Goal: Task Accomplishment & Management: Complete application form

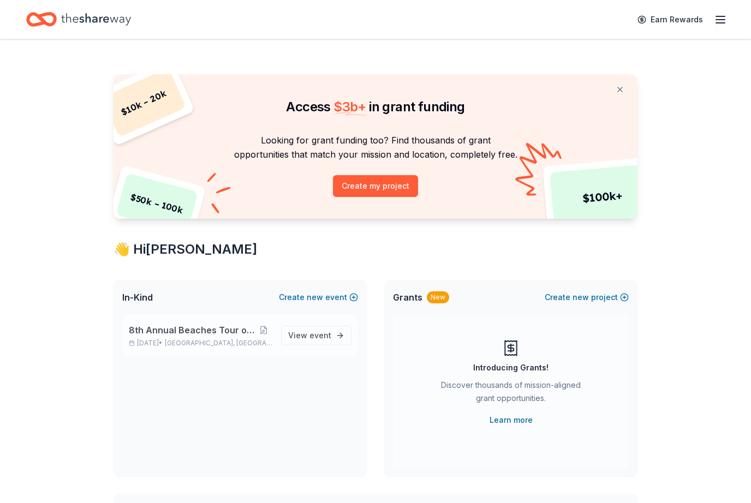
click at [209, 338] on div "8th Annual Beaches Tour of Homes Nov 06, 2025 • Jacksonville, FL" at bounding box center [200, 335] width 143 height 24
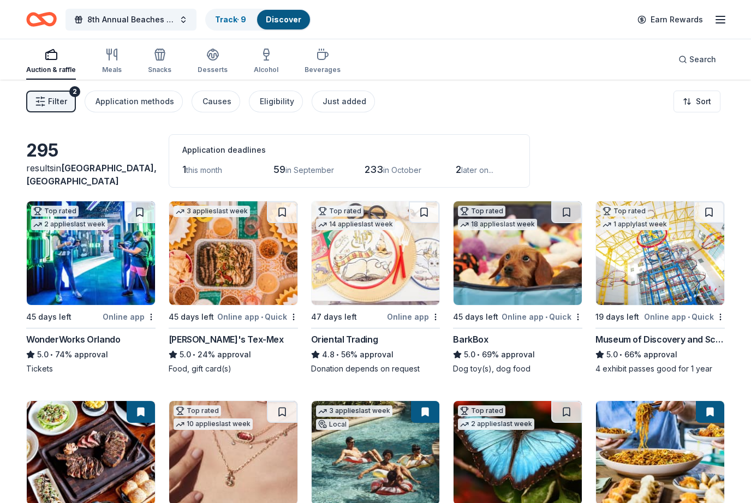
click at [63, 101] on span "Filter" at bounding box center [57, 101] width 19 height 13
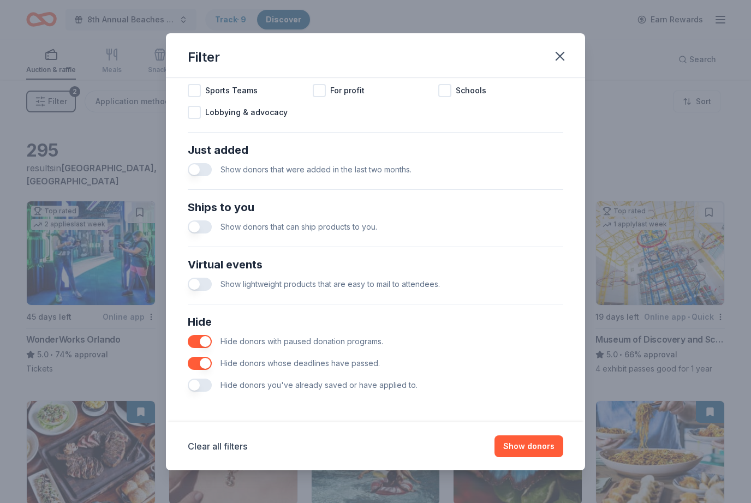
scroll to position [389, 0]
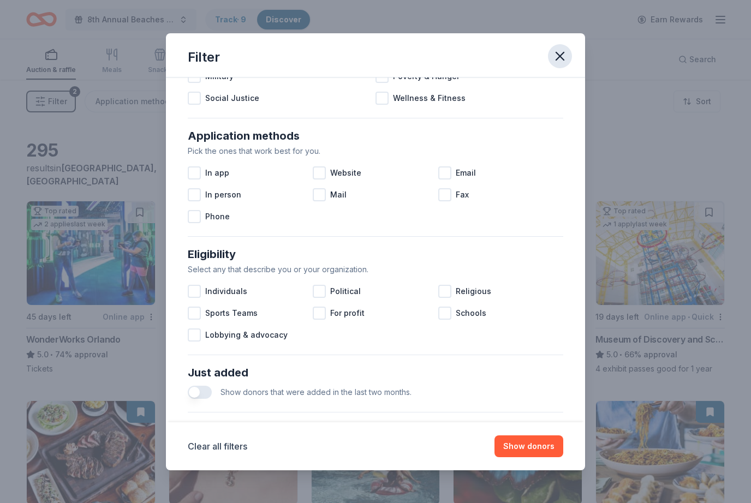
click at [562, 50] on icon "button" at bounding box center [559, 56] width 15 height 15
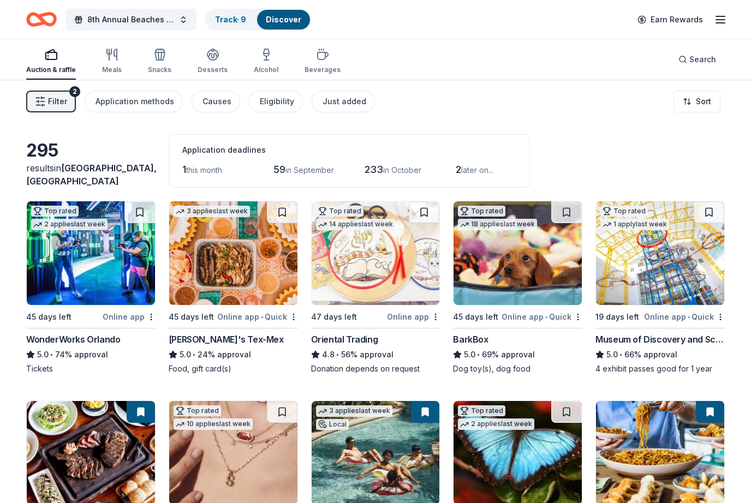
scroll to position [0, 0]
click at [236, 20] on link "Track · 9" at bounding box center [230, 19] width 31 height 9
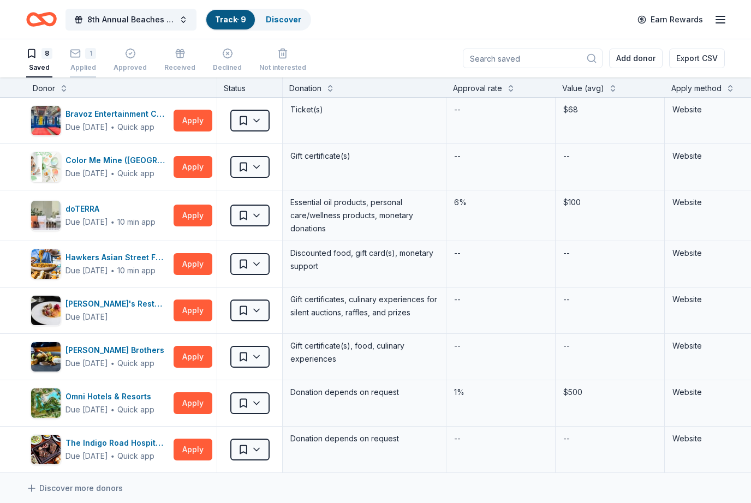
click at [85, 55] on div "1" at bounding box center [90, 53] width 11 height 11
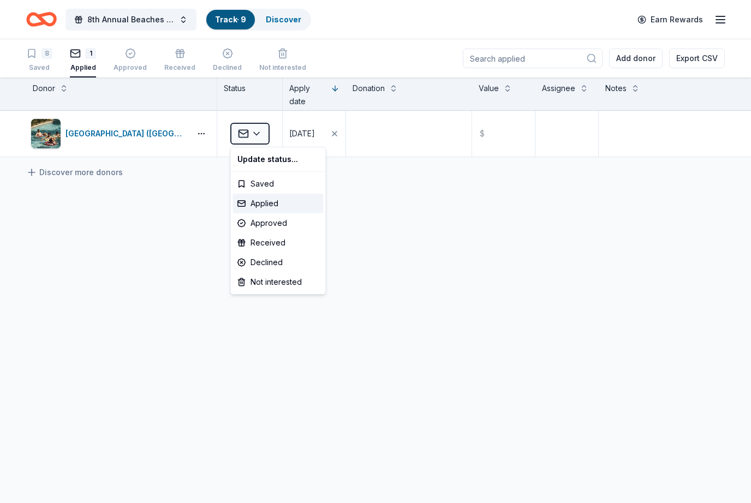
click at [151, 133] on html "8th Annual Beaches Tour of Homes Track · 9 Discover Earn Rewards 8 Saved 1 Appl…" at bounding box center [375, 251] width 751 height 503
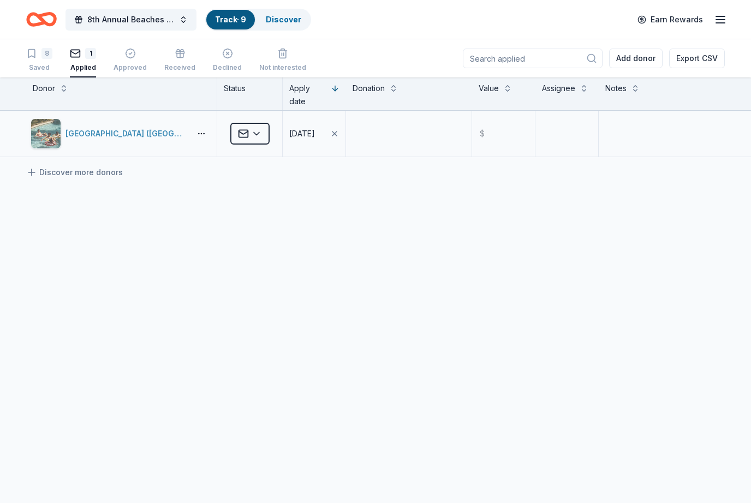
click at [167, 139] on div "Four Seasons Resort (Orlando)" at bounding box center [125, 133] width 121 height 13
click at [49, 55] on div "8" at bounding box center [46, 53] width 11 height 11
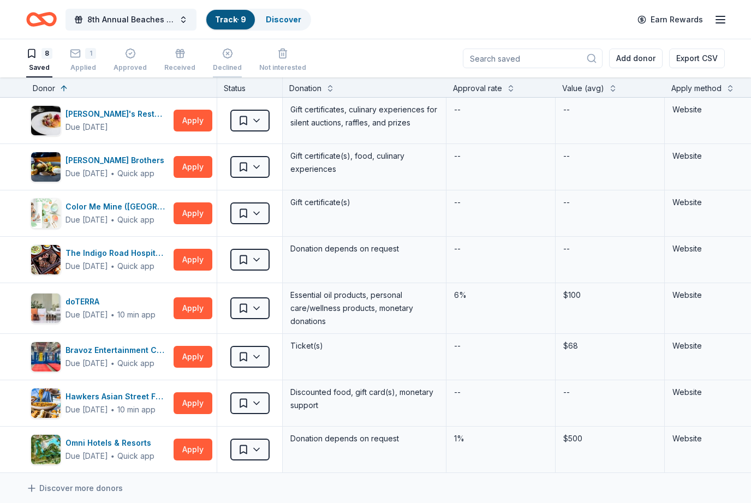
click at [231, 50] on div "button" at bounding box center [227, 53] width 29 height 11
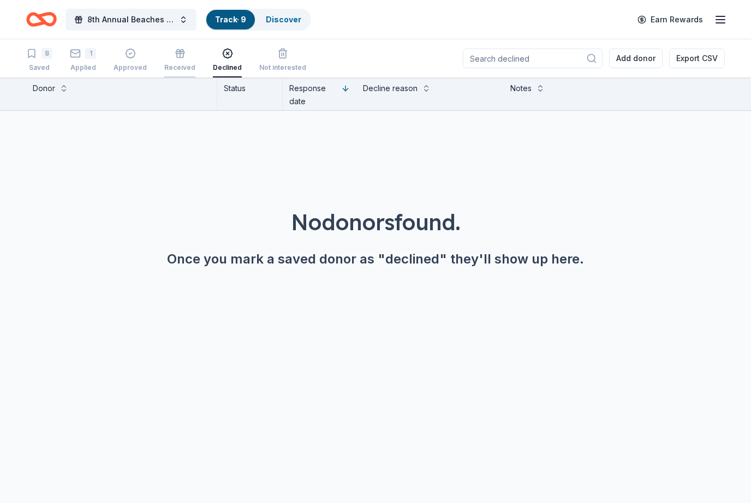
click at [178, 56] on icon "button" at bounding box center [180, 53] width 11 height 11
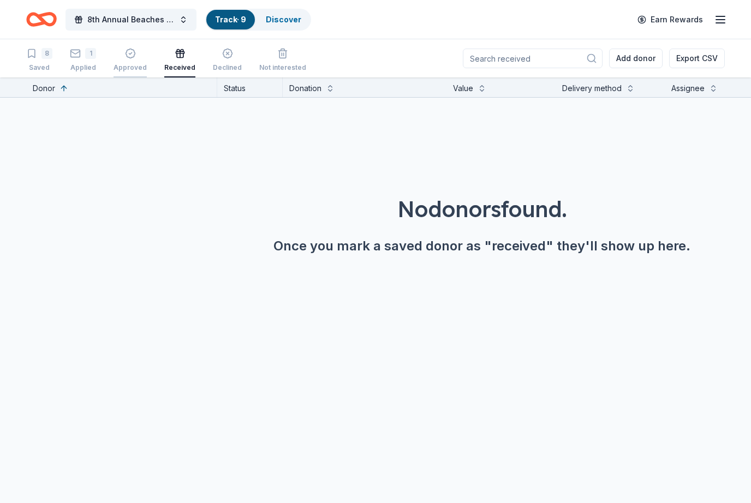
click at [129, 59] on div "Approved" at bounding box center [129, 60] width 33 height 24
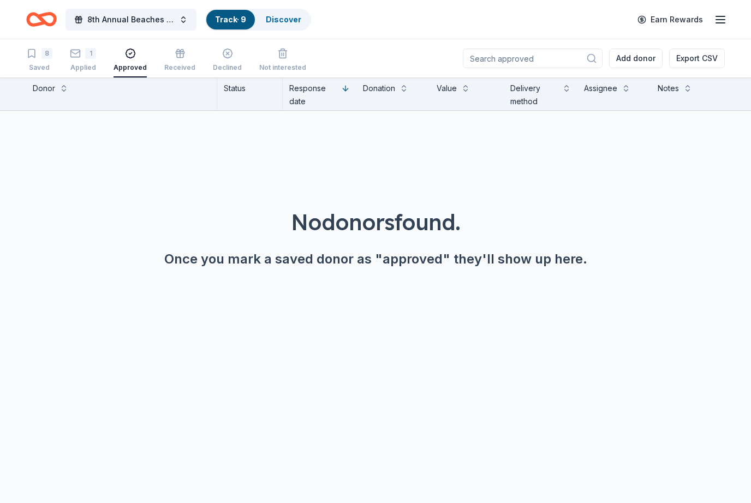
click at [726, 13] on icon "button" at bounding box center [719, 19] width 13 height 13
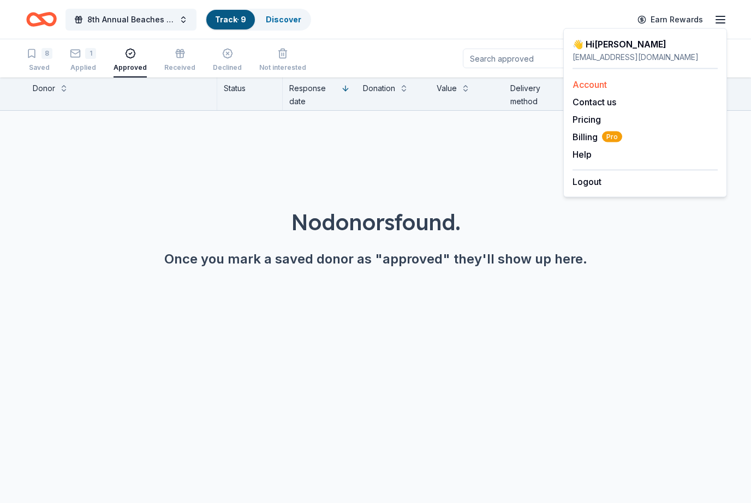
click at [606, 83] on link "Account" at bounding box center [589, 84] width 34 height 11
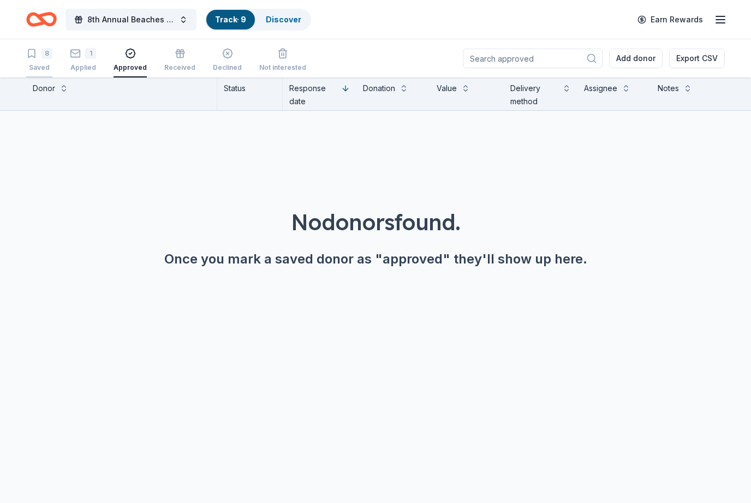
click at [50, 57] on div "8" at bounding box center [46, 53] width 11 height 11
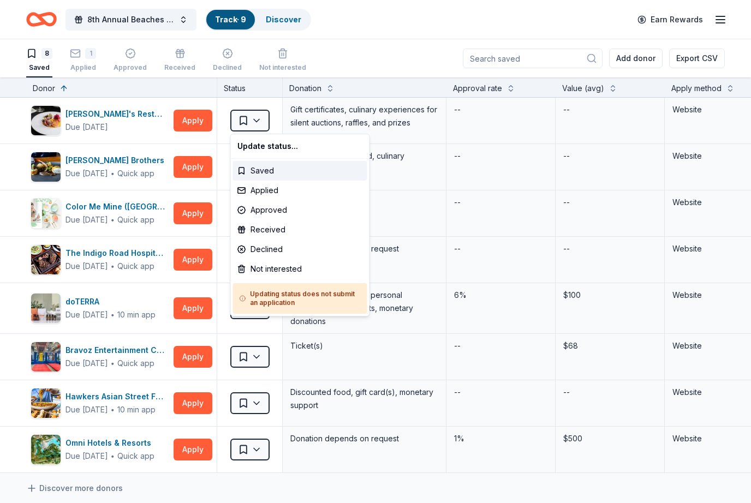
click at [417, 49] on html "8th Annual Beaches Tour of Homes Track · 9 Discover Earn Rewards 8 Saved 1 Appl…" at bounding box center [375, 251] width 751 height 503
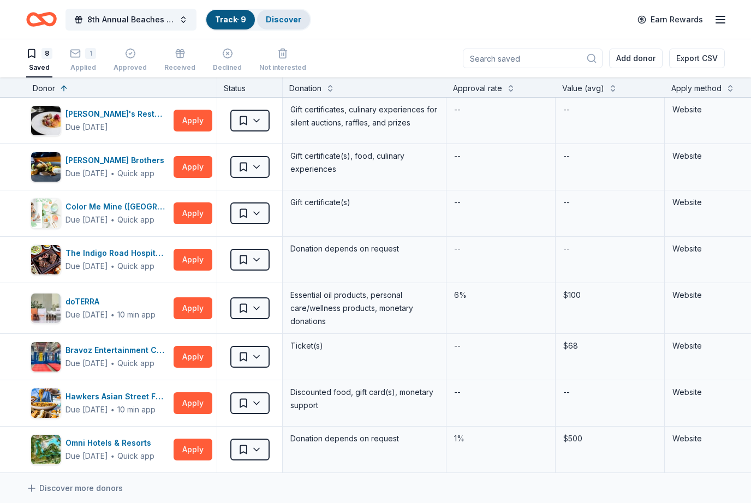
click at [286, 15] on link "Discover" at bounding box center [283, 19] width 35 height 9
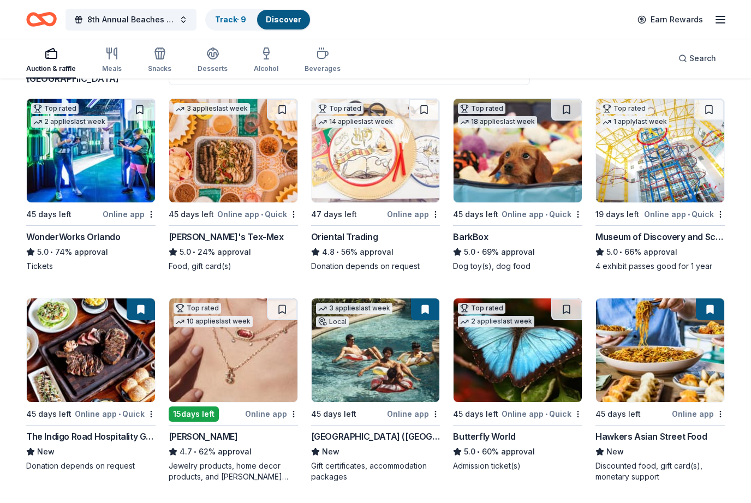
scroll to position [104, 0]
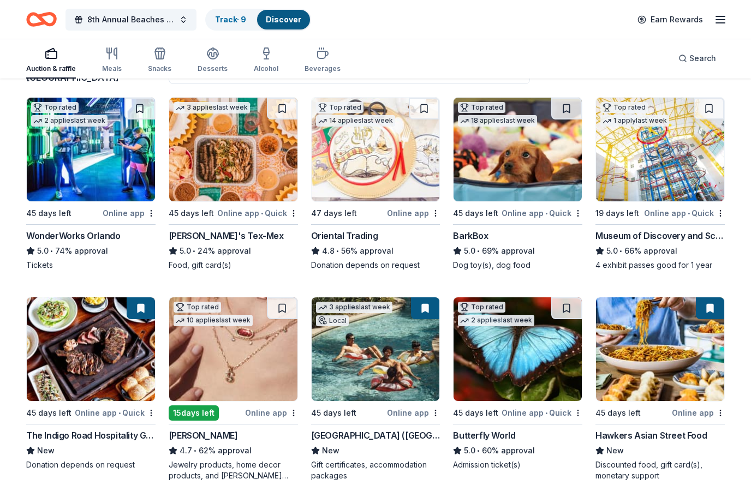
click at [373, 306] on div "3 applies last week" at bounding box center [354, 307] width 76 height 11
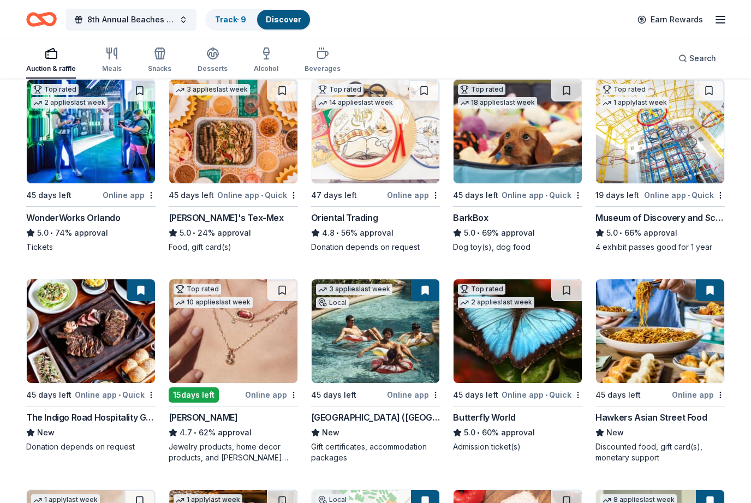
click at [515, 159] on img at bounding box center [517, 132] width 128 height 104
click at [379, 150] on img at bounding box center [375, 132] width 128 height 104
click at [679, 158] on img at bounding box center [660, 132] width 128 height 104
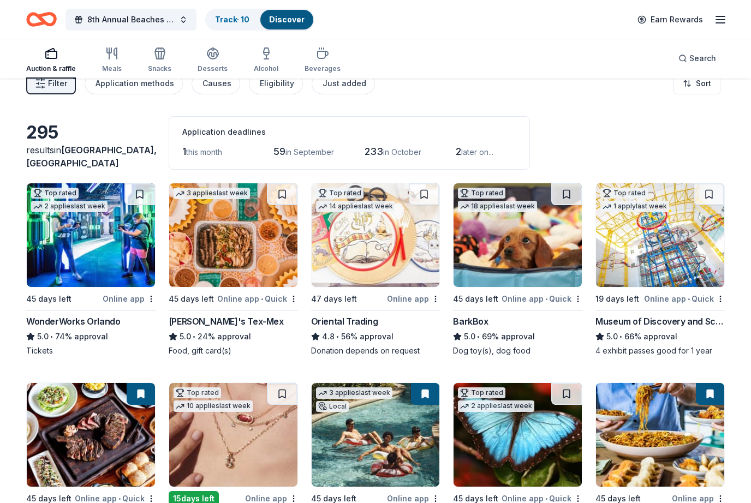
scroll to position [0, 0]
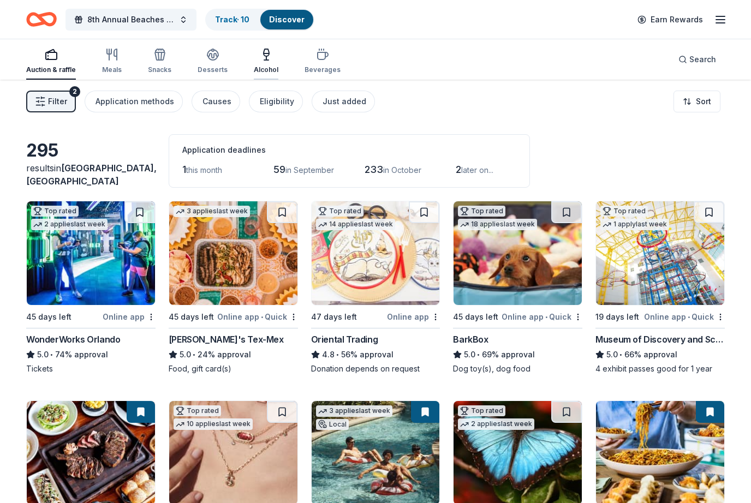
click at [267, 58] on icon "button" at bounding box center [266, 54] width 13 height 13
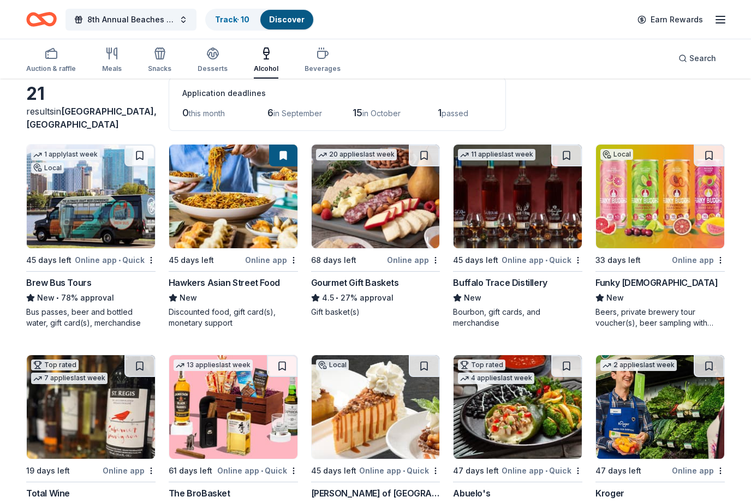
scroll to position [56, 0]
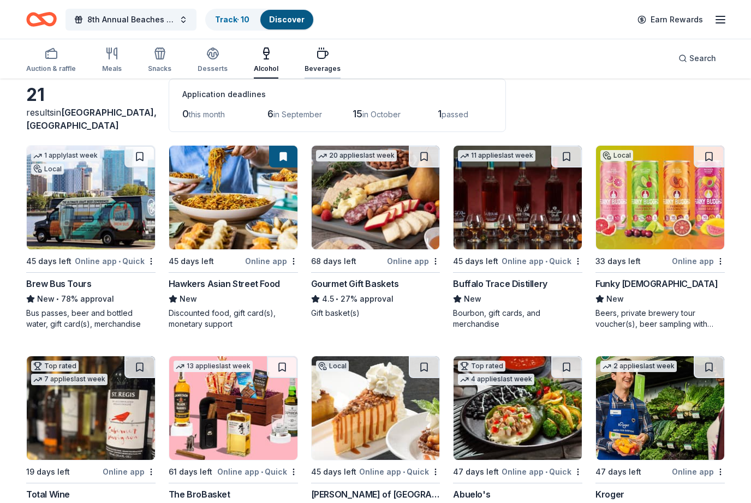
click at [321, 62] on div "Beverages" at bounding box center [322, 60] width 36 height 26
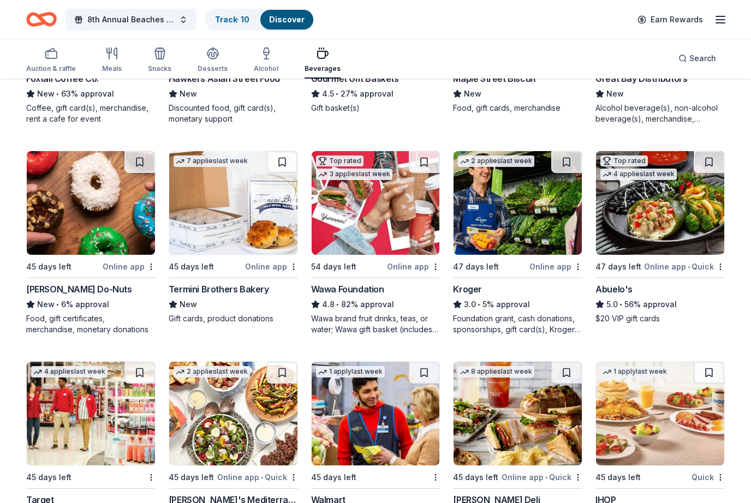
scroll to position [260, 0]
click at [212, 58] on icon "button" at bounding box center [213, 57] width 10 height 4
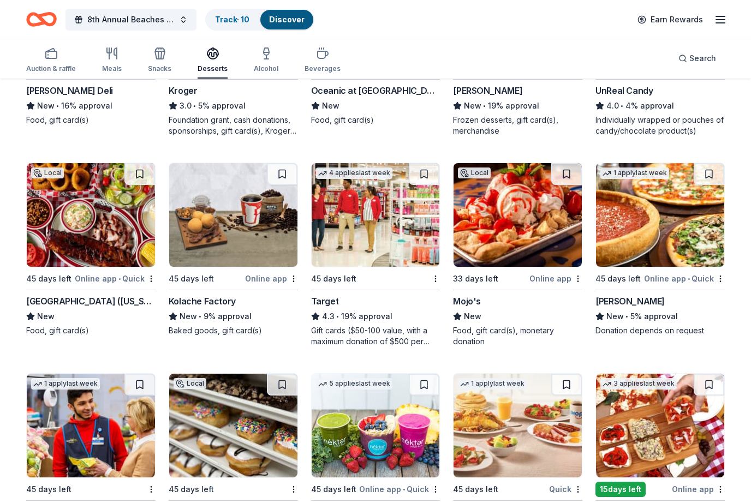
scroll to position [643, 0]
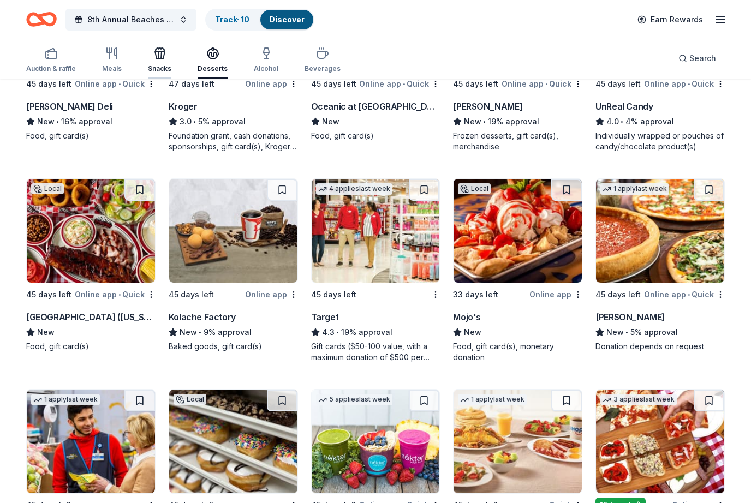
click at [160, 58] on icon "button" at bounding box center [159, 53] width 13 height 13
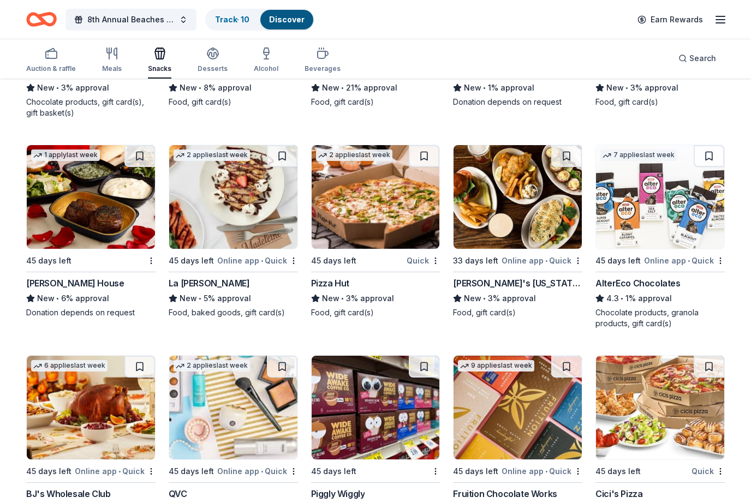
scroll to position [1519, 0]
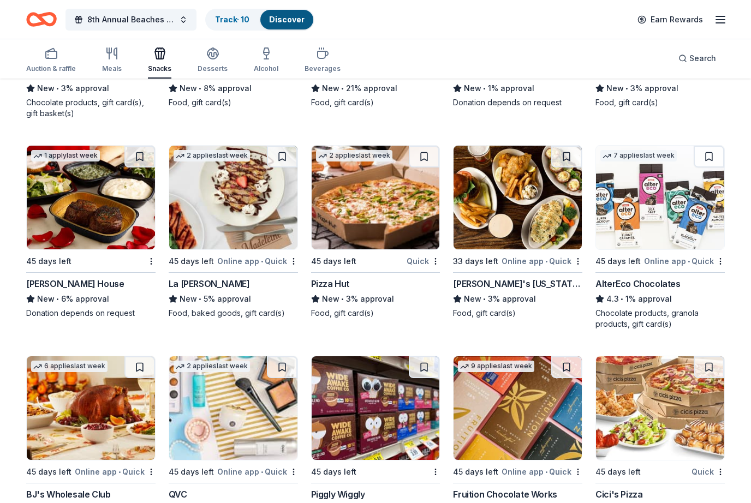
click at [91, 209] on img at bounding box center [91, 198] width 128 height 104
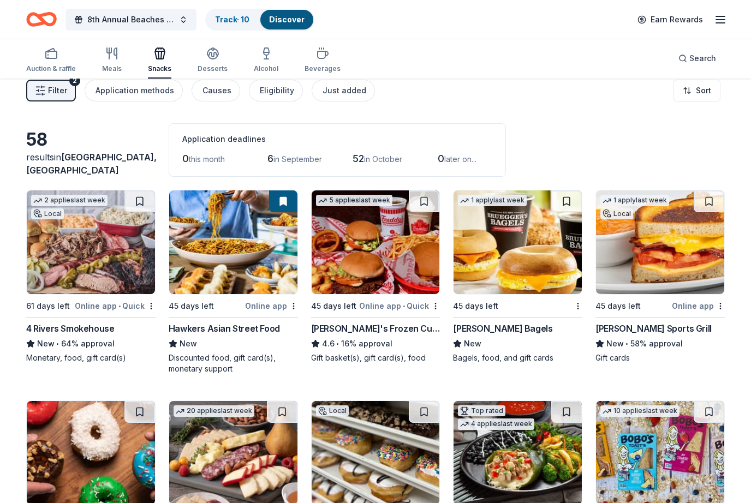
scroll to position [0, 0]
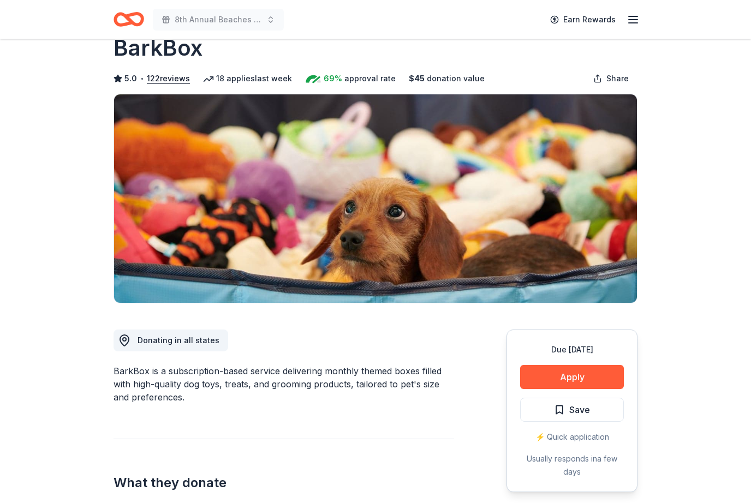
scroll to position [20, 0]
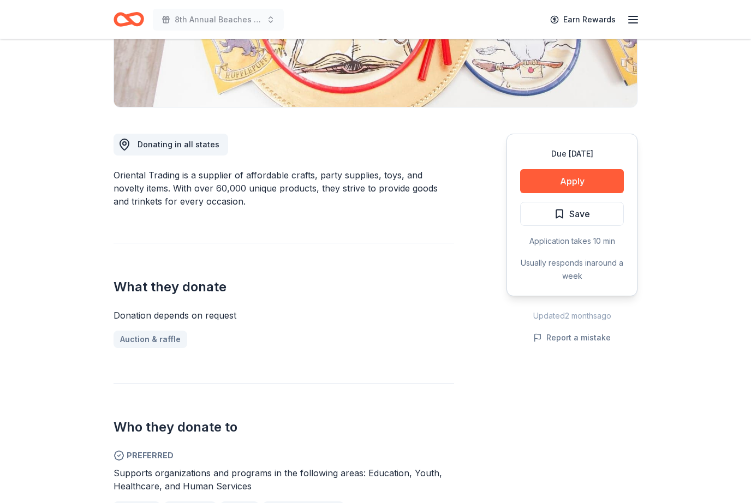
scroll to position [217, 0]
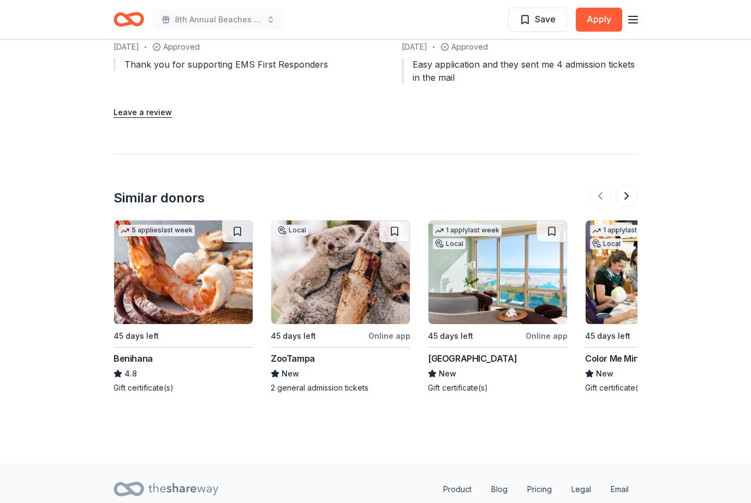
scroll to position [1351, 0]
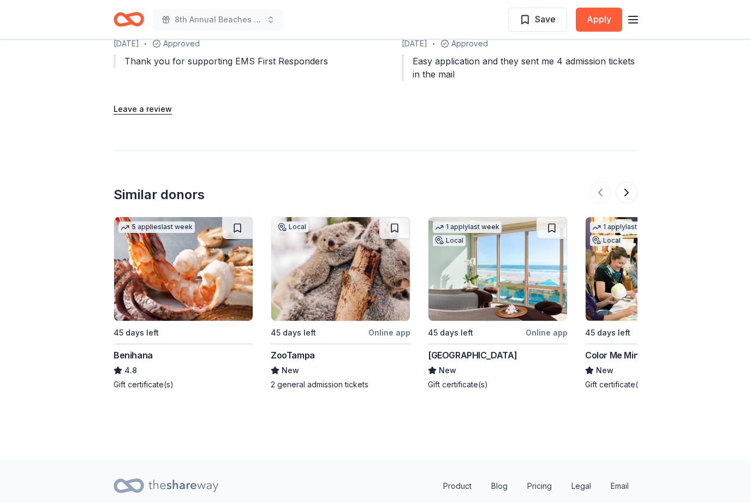
click at [519, 284] on img at bounding box center [497, 270] width 139 height 104
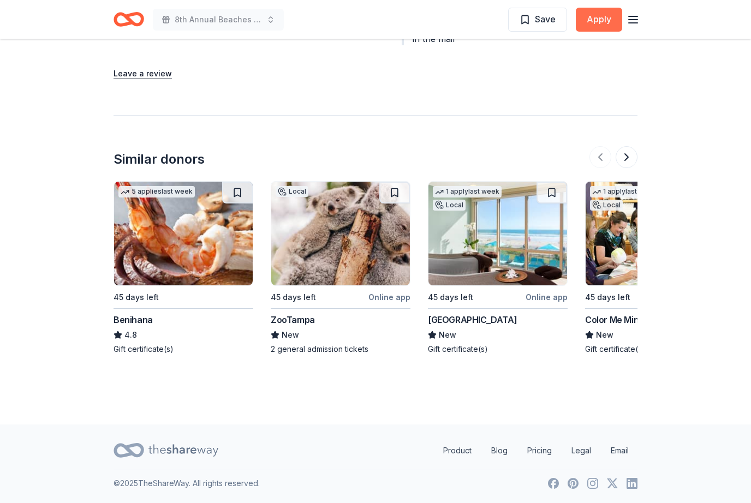
click at [604, 16] on button "Apply" at bounding box center [598, 20] width 46 height 24
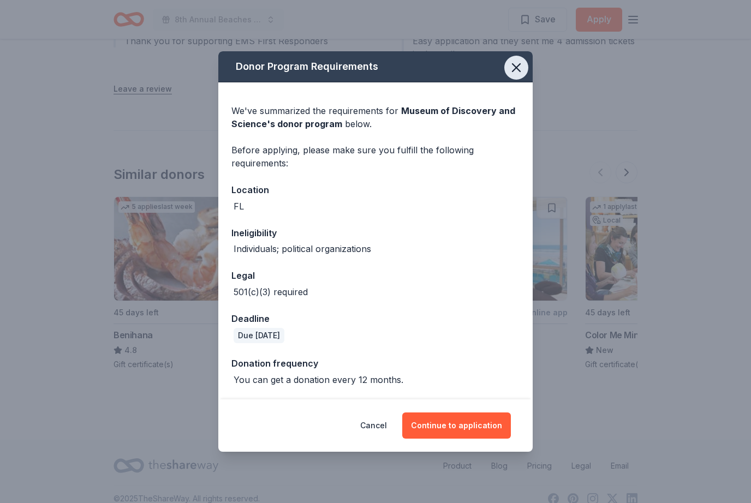
click at [519, 67] on icon "button" at bounding box center [515, 67] width 15 height 15
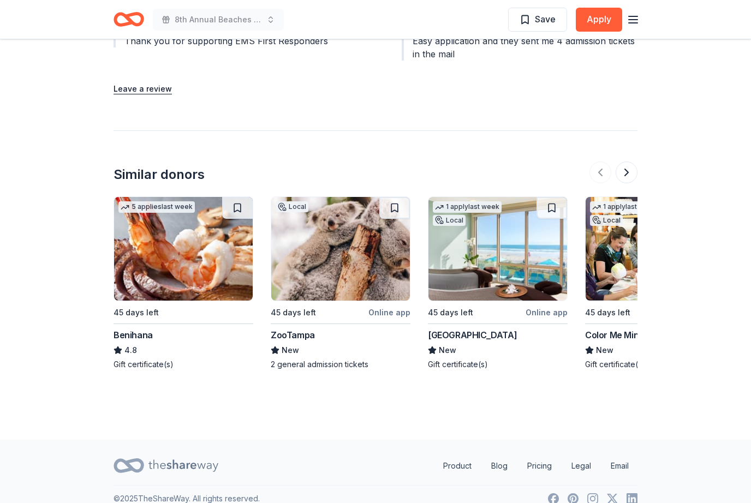
click at [638, 16] on icon "button" at bounding box center [632, 19] width 13 height 13
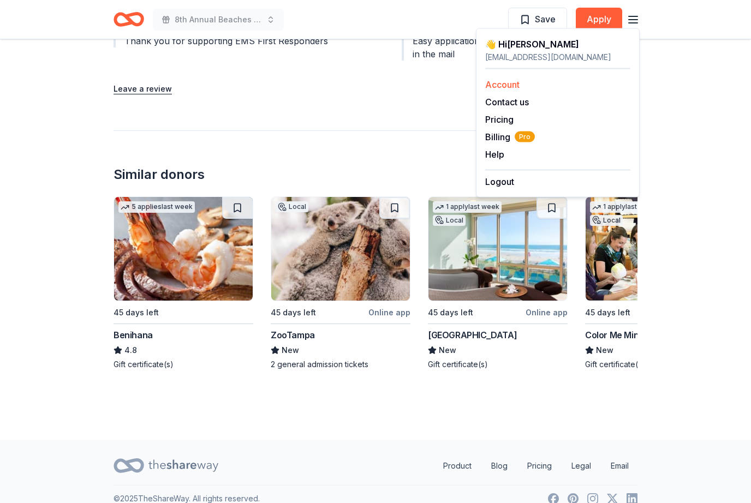
click at [517, 84] on link "Account" at bounding box center [502, 84] width 34 height 11
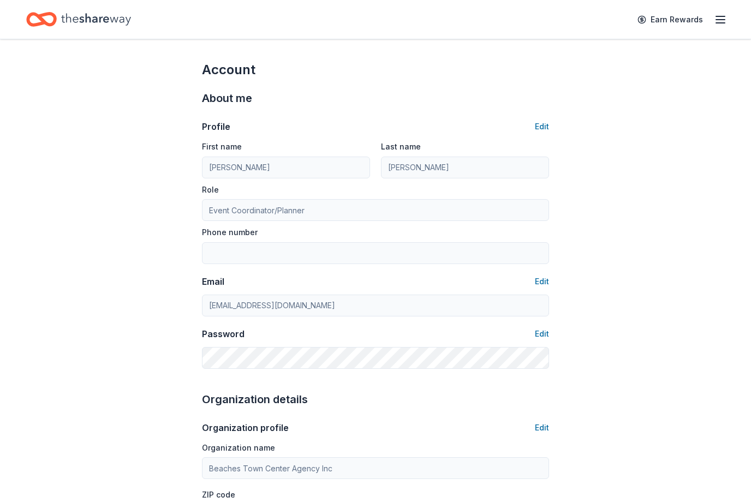
click at [722, 20] on line "button" at bounding box center [720, 20] width 9 height 0
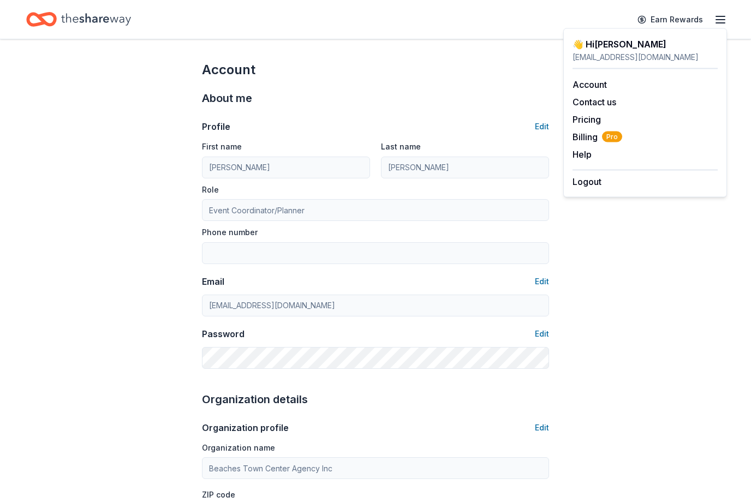
click at [108, 18] on icon "Home" at bounding box center [96, 19] width 70 height 12
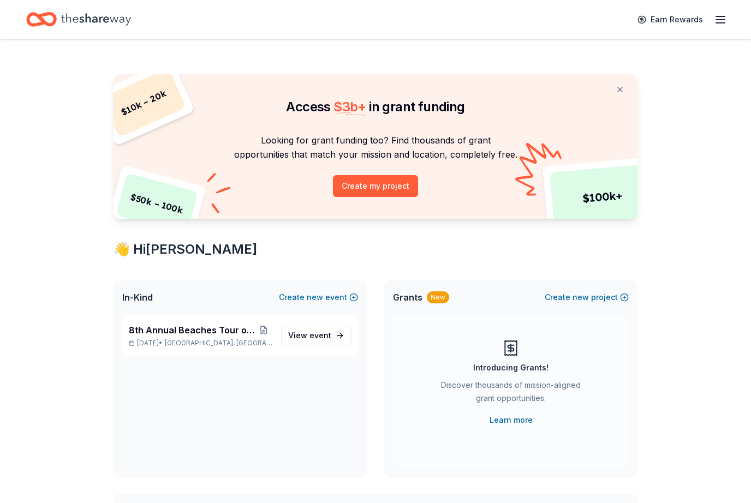
click at [110, 23] on icon "Home" at bounding box center [96, 19] width 70 height 22
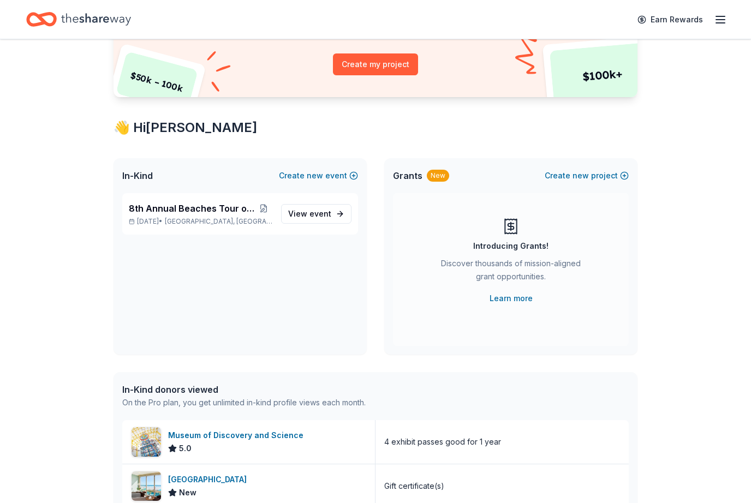
scroll to position [121, 0]
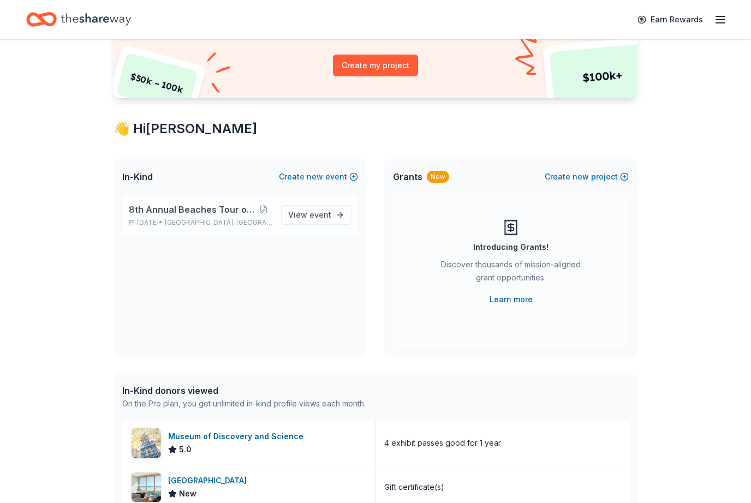
click at [210, 212] on span "8th Annual Beaches Tour of Homes" at bounding box center [191, 209] width 125 height 13
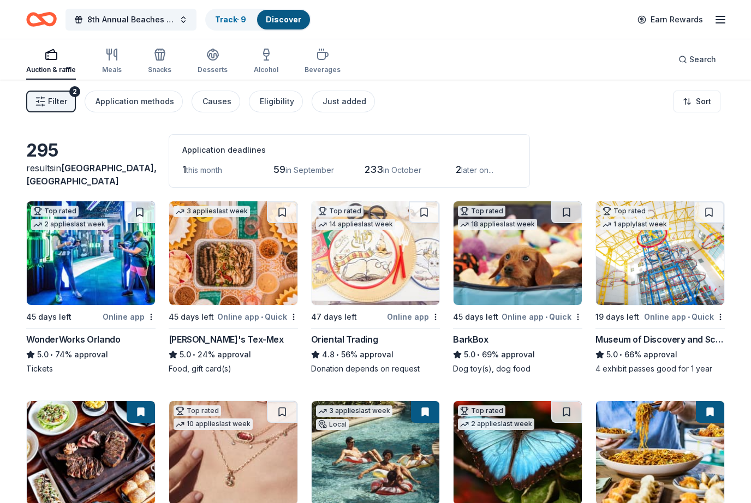
click at [491, 169] on span "later on..." at bounding box center [477, 169] width 32 height 9
click at [281, 103] on div "Eligibility" at bounding box center [277, 101] width 34 height 13
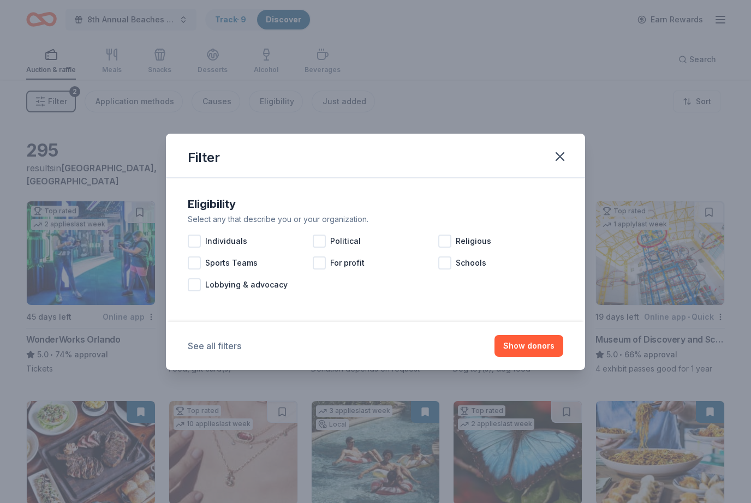
click at [225, 347] on button "See all filters" at bounding box center [214, 345] width 53 height 13
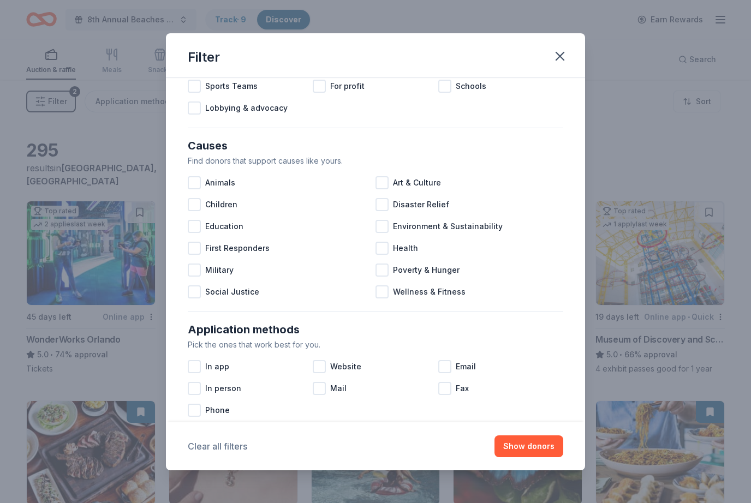
scroll to position [78, 0]
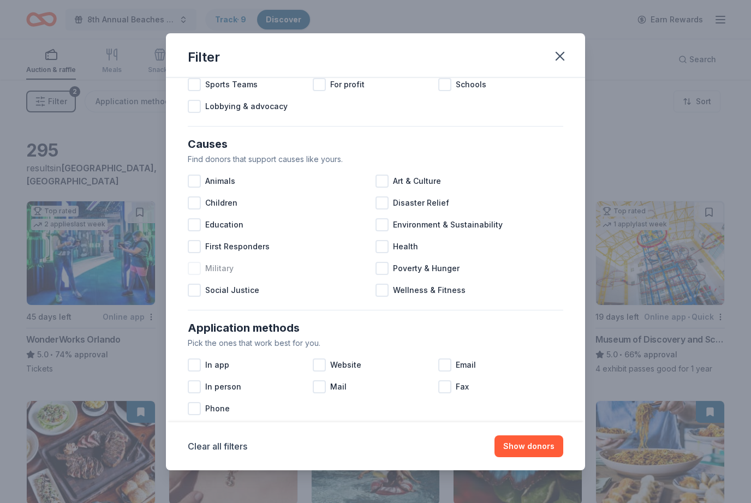
click at [194, 271] on div at bounding box center [194, 268] width 13 height 13
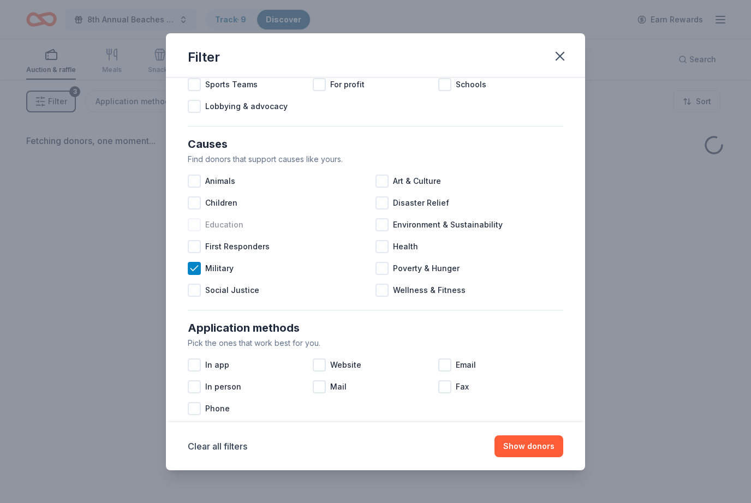
click at [199, 224] on div at bounding box center [194, 224] width 13 height 13
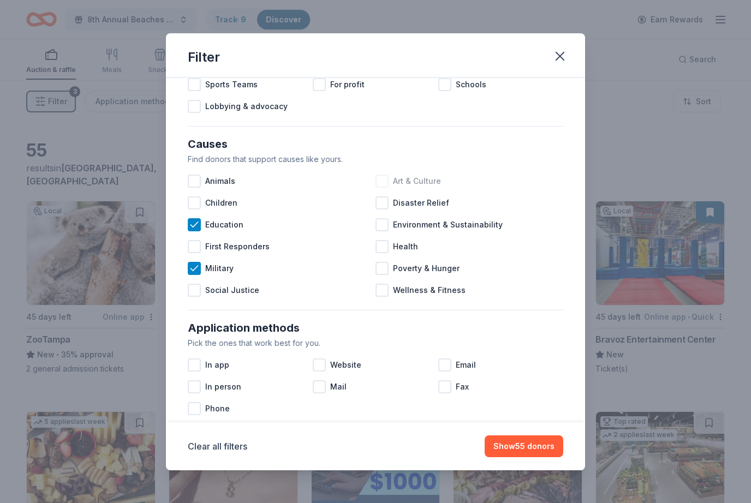
click at [384, 183] on div at bounding box center [381, 181] width 13 height 13
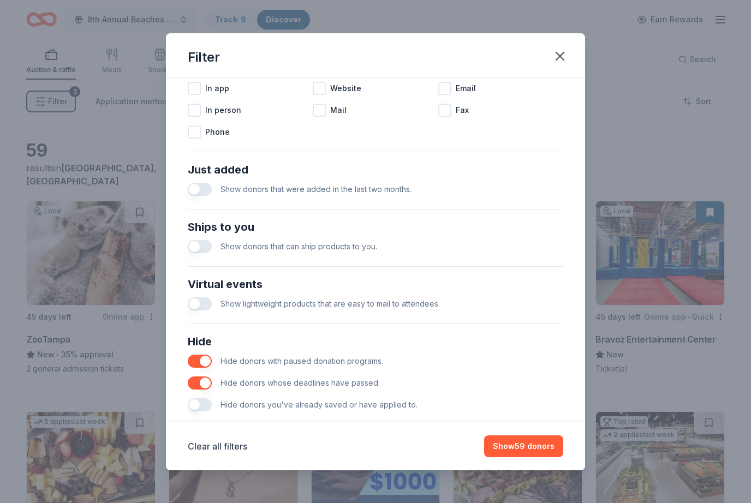
scroll to position [361, 0]
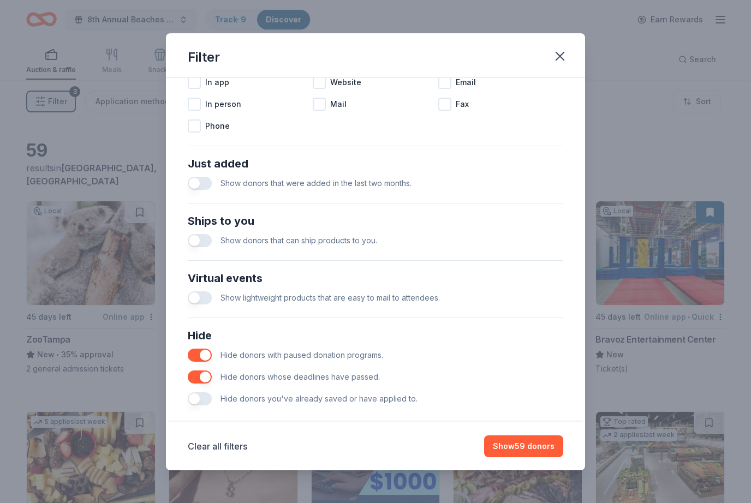
click at [193, 184] on button "button" at bounding box center [200, 183] width 24 height 13
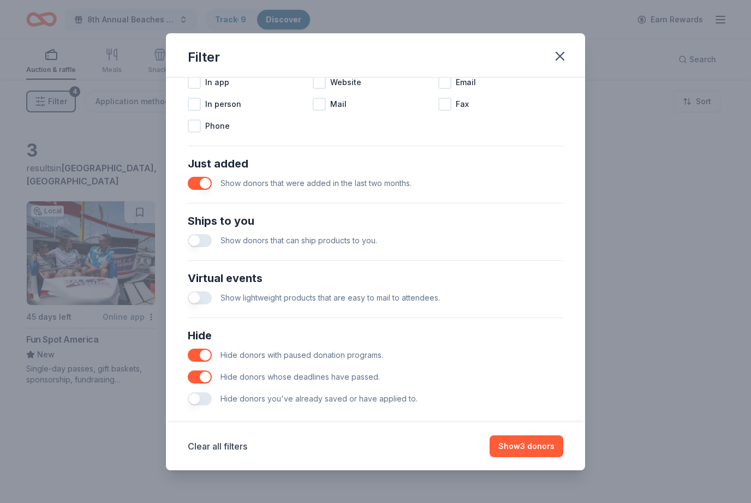
click at [190, 241] on button "button" at bounding box center [200, 240] width 24 height 13
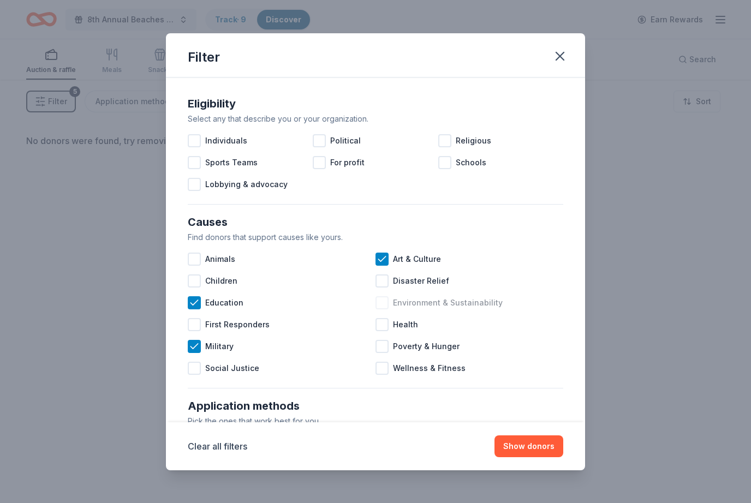
click at [385, 303] on div at bounding box center [381, 302] width 13 height 13
click at [527, 443] on button "Show donors" at bounding box center [528, 446] width 69 height 22
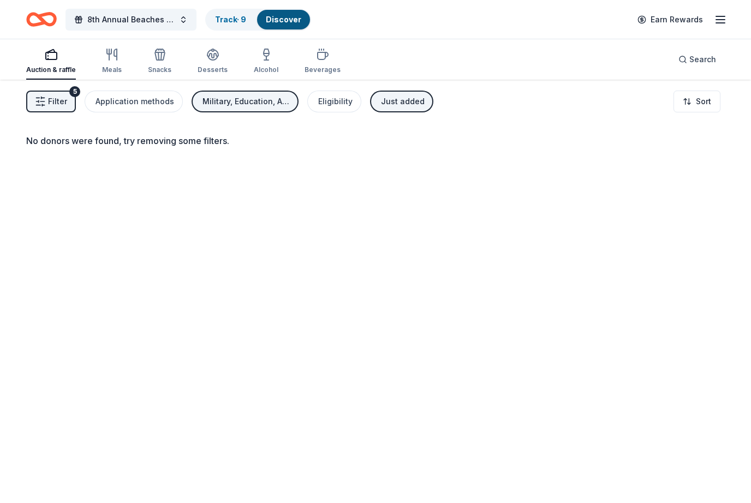
click at [47, 97] on button "Filter 5" at bounding box center [51, 102] width 50 height 22
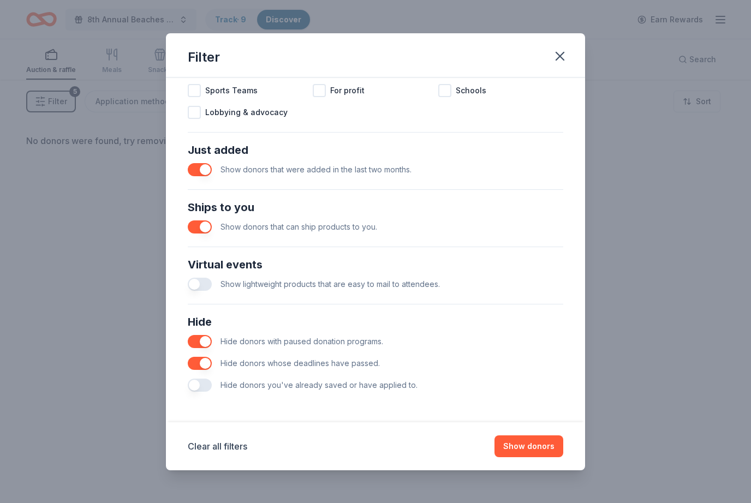
scroll to position [374, 0]
click at [225, 443] on button "Clear all filters" at bounding box center [217, 446] width 59 height 13
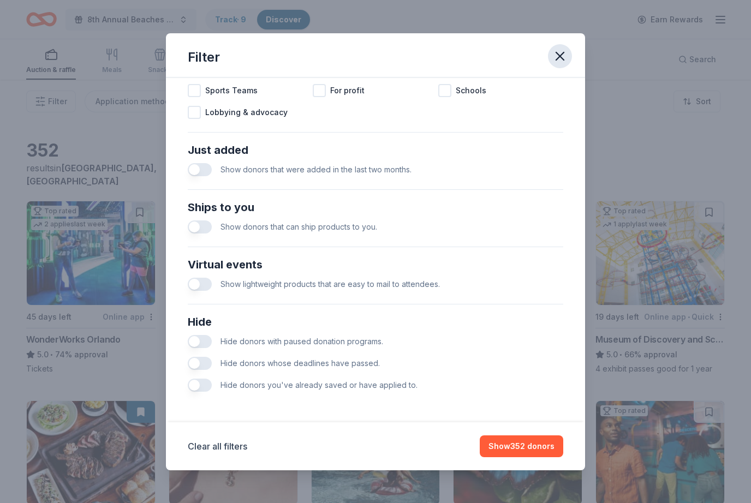
click at [558, 54] on icon "button" at bounding box center [560, 56] width 8 height 8
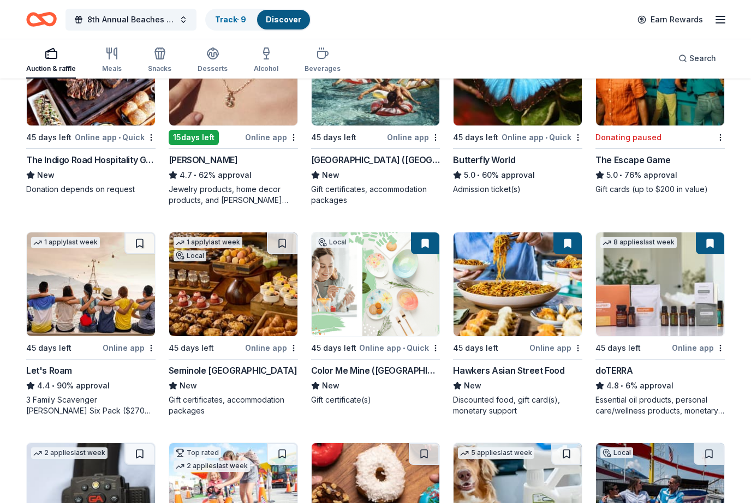
scroll to position [380, 0]
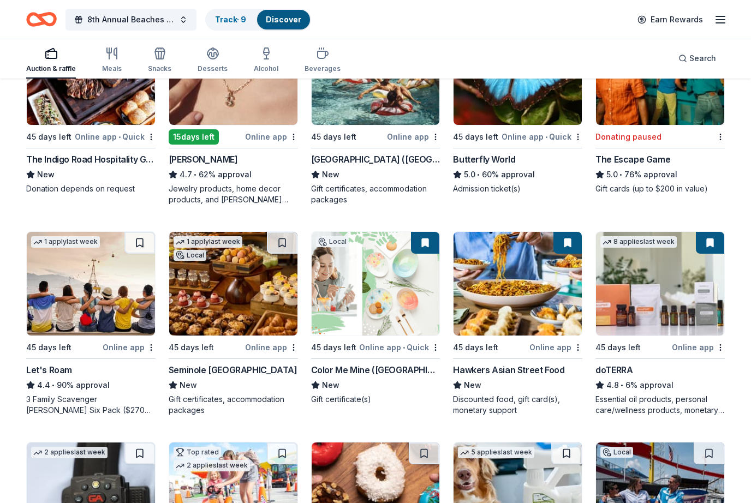
click at [711, 245] on button at bounding box center [709, 243] width 28 height 22
click at [712, 238] on button at bounding box center [709, 243] width 28 height 22
click at [712, 243] on button at bounding box center [709, 243] width 28 height 22
click at [670, 293] on img at bounding box center [660, 284] width 128 height 104
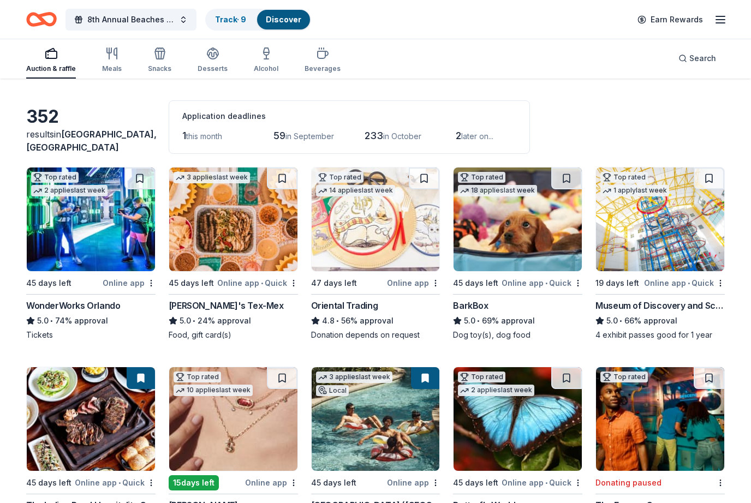
scroll to position [37, 0]
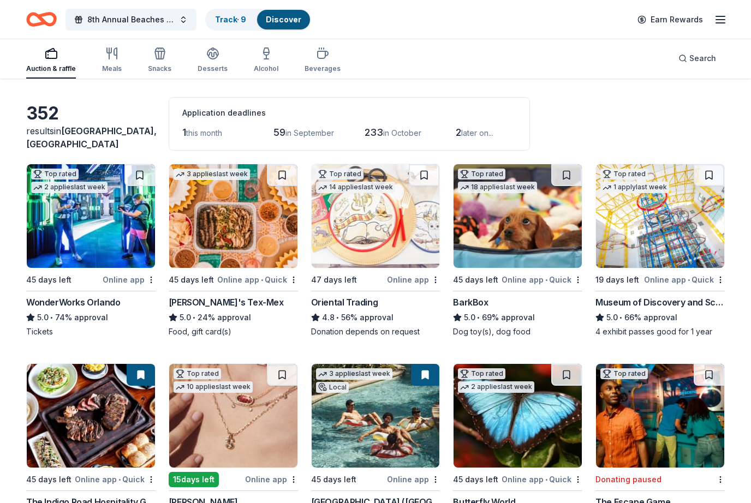
click at [84, 224] on img at bounding box center [91, 216] width 128 height 104
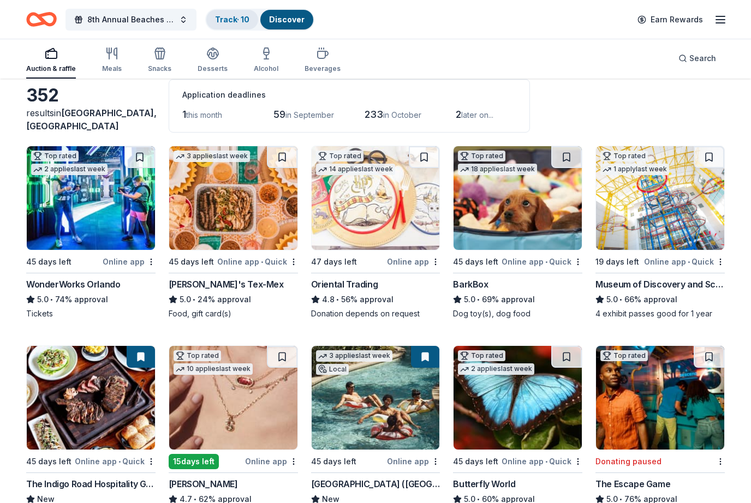
click at [238, 16] on link "Track · 10" at bounding box center [232, 19] width 34 height 9
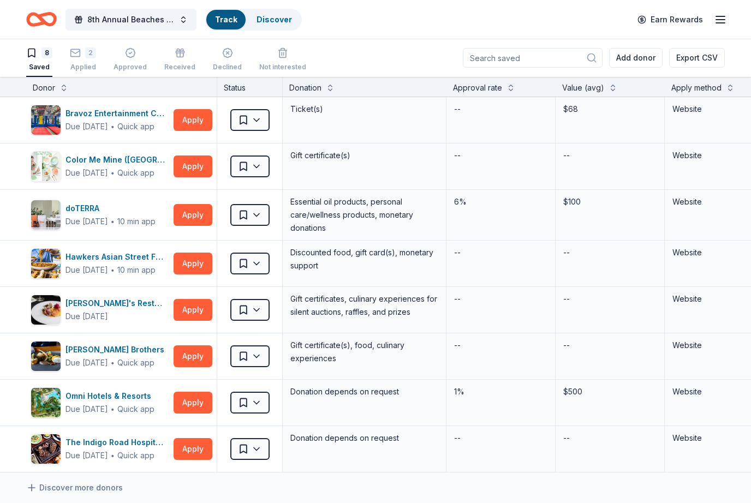
click at [229, 20] on link "Track" at bounding box center [226, 19] width 22 height 9
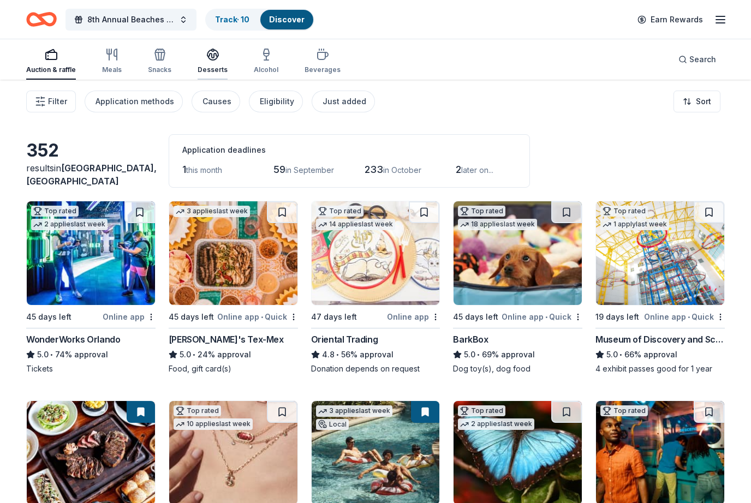
click at [223, 49] on div "button" at bounding box center [212, 54] width 30 height 13
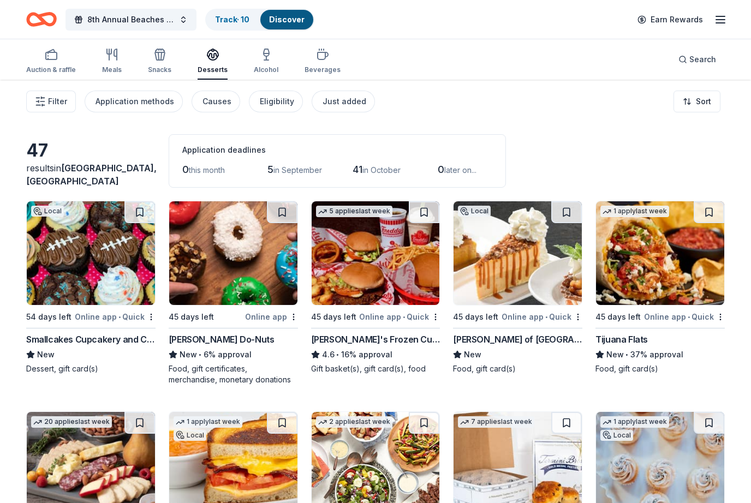
click at [231, 52] on div "Auction & raffle Meals Snacks Desserts Alcohol Beverages" at bounding box center [183, 62] width 314 height 36
click at [232, 55] on div "Auction & raffle Meals Snacks Desserts Alcohol Beverages" at bounding box center [183, 62] width 314 height 36
click at [290, 59] on div "Auction & raffle Meals Snacks Desserts Alcohol Beverages" at bounding box center [183, 62] width 314 height 36
click at [230, 58] on div "Auction & raffle Meals Snacks Desserts Alcohol Beverages" at bounding box center [183, 62] width 314 height 36
click at [236, 51] on div "Auction & raffle Meals Snacks Desserts Alcohol Beverages" at bounding box center [183, 62] width 314 height 36
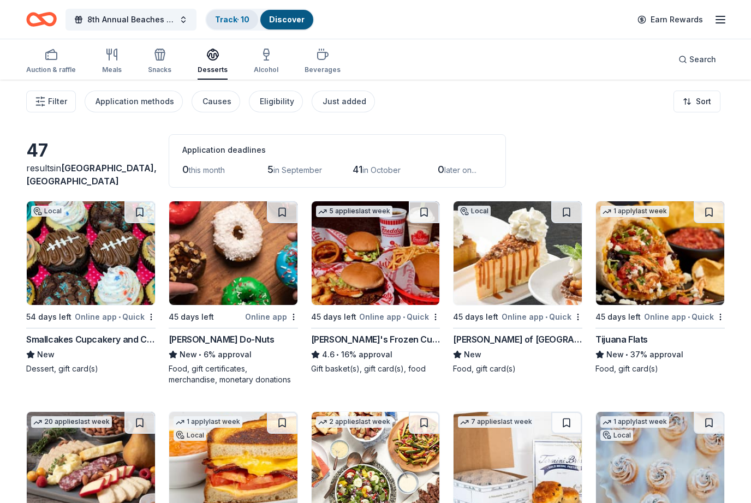
click at [239, 16] on link "Track · 10" at bounding box center [232, 19] width 34 height 9
click at [241, 17] on link "Track · 10" at bounding box center [232, 19] width 34 height 9
click at [48, 64] on div "Auction & raffle" at bounding box center [51, 61] width 50 height 26
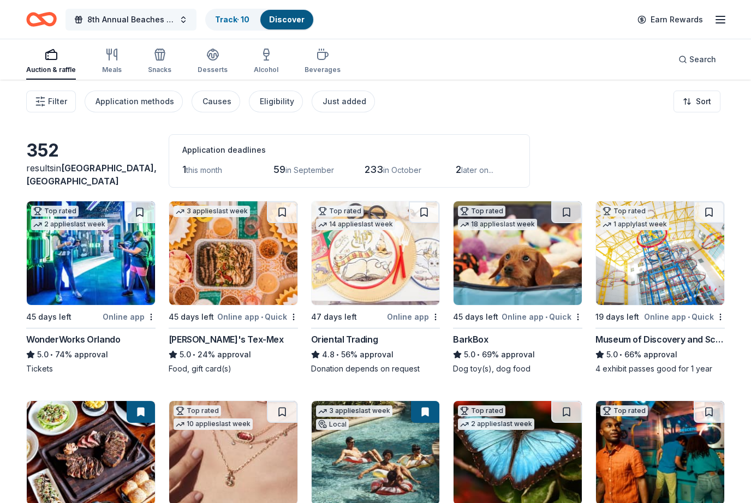
click at [176, 19] on button "8th Annual Beaches Tour of Homes" at bounding box center [130, 20] width 131 height 22
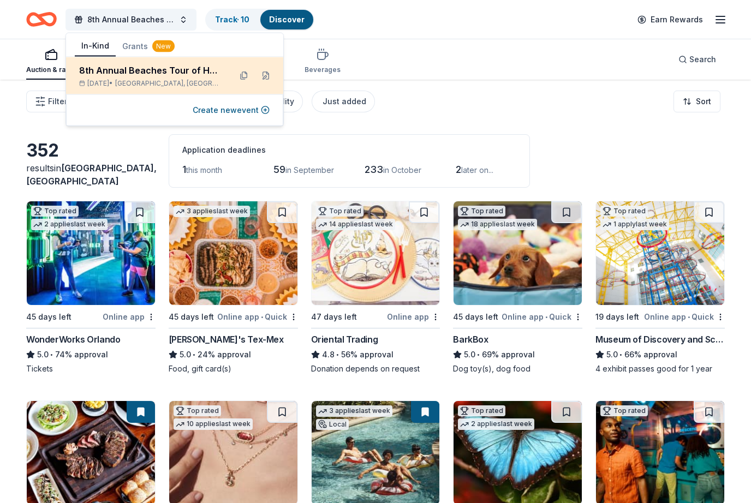
click at [149, 73] on div "8th Annual Beaches Tour of Homes" at bounding box center [150, 70] width 143 height 13
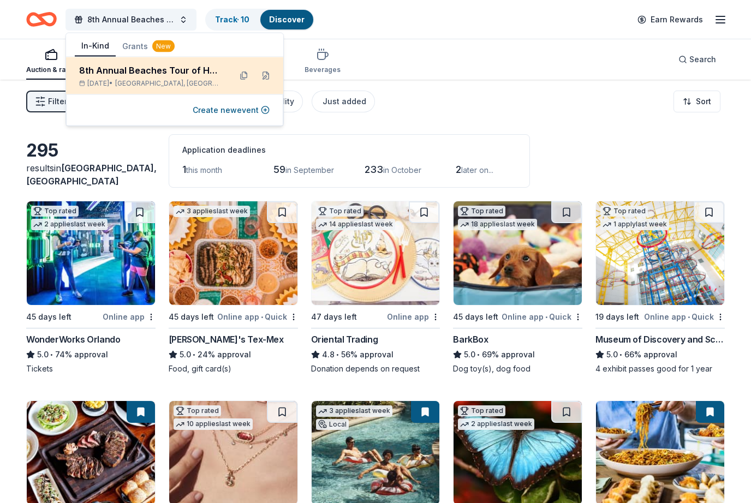
click at [154, 73] on div "8th Annual Beaches Tour of Homes" at bounding box center [150, 70] width 143 height 13
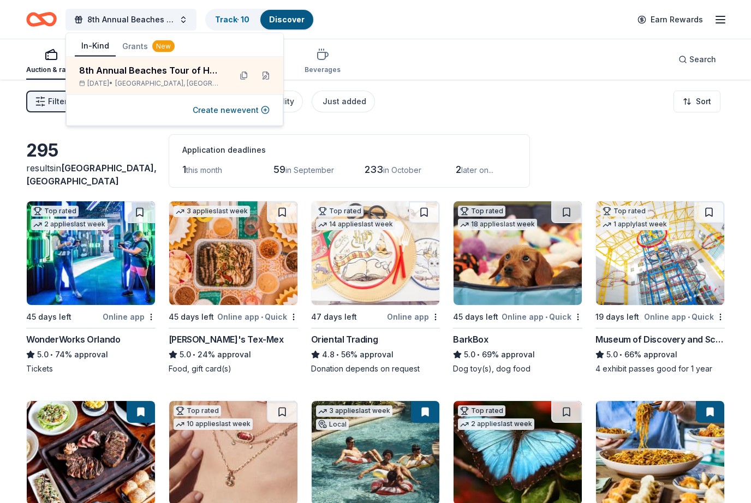
click at [434, 47] on div "Auction & raffle Meals Snacks Desserts Alcohol Beverages Search" at bounding box center [375, 59] width 698 height 40
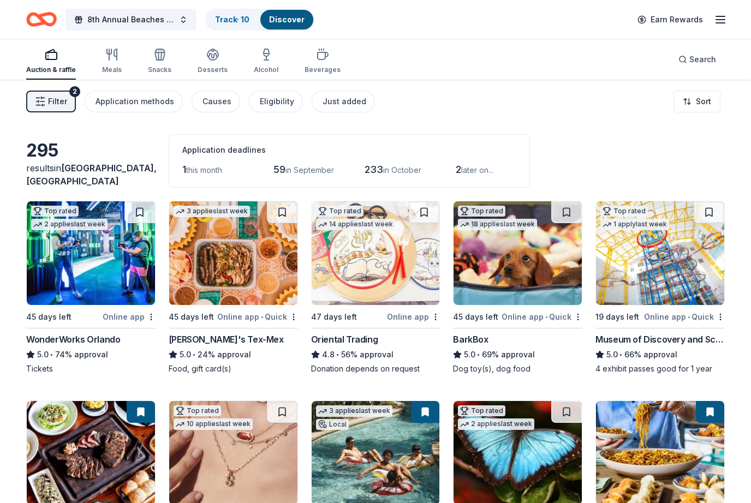
click at [721, 23] on line "button" at bounding box center [720, 23] width 9 height 0
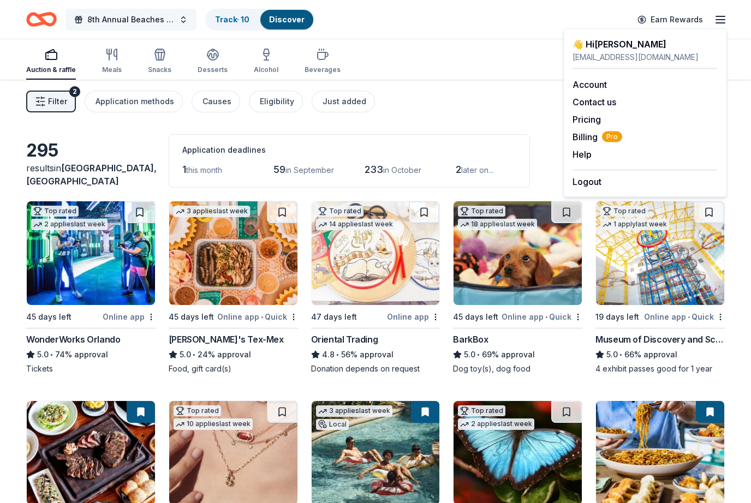
click at [157, 21] on span "8th Annual Beaches Tour of Homes" at bounding box center [130, 19] width 87 height 13
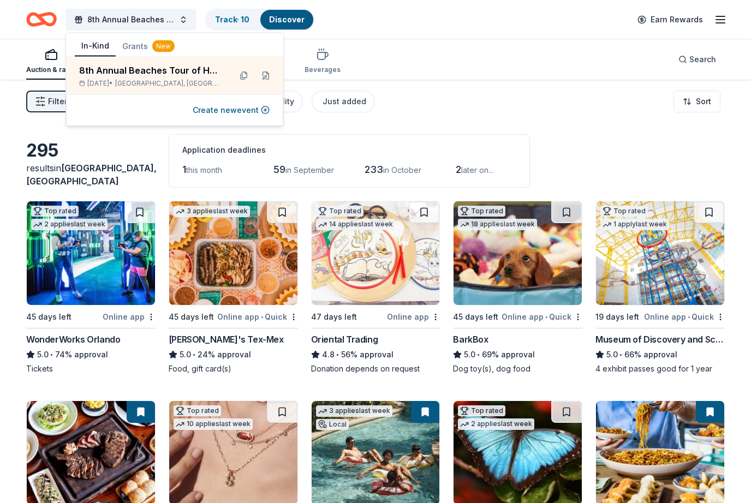
click at [385, 27] on div "8th Annual Beaches Tour of Homes Track · 10 Discover Earn Rewards" at bounding box center [375, 20] width 698 height 26
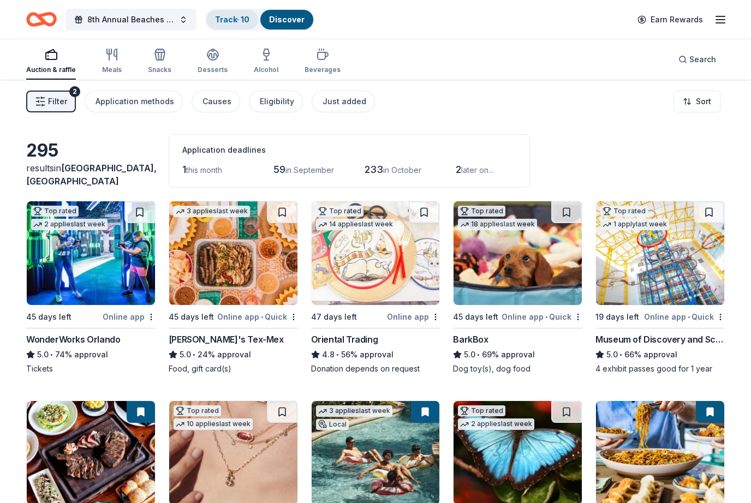
click at [236, 18] on link "Track · 10" at bounding box center [232, 19] width 34 height 9
click at [235, 20] on link "Track · 10" at bounding box center [232, 19] width 34 height 9
click at [291, 23] on link "Discover" at bounding box center [286, 19] width 35 height 9
click at [293, 21] on link "Discover" at bounding box center [286, 19] width 35 height 9
click at [237, 20] on link "Track · 10" at bounding box center [232, 19] width 34 height 9
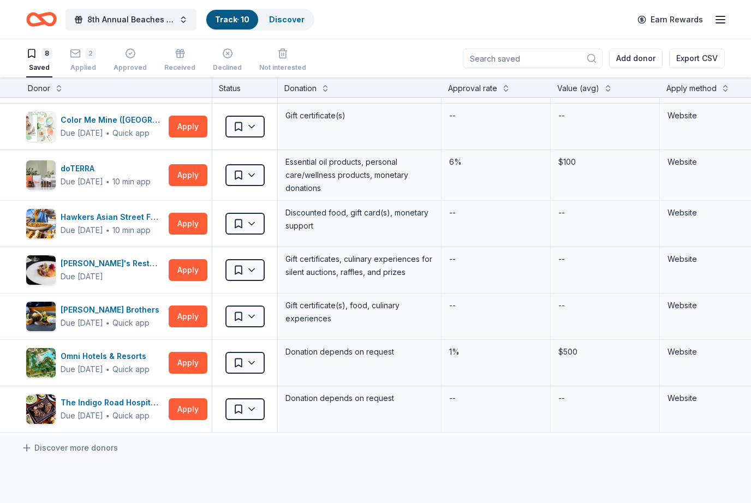
scroll to position [35, 5]
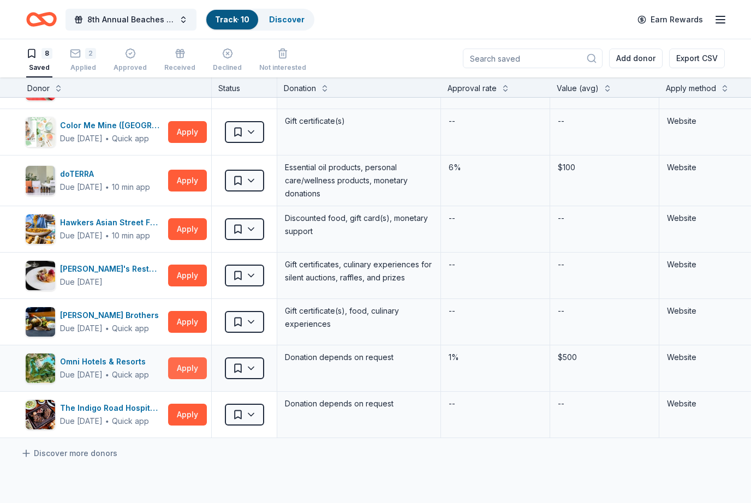
click at [195, 365] on button "Apply" at bounding box center [187, 368] width 39 height 22
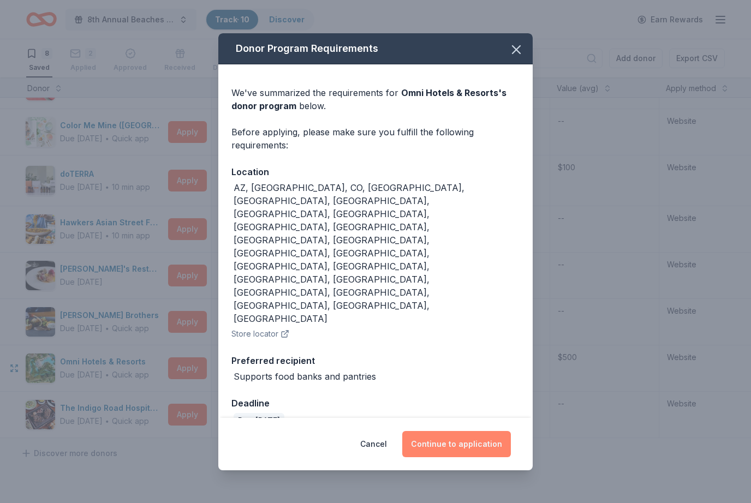
click at [452, 431] on button "Continue to application" at bounding box center [456, 444] width 109 height 26
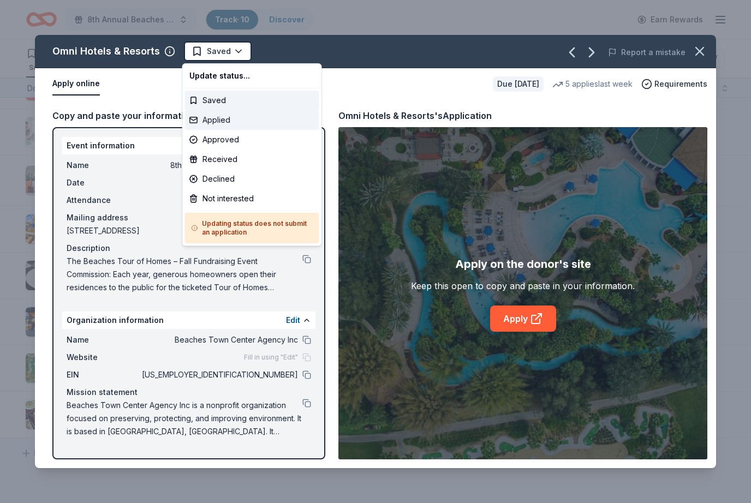
click at [223, 126] on div "Applied" at bounding box center [252, 120] width 134 height 20
click at [232, 119] on div "Applied" at bounding box center [252, 120] width 134 height 20
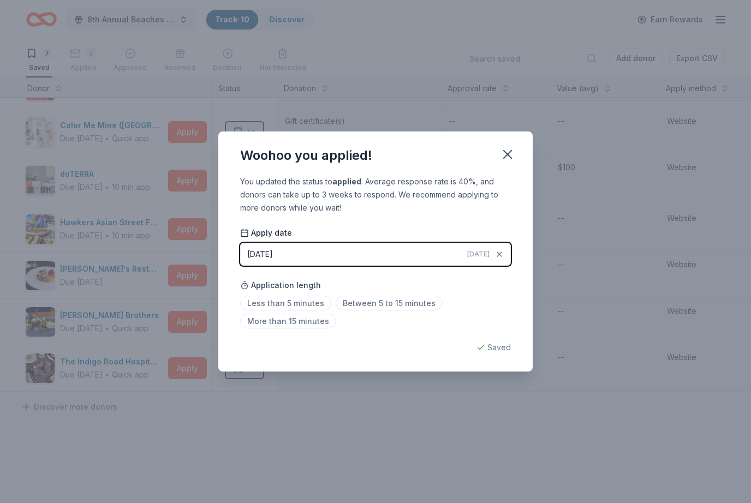
click at [364, 255] on button "08/23/2025 Today" at bounding box center [375, 254] width 271 height 23
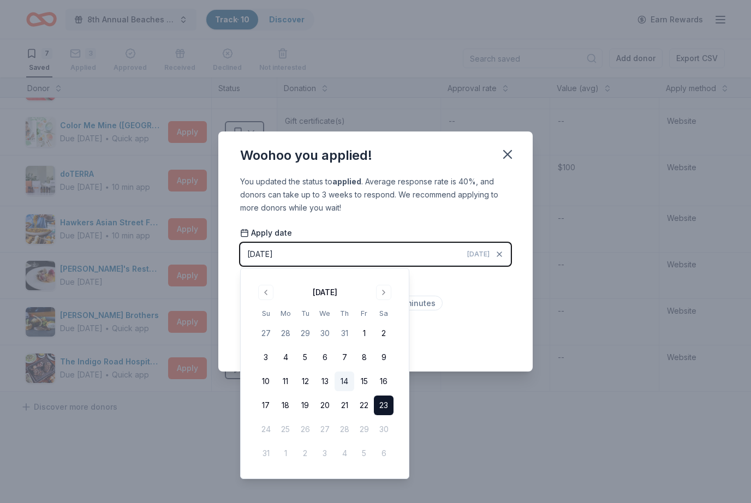
click at [340, 380] on button "14" at bounding box center [344, 381] width 20 height 20
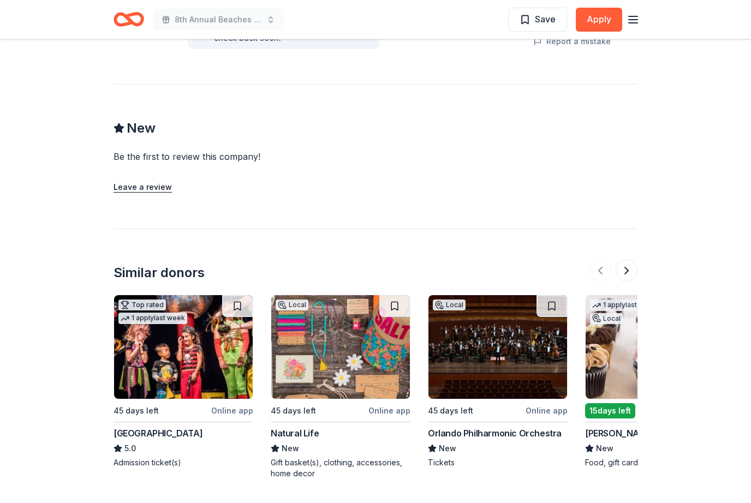
scroll to position [986, 0]
click at [626, 271] on button at bounding box center [626, 271] width 22 height 22
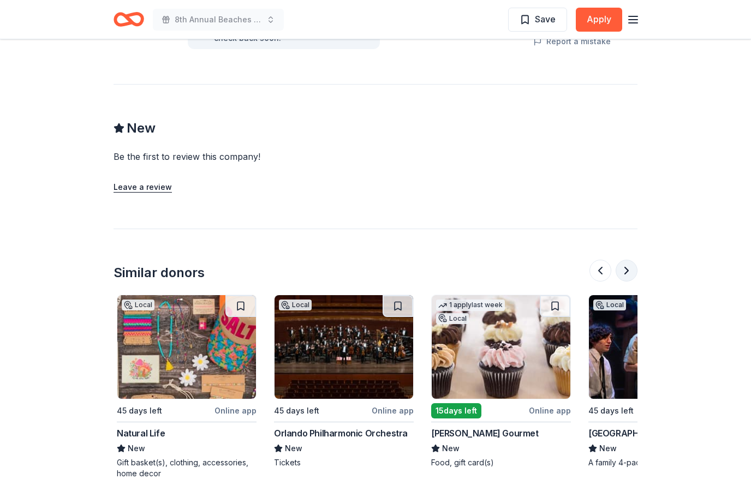
scroll to position [0, 471]
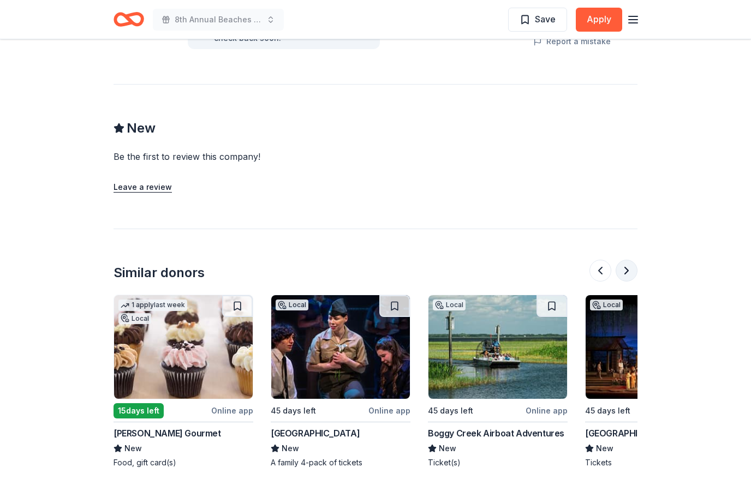
click at [628, 266] on button at bounding box center [626, 271] width 22 height 22
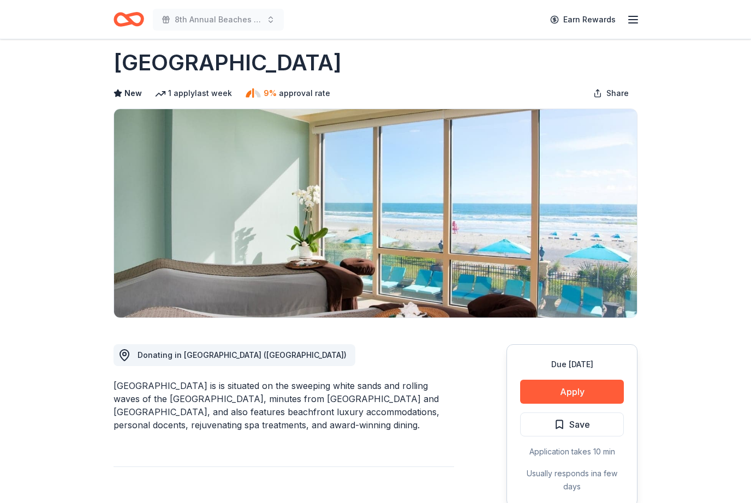
scroll to position [0, 0]
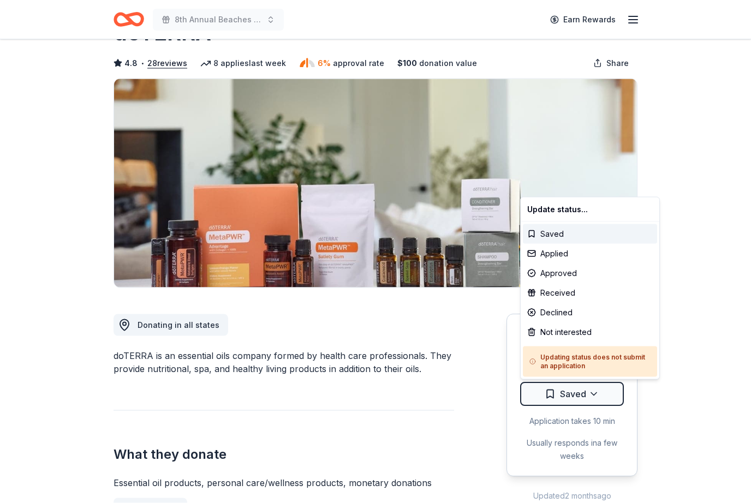
scroll to position [44, 0]
click at [704, 328] on html "8th Annual Beaches Tour of Homes Earn Rewards Due [DATE] Share doTERRA 4.8 • 28…" at bounding box center [375, 207] width 751 height 503
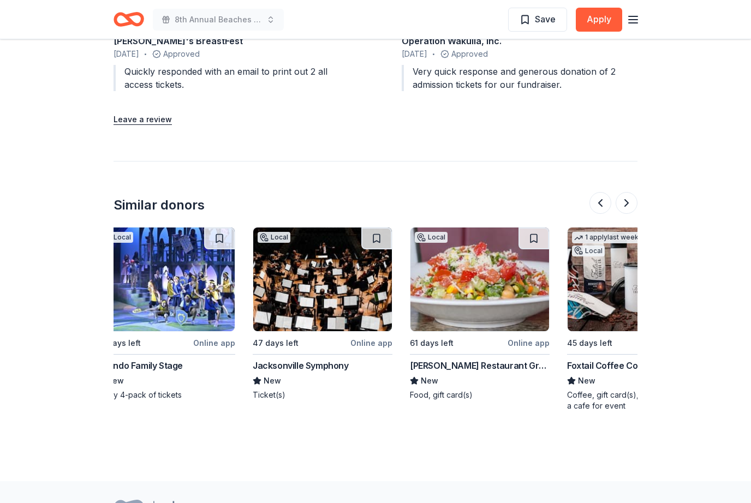
scroll to position [0, 322]
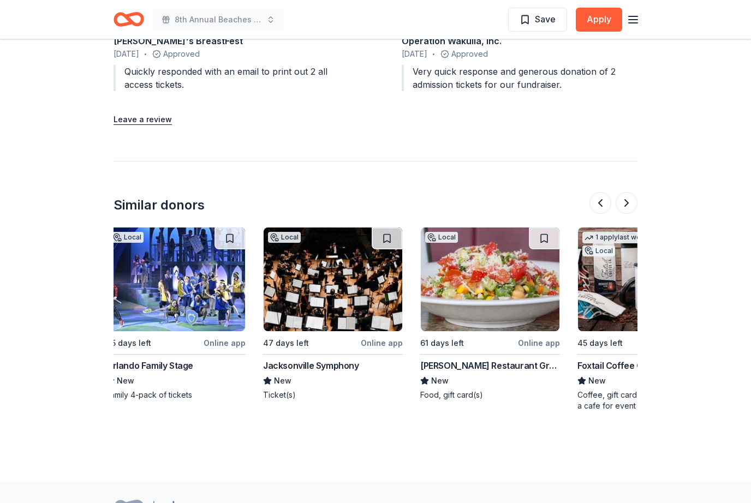
click at [332, 290] on img at bounding box center [332, 279] width 139 height 104
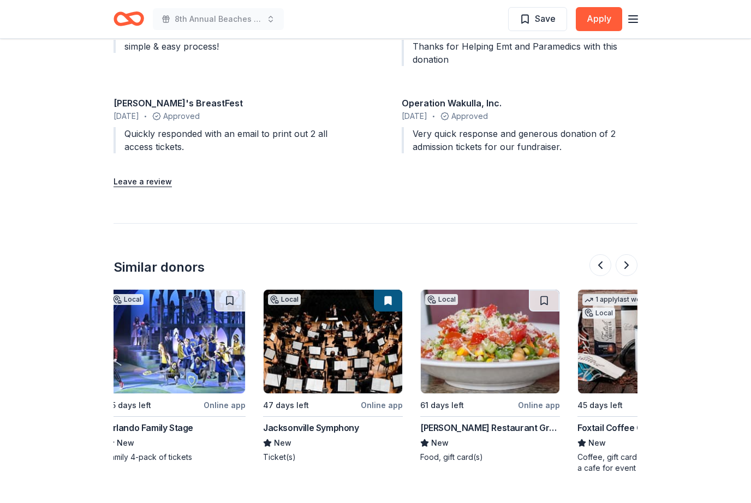
click at [350, 343] on img at bounding box center [332, 342] width 139 height 104
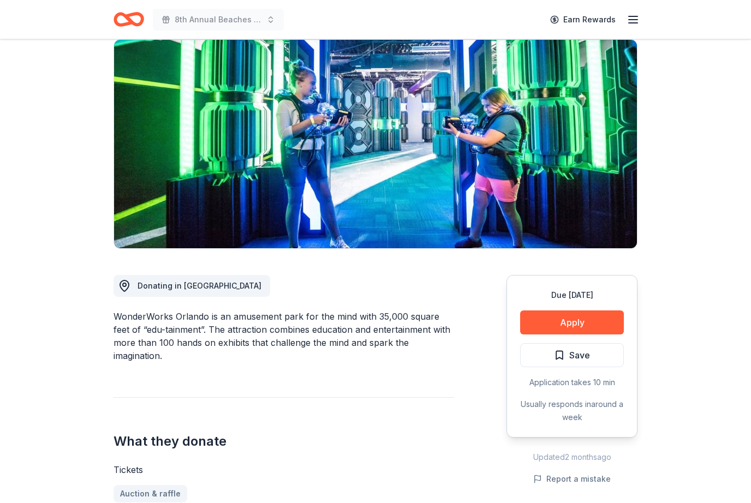
scroll to position [0, 0]
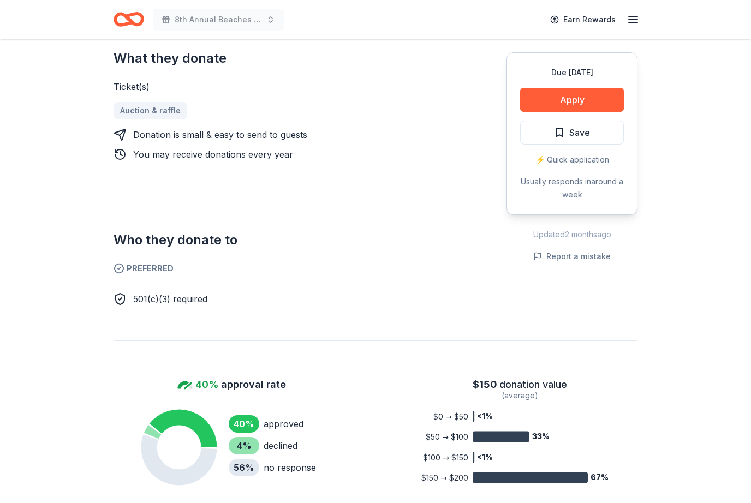
scroll to position [454, 0]
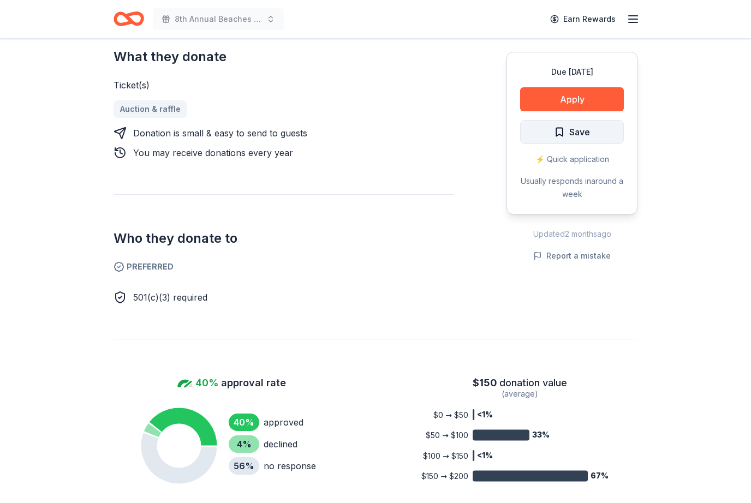
click at [593, 136] on button "Save" at bounding box center [572, 133] width 104 height 24
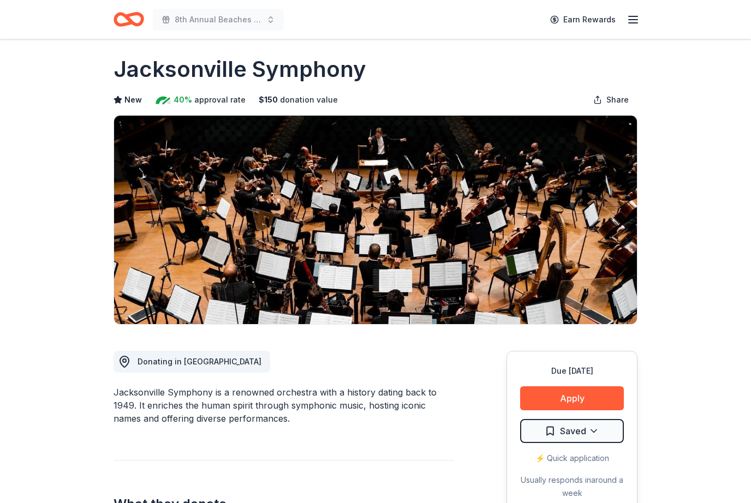
scroll to position [0, 0]
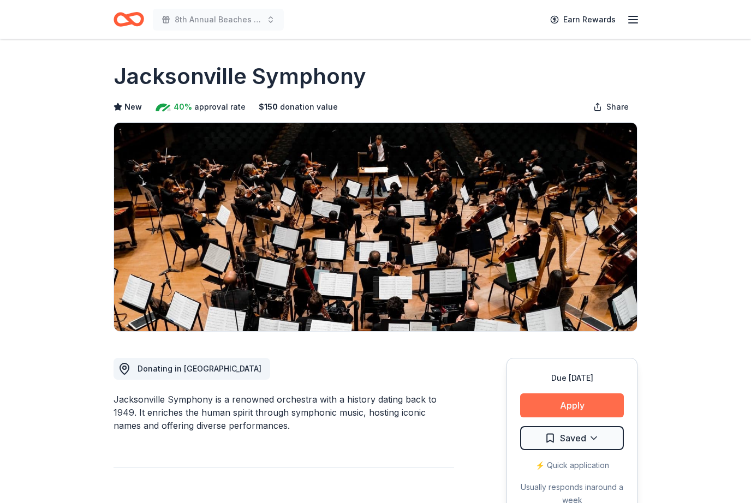
click at [572, 399] on button "Apply" at bounding box center [572, 405] width 104 height 24
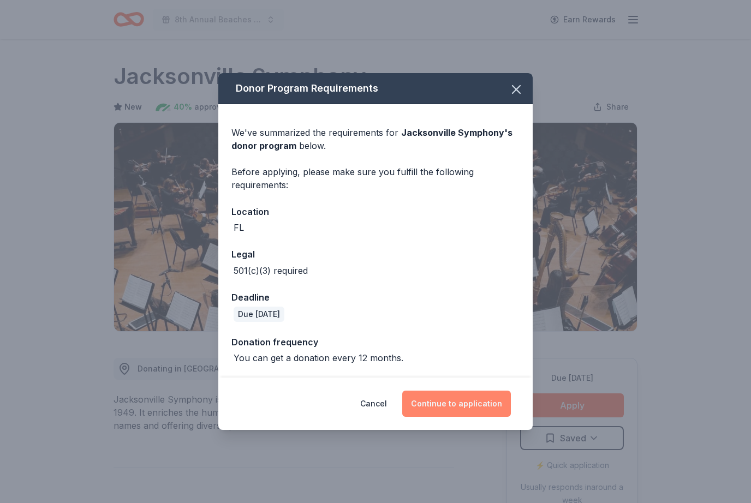
click at [465, 403] on button "Continue to application" at bounding box center [456, 404] width 109 height 26
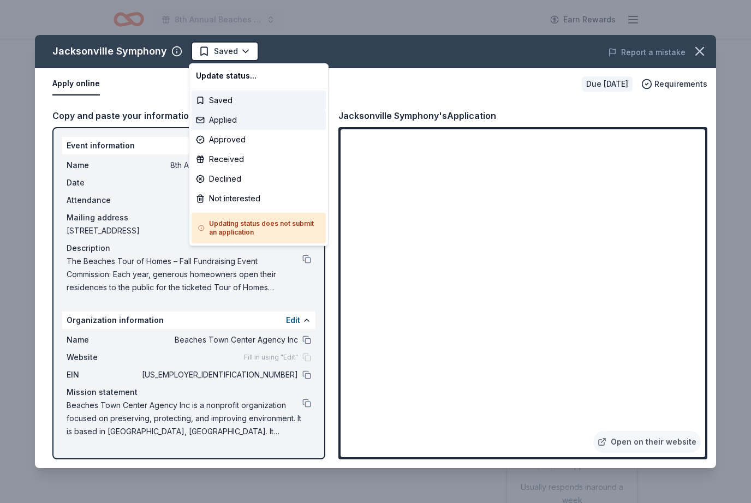
click at [232, 120] on div "Applied" at bounding box center [258, 120] width 134 height 20
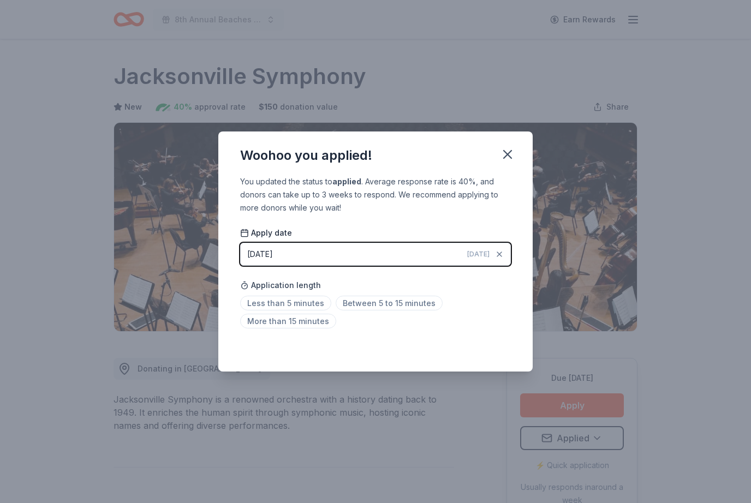
click at [465, 256] on button "08/23/2025 Today" at bounding box center [375, 254] width 271 height 23
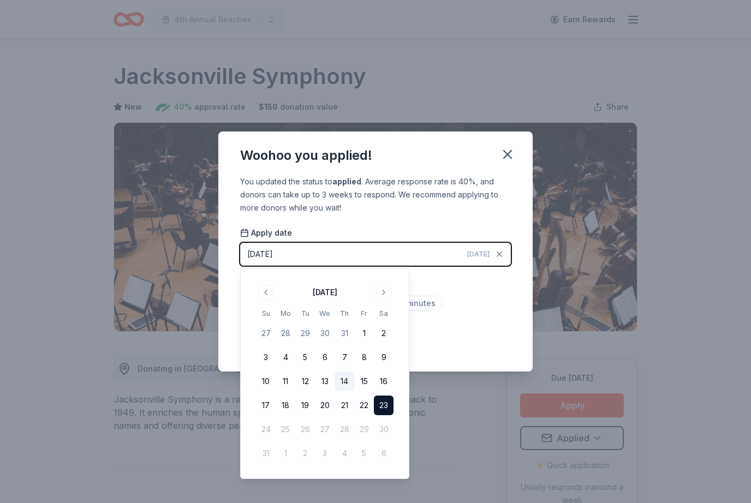
click at [345, 383] on button "14" at bounding box center [344, 381] width 20 height 20
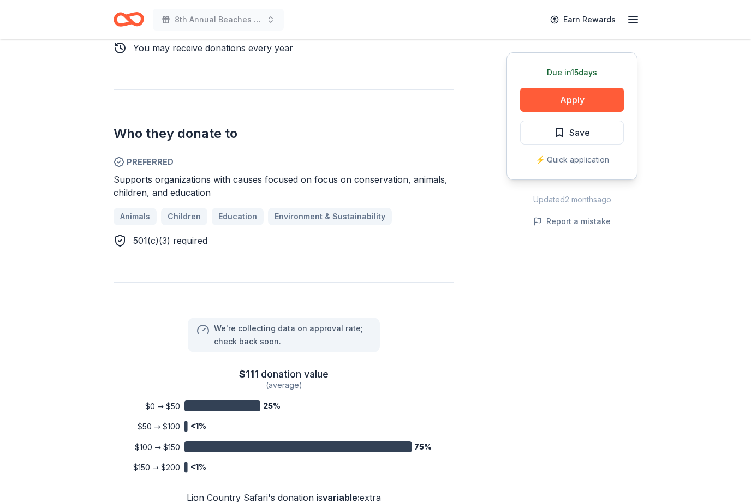
scroll to position [571, 0]
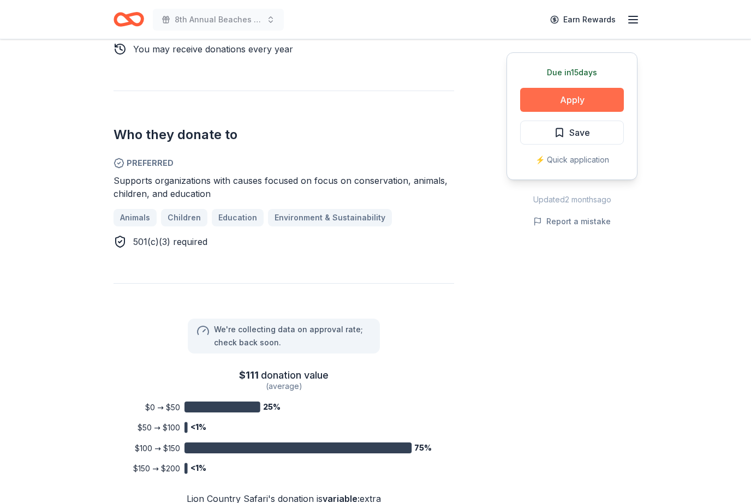
click at [578, 97] on button "Apply" at bounding box center [572, 100] width 104 height 24
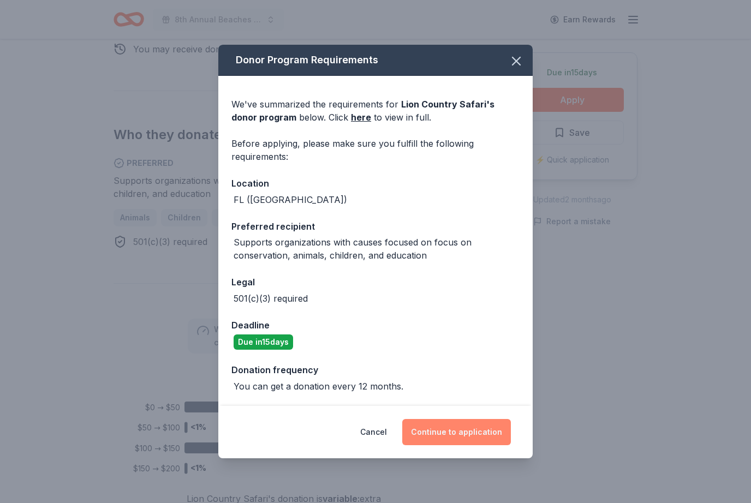
click at [467, 425] on button "Continue to application" at bounding box center [456, 432] width 109 height 26
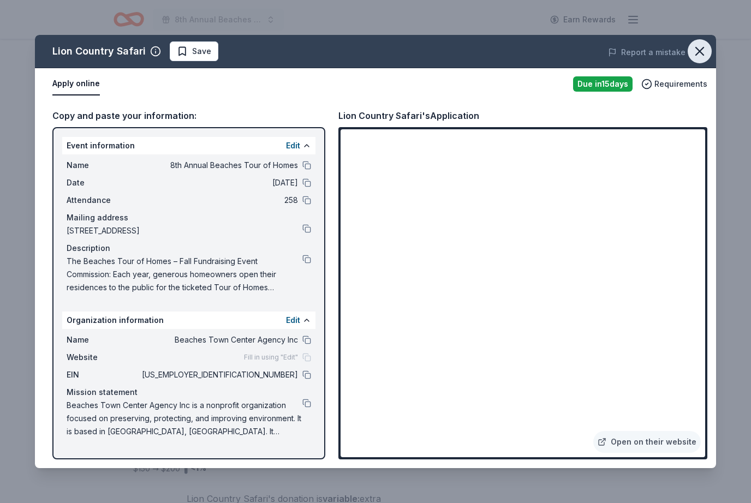
click at [705, 48] on icon "button" at bounding box center [699, 51] width 15 height 15
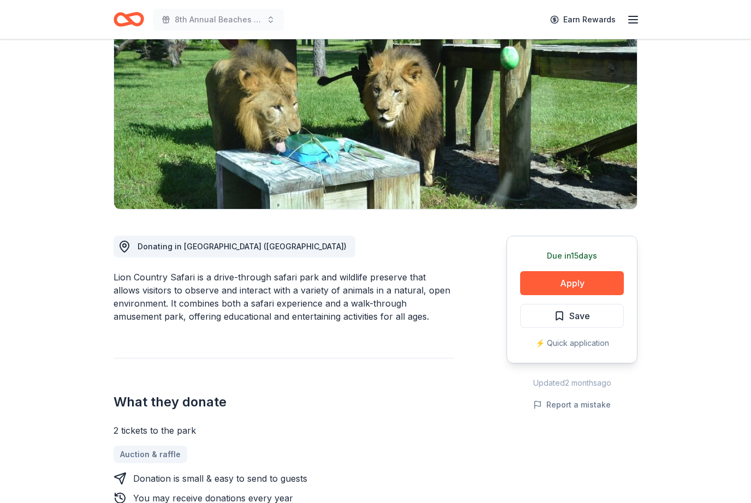
scroll to position [0, 0]
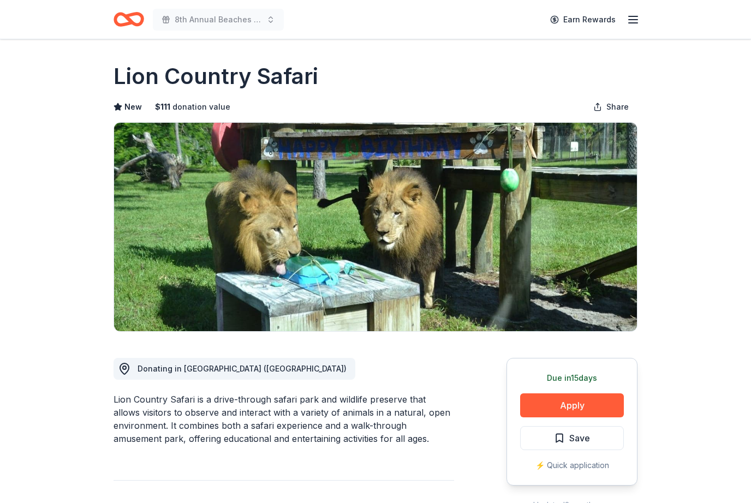
click at [629, 18] on icon "button" at bounding box center [632, 19] width 13 height 13
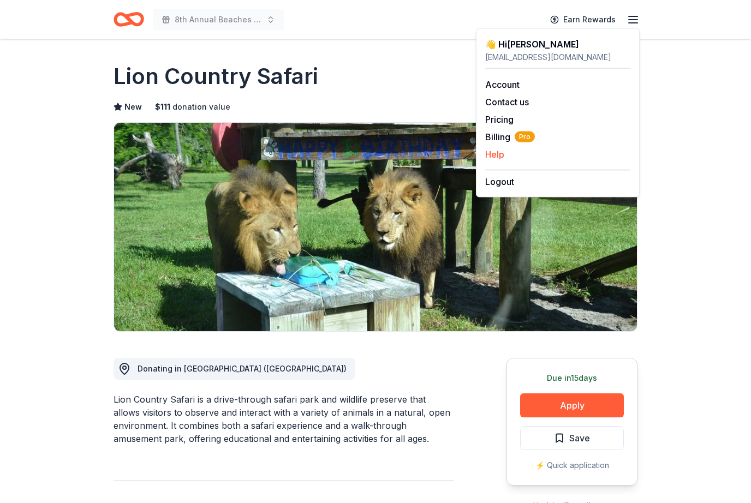
click at [501, 153] on button "Help" at bounding box center [494, 154] width 19 height 13
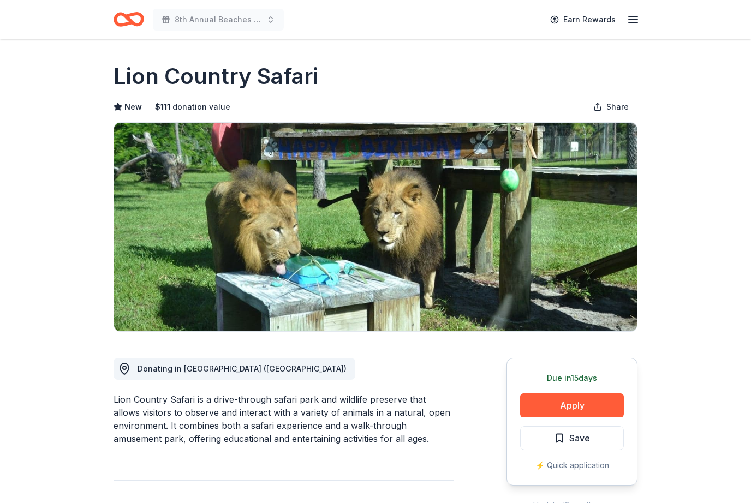
click at [135, 16] on icon "Home" at bounding box center [128, 20] width 31 height 26
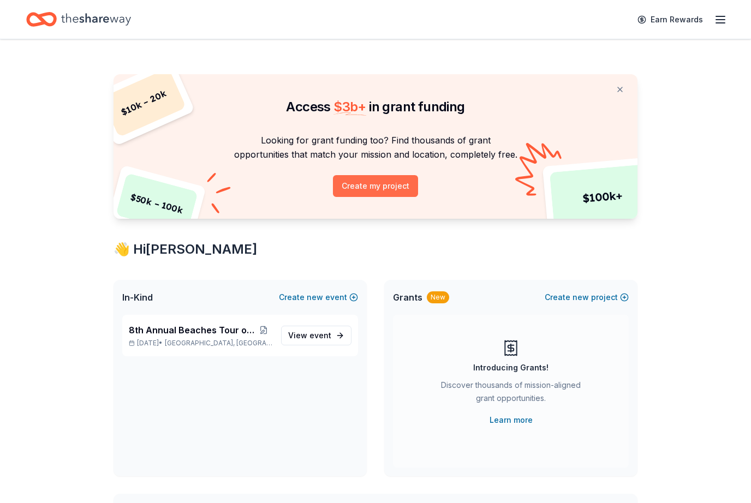
click at [383, 184] on button "Create my project" at bounding box center [375, 186] width 85 height 22
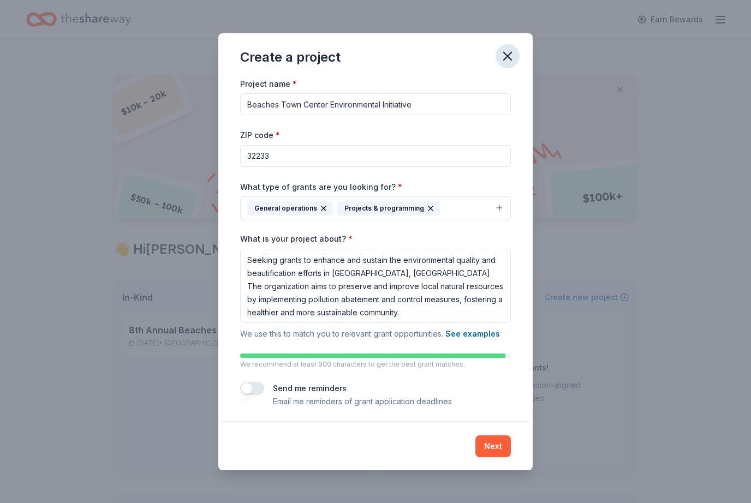
click at [508, 51] on icon "button" at bounding box center [507, 56] width 15 height 15
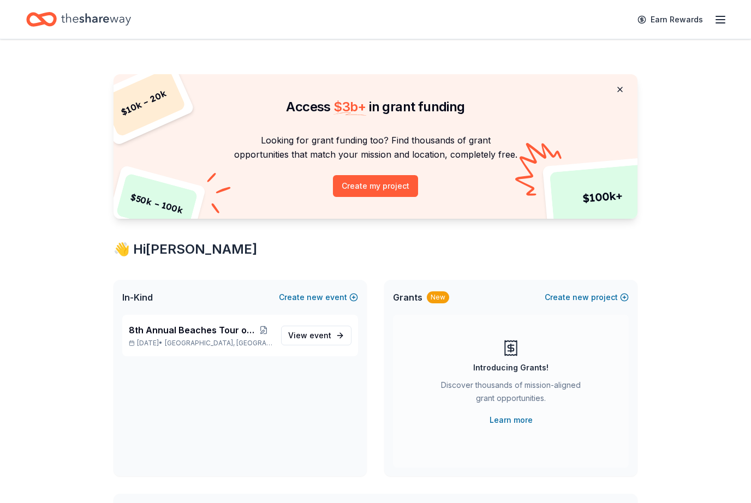
click at [622, 87] on button at bounding box center [620, 90] width 26 height 22
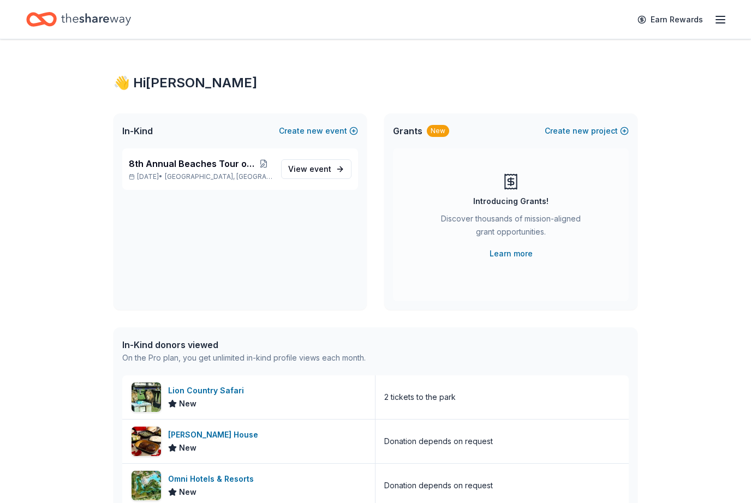
click at [726, 17] on icon "button" at bounding box center [719, 19] width 13 height 13
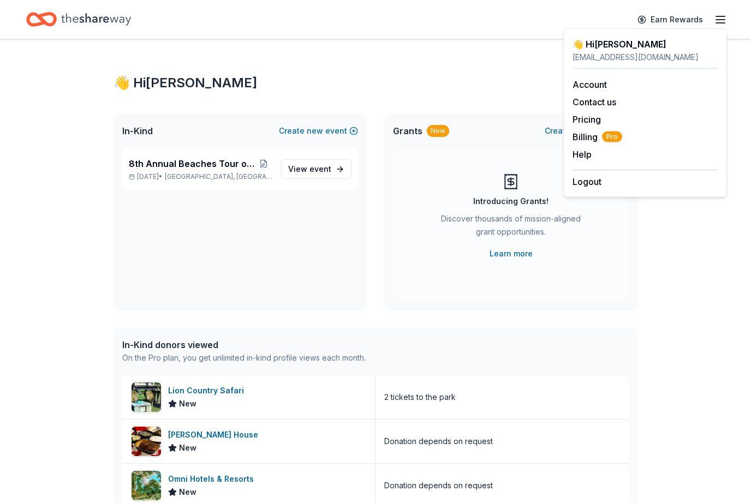
click at [118, 18] on icon "Home" at bounding box center [96, 19] width 70 height 22
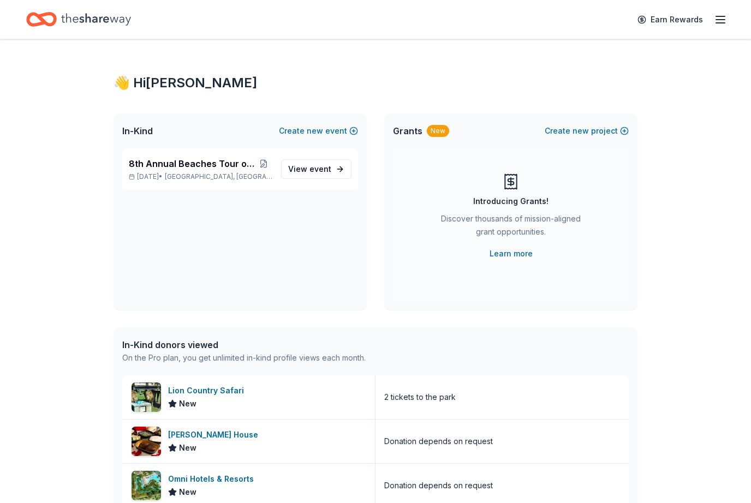
click at [52, 16] on icon "Home" at bounding box center [46, 19] width 17 height 11
click at [47, 17] on icon "Home" at bounding box center [41, 20] width 31 height 26
click at [164, 75] on div "👋 Hi Robin" at bounding box center [375, 82] width 524 height 17
click at [201, 167] on span "8th Annual Beaches Tour of Homes" at bounding box center [191, 163] width 125 height 13
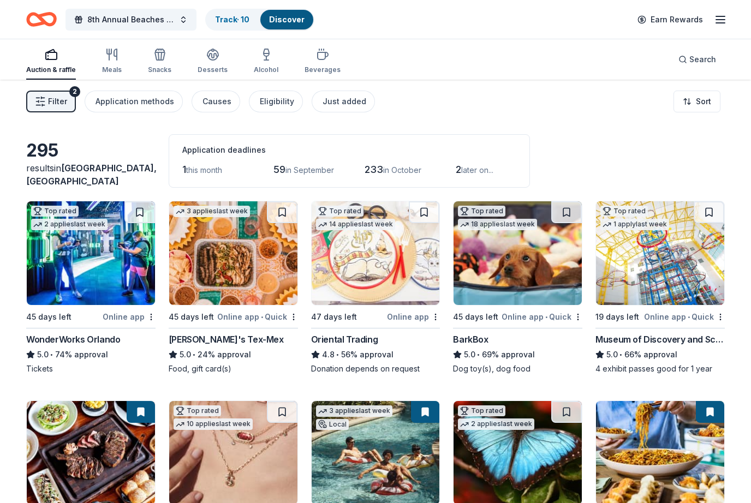
click at [490, 173] on span "later on..." at bounding box center [477, 169] width 32 height 9
click at [467, 167] on span "later on..." at bounding box center [477, 169] width 32 height 9
click at [473, 169] on span "later on..." at bounding box center [477, 169] width 32 height 9
click at [209, 166] on span "this month" at bounding box center [204, 169] width 36 height 9
click at [207, 171] on span "this month" at bounding box center [204, 169] width 36 height 9
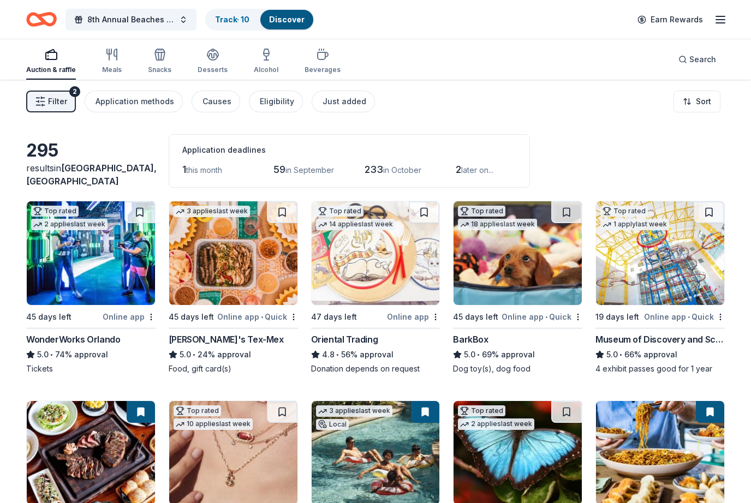
click at [227, 144] on div "Application deadlines" at bounding box center [349, 149] width 334 height 13
click at [123, 177] on span "Jacksonville, FL" at bounding box center [91, 175] width 130 height 24
click at [111, 182] on span "Jacksonville, FL" at bounding box center [91, 175] width 130 height 24
click at [347, 103] on div "Just added" at bounding box center [344, 101] width 44 height 13
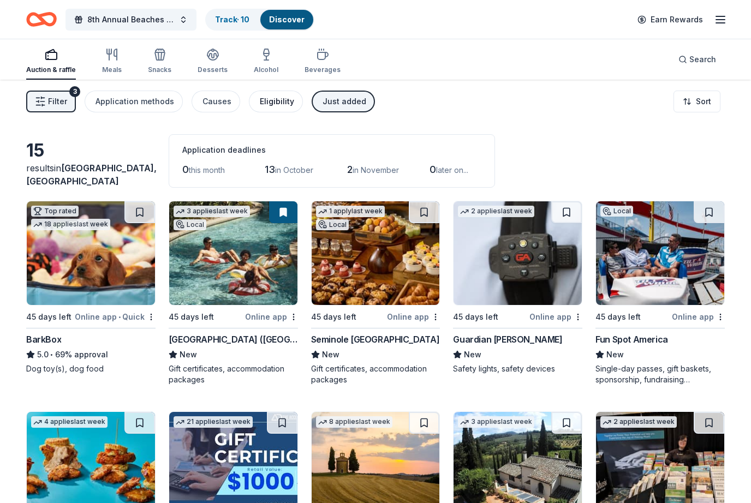
click at [272, 103] on div "Eligibility" at bounding box center [277, 101] width 34 height 13
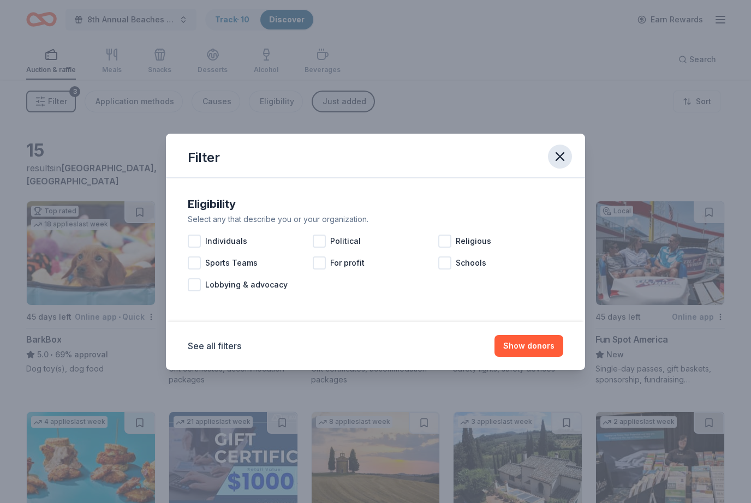
click at [562, 155] on icon "button" at bounding box center [559, 156] width 15 height 15
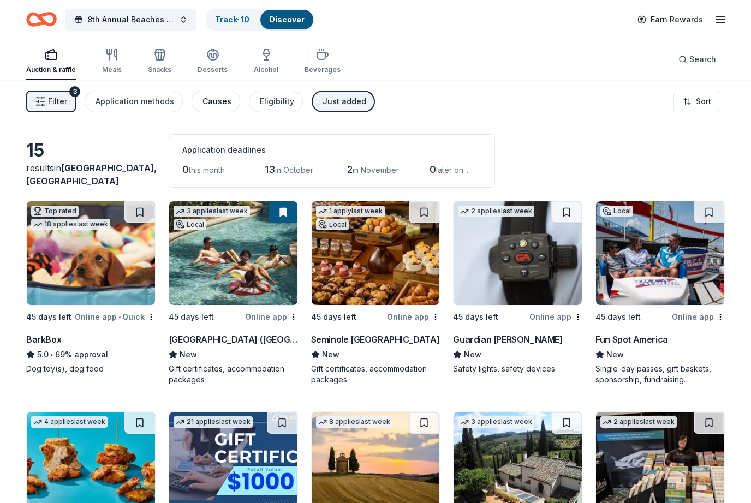
click at [220, 99] on div "Causes" at bounding box center [216, 101] width 29 height 13
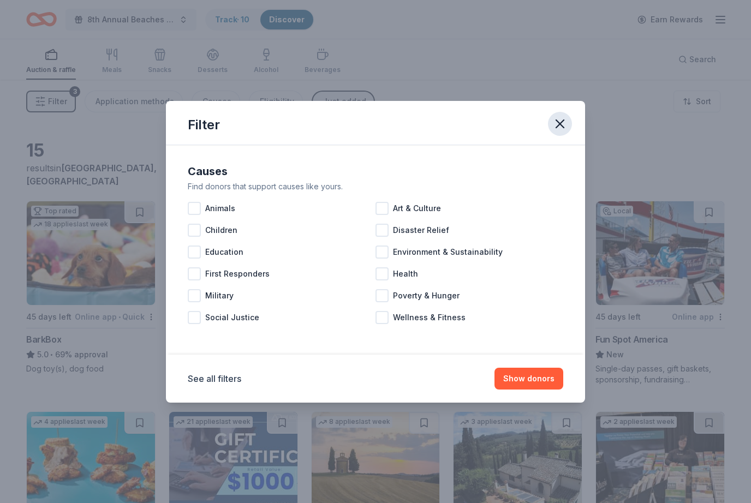
click at [562, 122] on icon "button" at bounding box center [560, 124] width 8 height 8
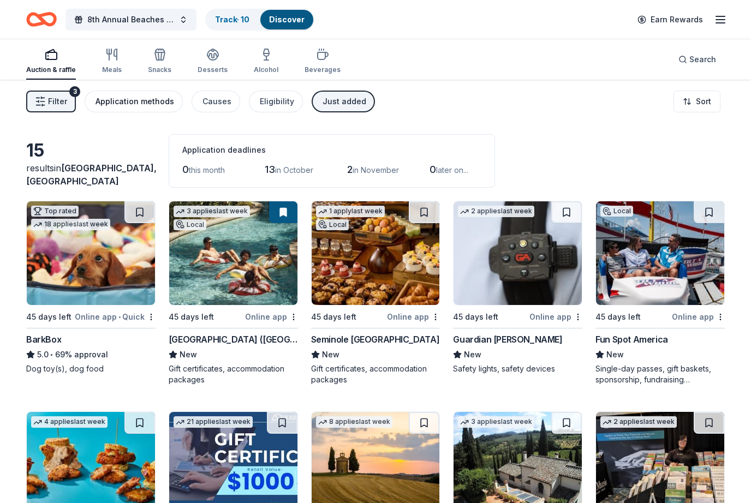
click at [145, 105] on div "Application methods" at bounding box center [134, 101] width 79 height 13
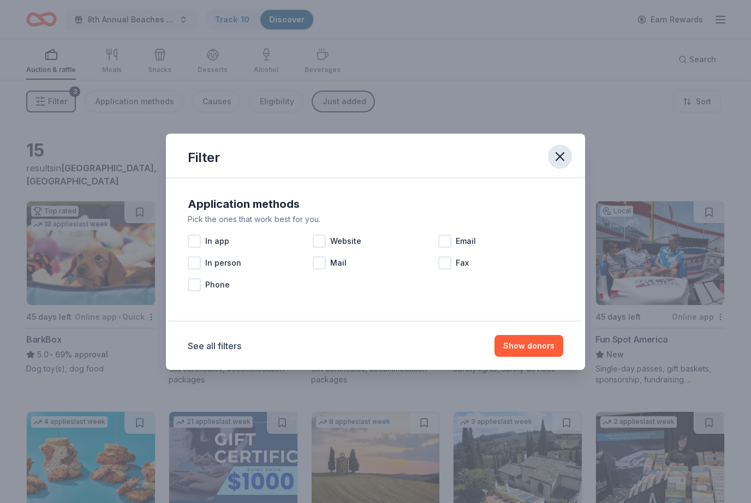
click at [565, 154] on icon "button" at bounding box center [559, 156] width 15 height 15
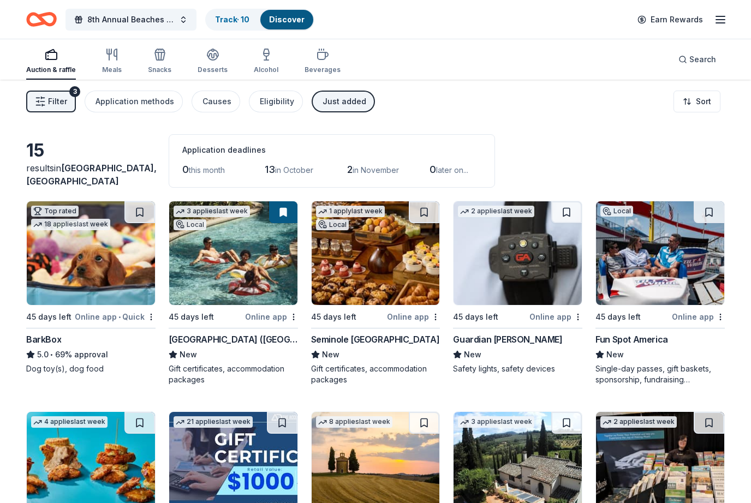
click at [64, 100] on span "Filter" at bounding box center [57, 101] width 19 height 13
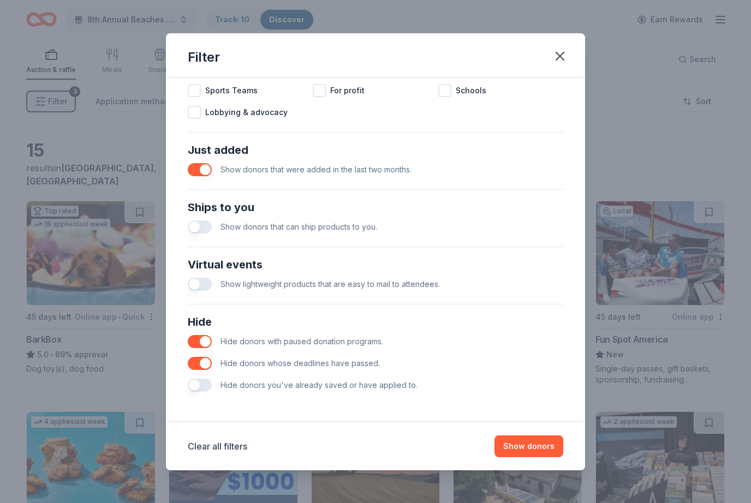
scroll to position [374, 0]
click at [198, 224] on button "button" at bounding box center [200, 226] width 24 height 13
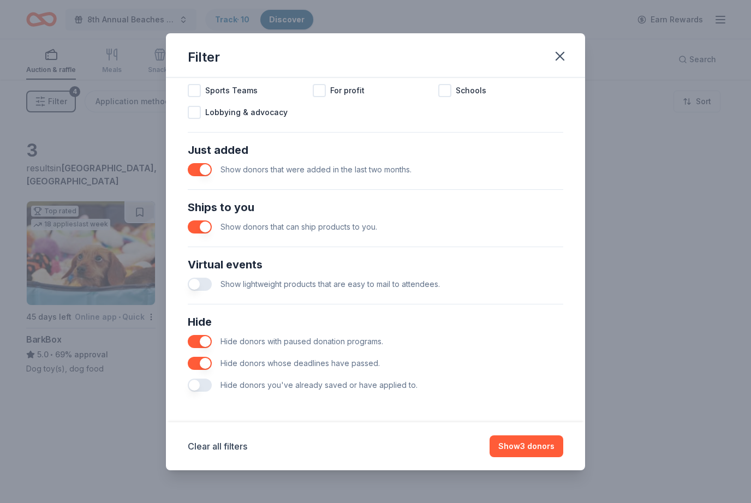
click at [198, 285] on button "button" at bounding box center [200, 284] width 24 height 13
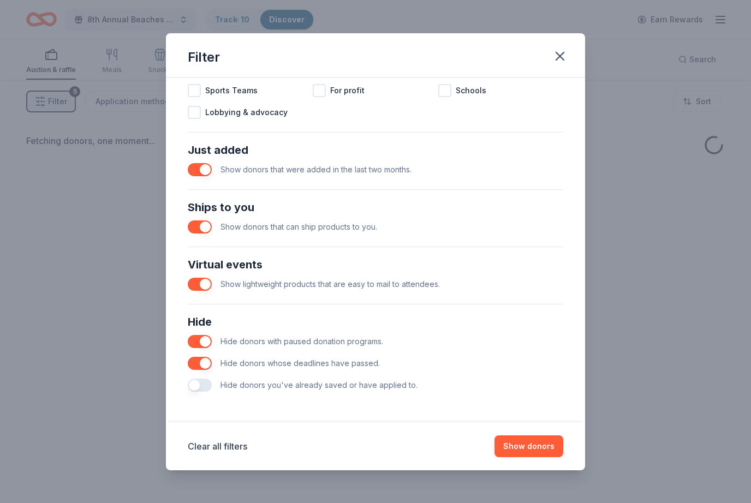
click at [206, 284] on button "button" at bounding box center [200, 284] width 24 height 13
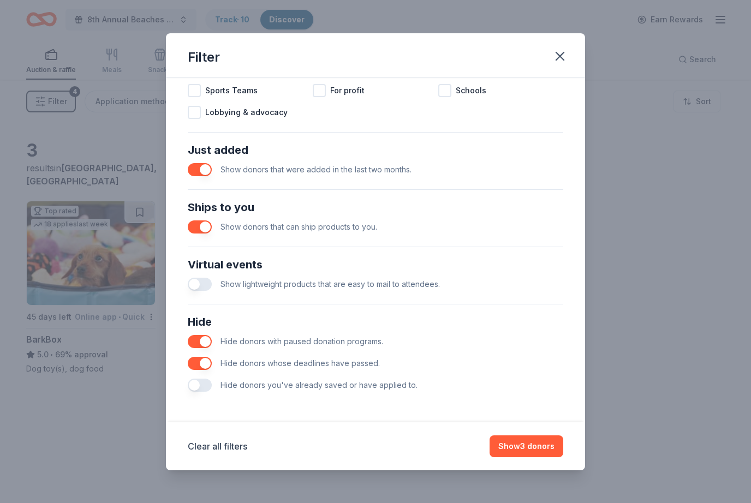
scroll to position [374, 0]
click at [195, 389] on button "button" at bounding box center [200, 385] width 24 height 13
click at [532, 445] on button "Show 3 donors" at bounding box center [526, 446] width 74 height 22
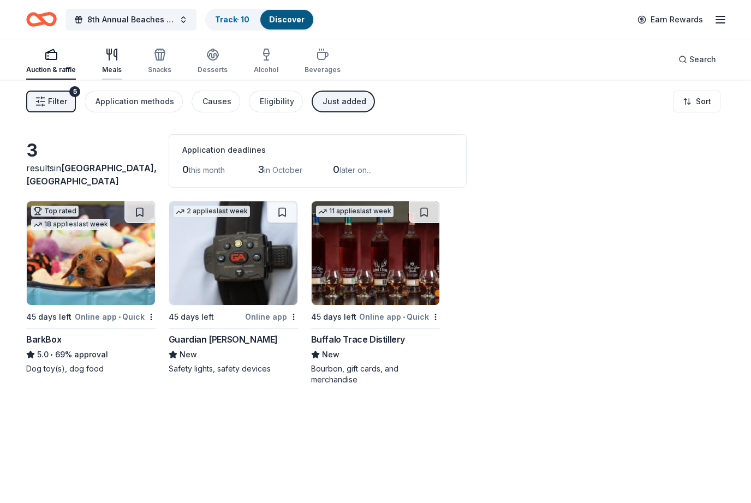
click at [115, 61] on icon "button" at bounding box center [111, 54] width 13 height 13
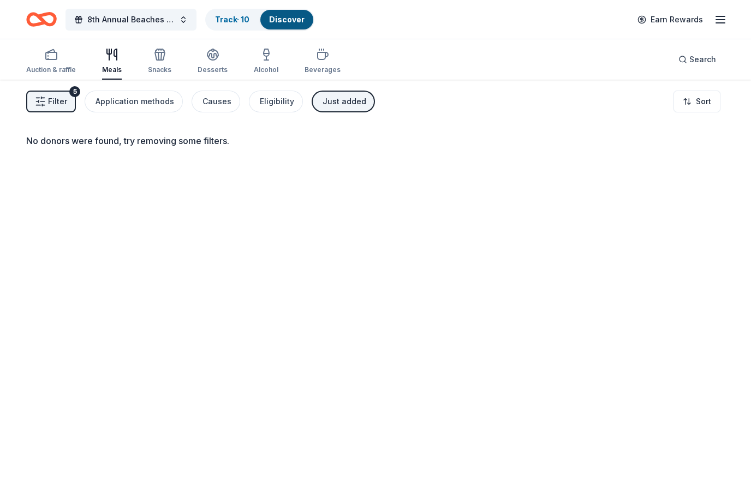
click at [56, 100] on span "Filter" at bounding box center [57, 101] width 19 height 13
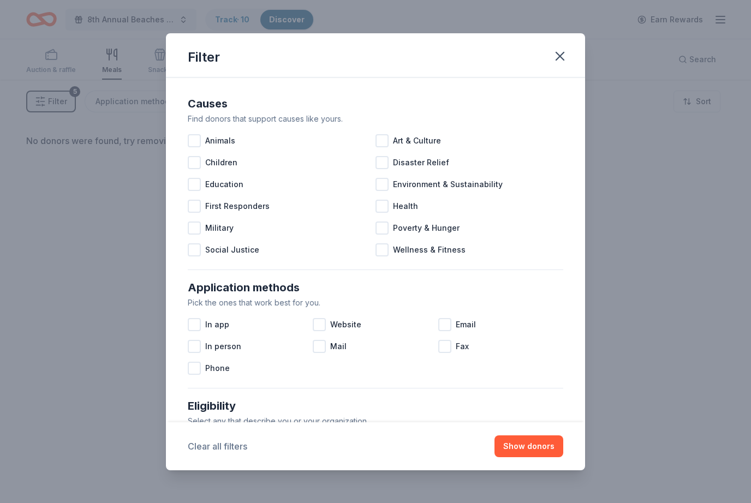
click at [239, 450] on button "Clear all filters" at bounding box center [217, 446] width 59 height 13
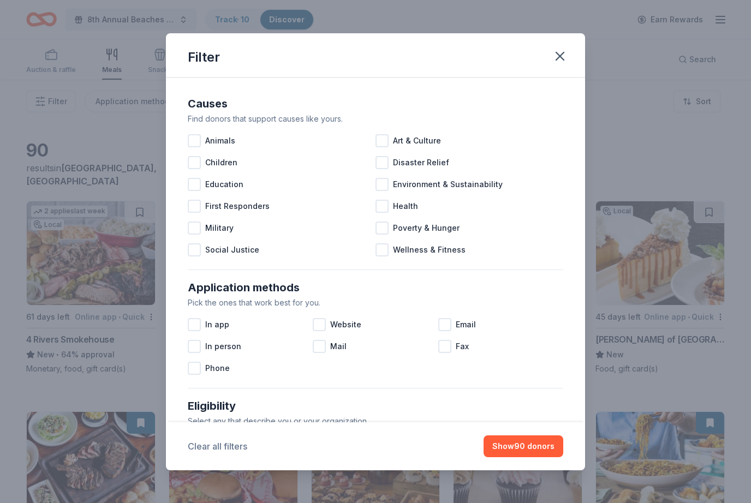
click at [230, 446] on button "Clear all filters" at bounding box center [217, 446] width 59 height 13
click at [539, 446] on button "Show 90 donors" at bounding box center [523, 446] width 80 height 22
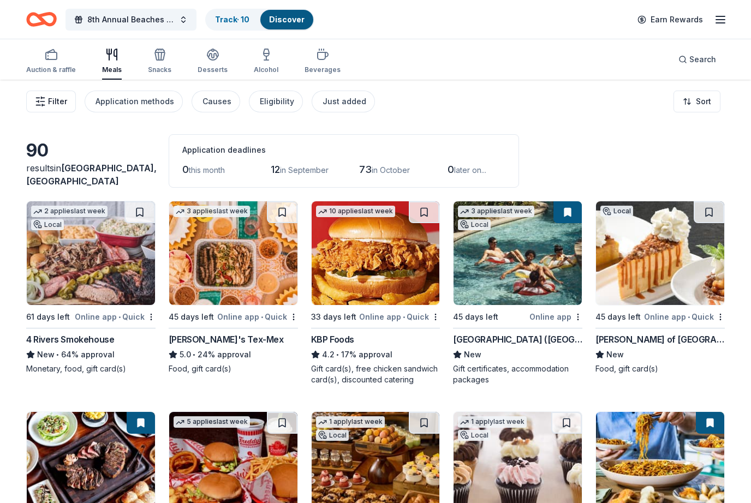
click at [55, 102] on span "Filter" at bounding box center [57, 101] width 19 height 13
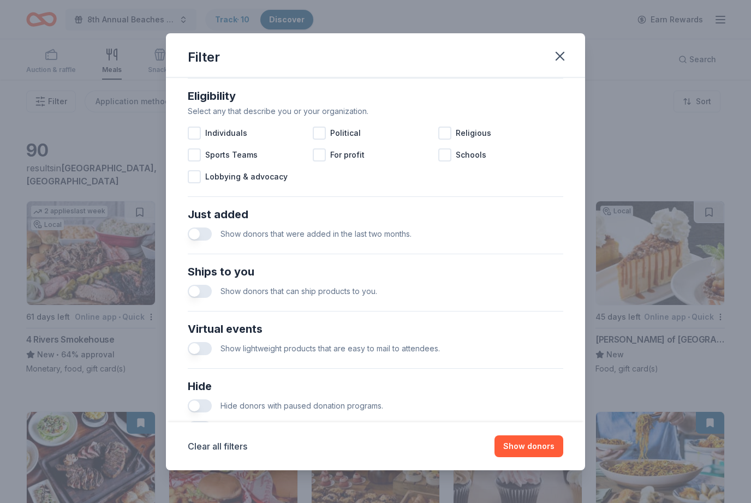
scroll to position [310, 0]
click at [194, 225] on div "Show donors that were added in the last two months." at bounding box center [375, 234] width 375 height 22
click at [205, 238] on button "button" at bounding box center [200, 233] width 24 height 13
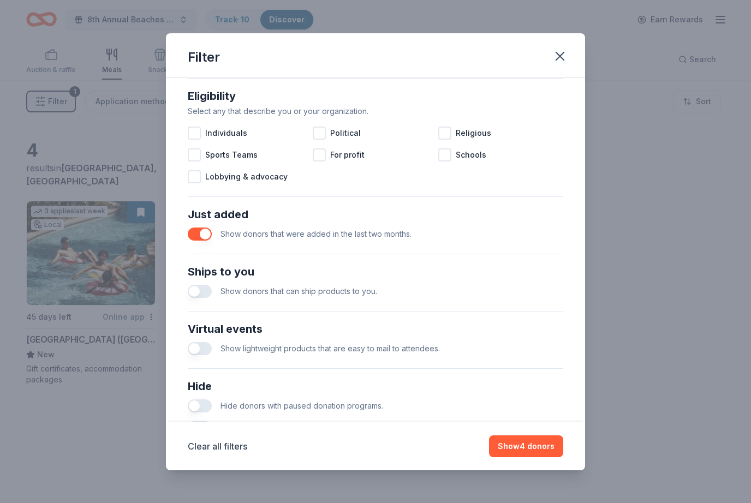
click at [203, 236] on button "button" at bounding box center [200, 233] width 24 height 13
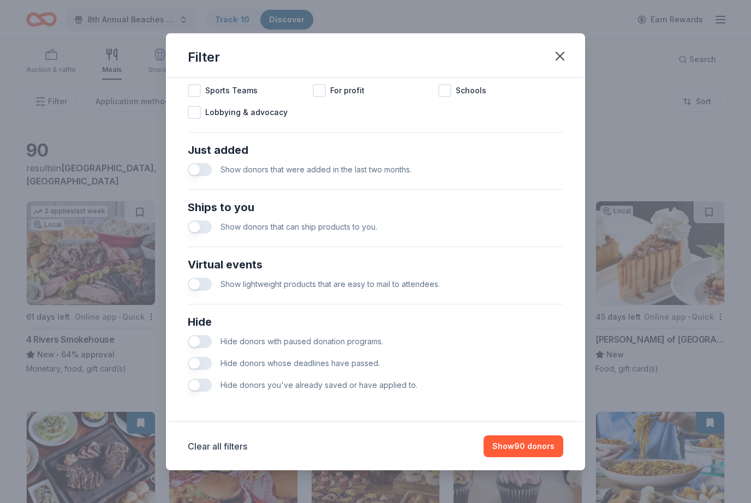
scroll to position [374, 0]
click at [224, 452] on button "Clear all filters" at bounding box center [217, 446] width 59 height 13
click at [223, 451] on button "Clear all filters" at bounding box center [217, 446] width 59 height 13
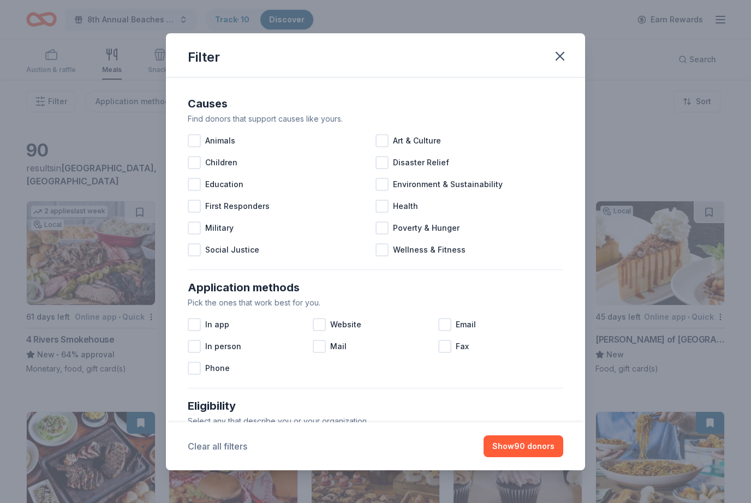
scroll to position [-1, 0]
click at [562, 52] on icon "button" at bounding box center [559, 56] width 15 height 15
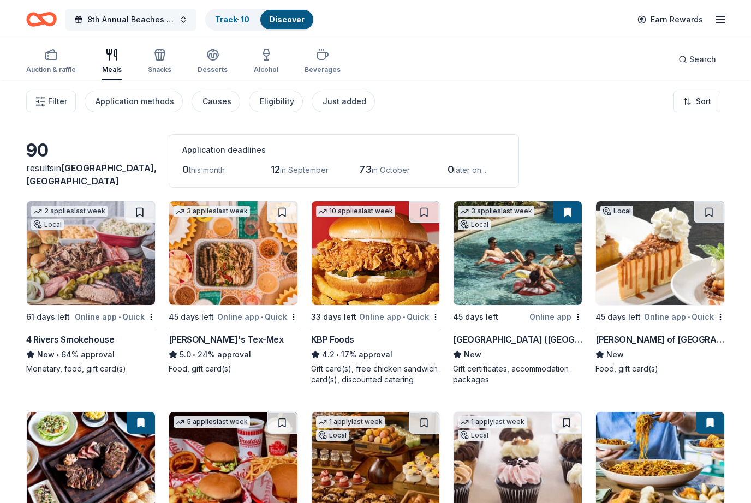
click at [140, 14] on span "8th Annual Beaches Tour of Homes" at bounding box center [130, 19] width 87 height 13
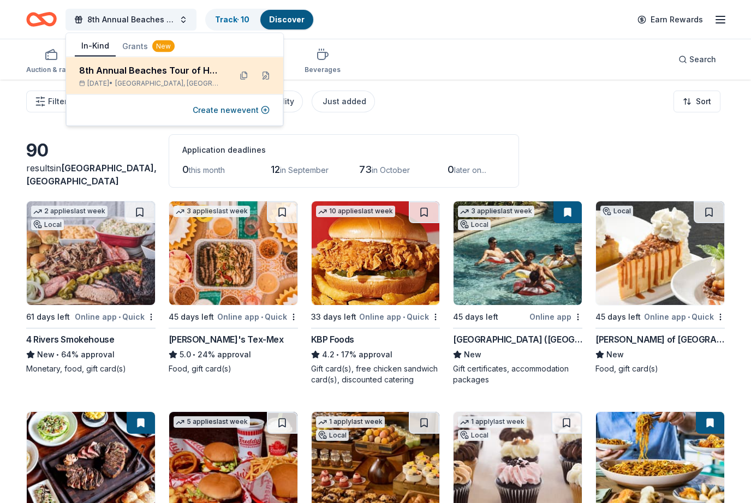
click at [154, 72] on div "8th Annual Beaches Tour of Homes" at bounding box center [150, 70] width 143 height 13
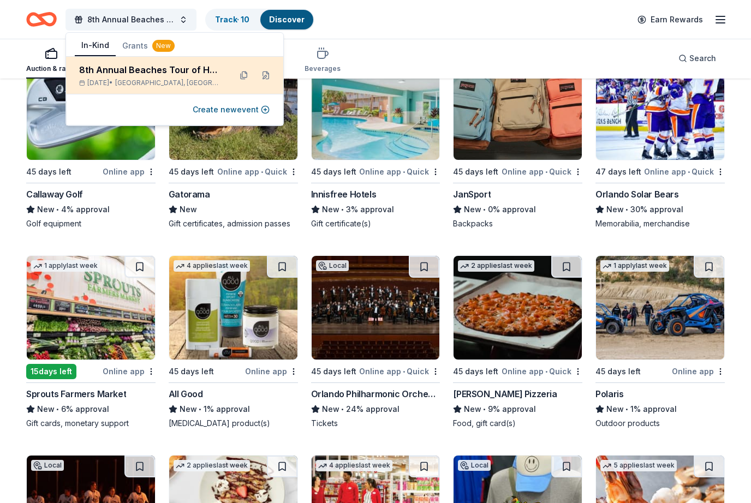
scroll to position [5997, 0]
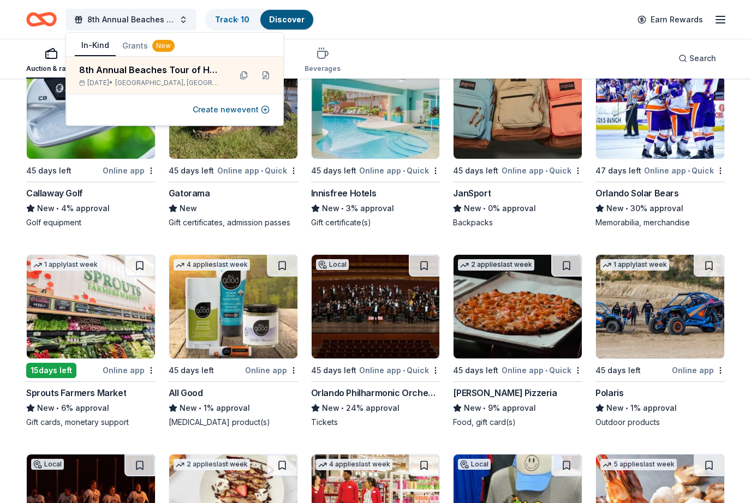
click at [669, 317] on img at bounding box center [660, 307] width 128 height 104
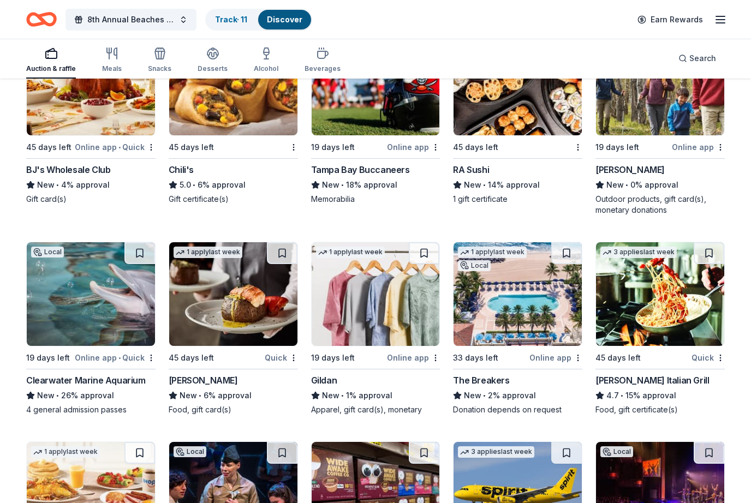
scroll to position [6842, 0]
click at [528, 303] on img at bounding box center [517, 294] width 128 height 104
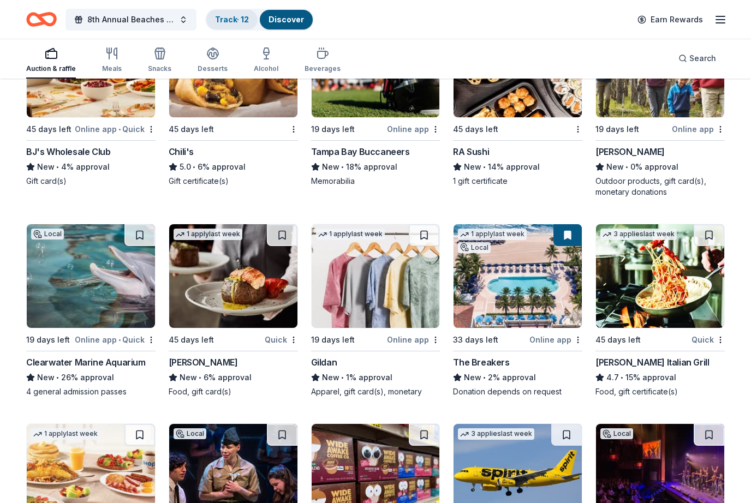
click at [232, 19] on link "Track · 12" at bounding box center [232, 19] width 34 height 9
click at [294, 19] on link "Discover" at bounding box center [285, 19] width 35 height 9
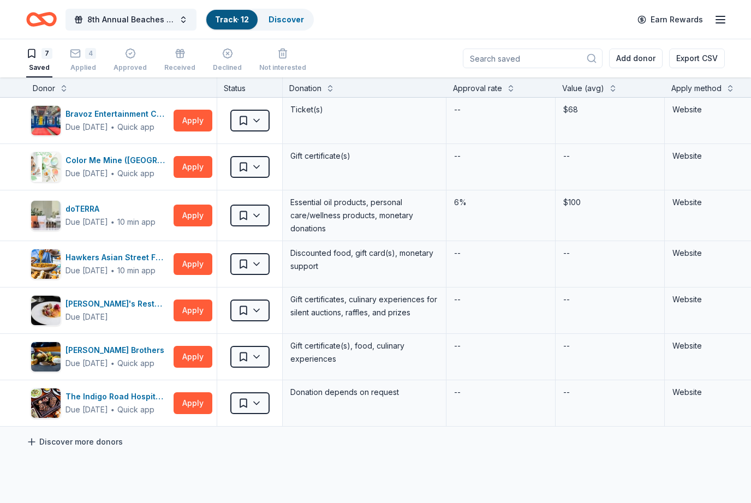
click at [107, 441] on link "Discover more donors" at bounding box center [74, 441] width 97 height 13
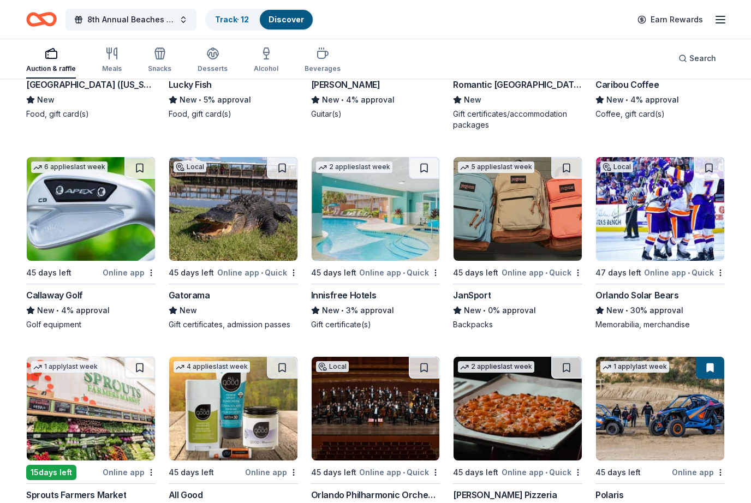
scroll to position [5896, 0]
click at [374, 224] on img at bounding box center [375, 209] width 128 height 104
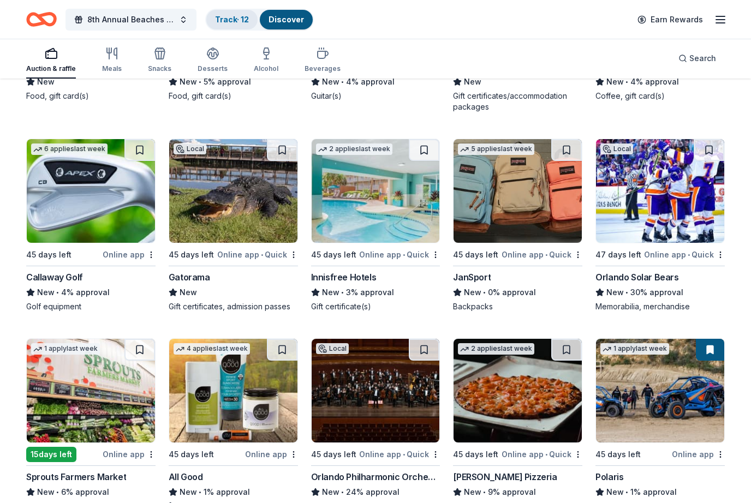
click at [232, 20] on link "Track · 12" at bounding box center [232, 19] width 34 height 9
click at [226, 15] on link "Track · 12" at bounding box center [232, 19] width 34 height 9
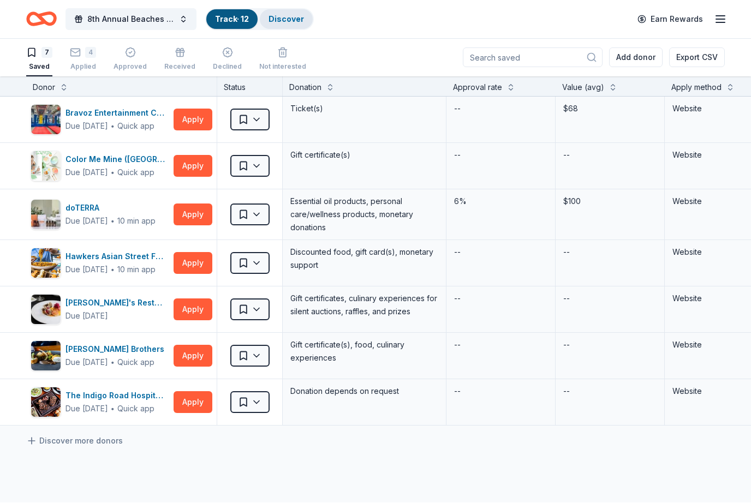
click at [297, 16] on link "Discover" at bounding box center [285, 19] width 35 height 9
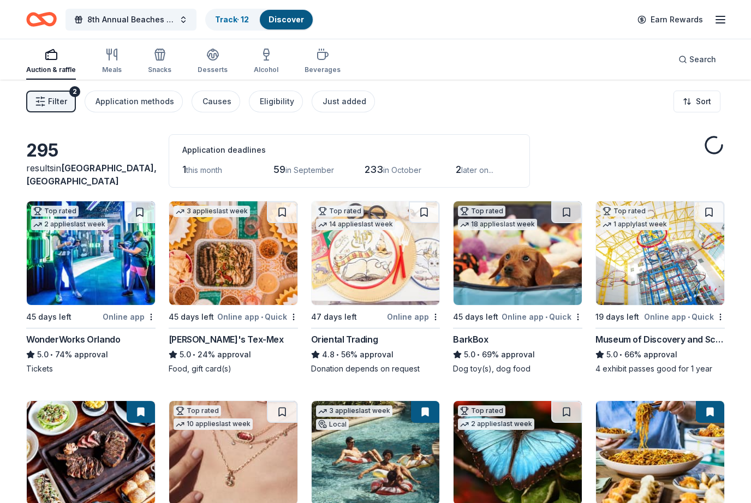
click at [235, 51] on div "Auction & raffle Meals Snacks Desserts Alcohol Beverages" at bounding box center [183, 62] width 314 height 36
click at [236, 50] on div "Auction & raffle Meals Snacks Desserts Alcohol Beverages" at bounding box center [183, 62] width 314 height 36
click at [234, 52] on div "Auction & raffle Meals Snacks Desserts Alcohol Beverages" at bounding box center [183, 62] width 314 height 36
click at [386, 81] on div "Filter 2 Application methods Causes Eligibility Just added Sort" at bounding box center [375, 102] width 751 height 44
click at [237, 51] on div "Auction & raffle Meals Snacks Desserts Alcohol Beverages" at bounding box center [183, 62] width 314 height 36
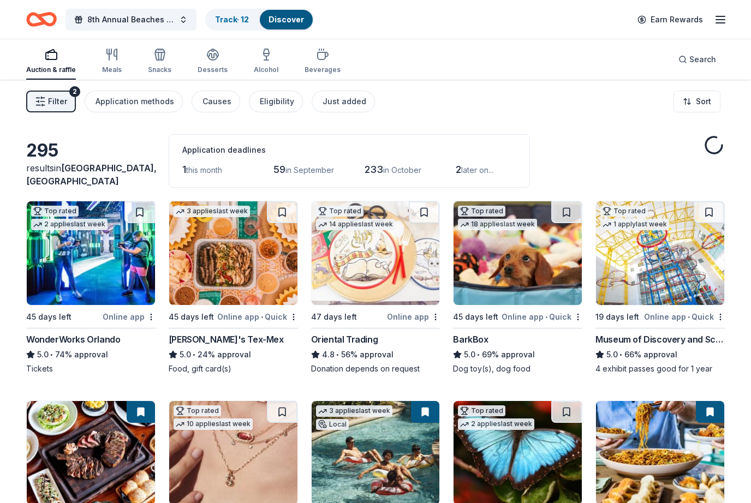
click at [291, 56] on div "Auction & raffle Meals Snacks Desserts Alcohol Beverages" at bounding box center [183, 62] width 314 height 36
click at [232, 52] on div "Auction & raffle Meals Snacks Desserts Alcohol Beverages" at bounding box center [183, 62] width 314 height 36
click at [230, 52] on div "Auction & raffle Meals Snacks Desserts Alcohol Beverages" at bounding box center [183, 62] width 314 height 36
click at [229, 52] on div "Auction & raffle Meals Snacks Desserts Alcohol Beverages" at bounding box center [183, 62] width 314 height 36
click at [234, 18] on link "Track · 12" at bounding box center [232, 19] width 34 height 9
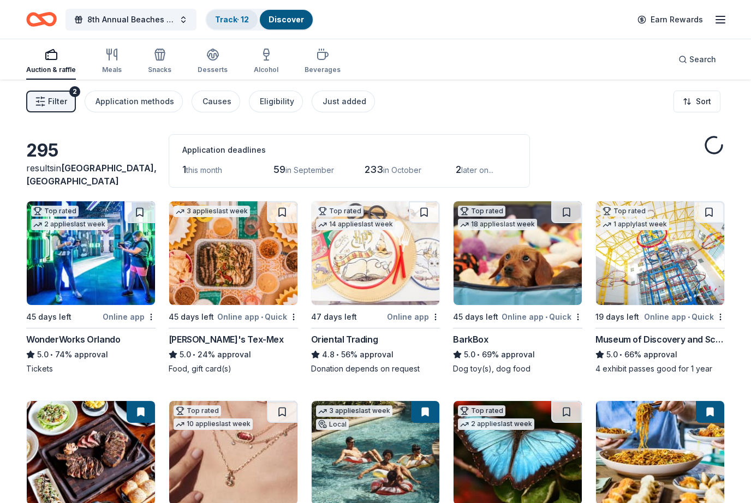
click at [234, 18] on link "Track · 12" at bounding box center [232, 19] width 34 height 9
click at [236, 12] on div "Track · 12" at bounding box center [231, 20] width 51 height 20
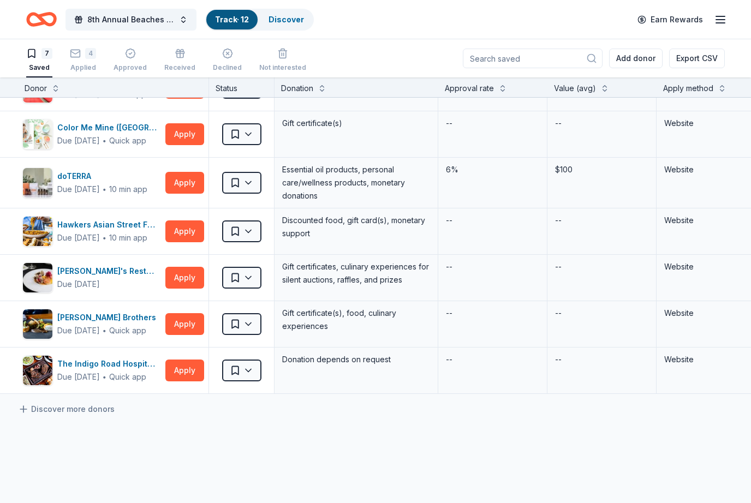
scroll to position [37, 8]
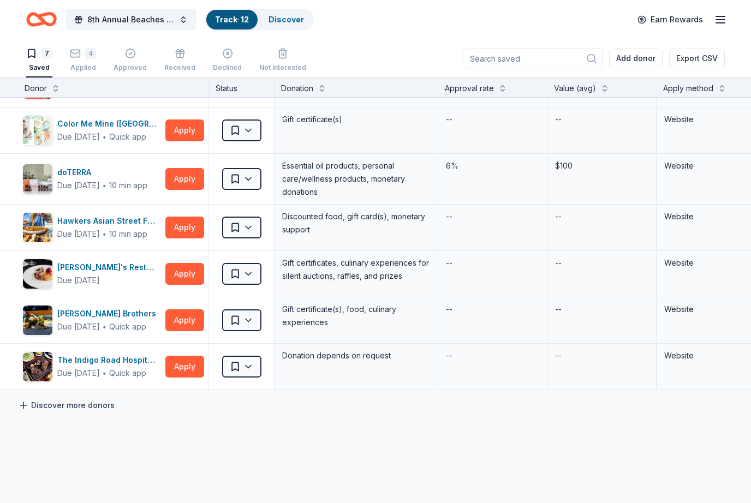
click at [98, 406] on link "Discover more donors" at bounding box center [66, 405] width 97 height 13
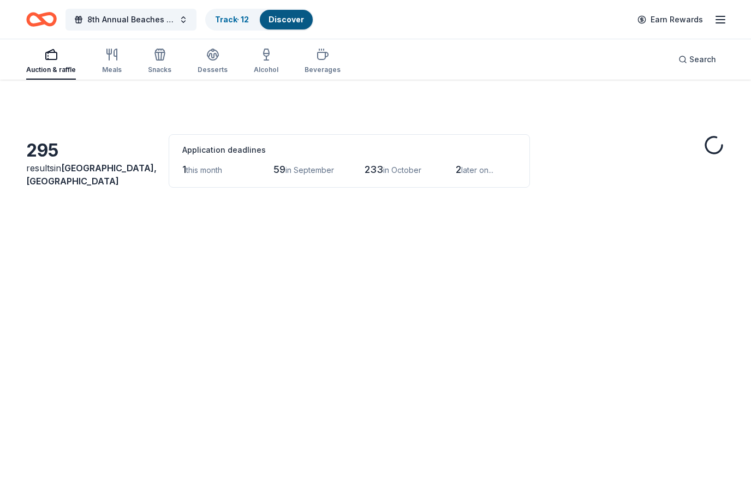
click at [84, 407] on img at bounding box center [91, 453] width 128 height 104
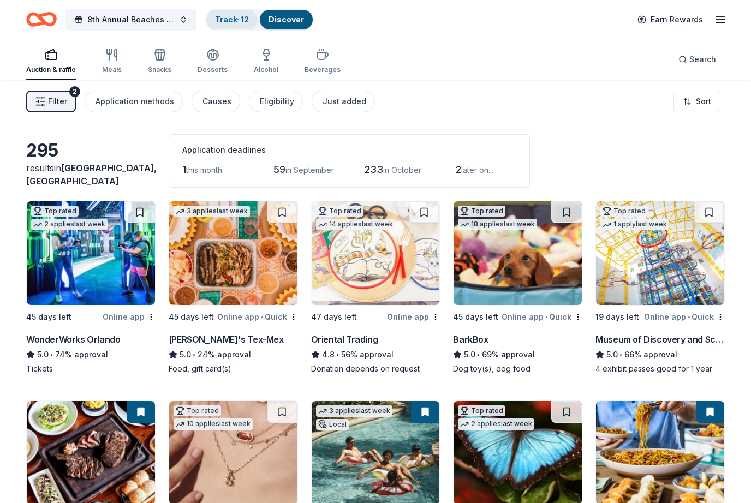
click at [229, 20] on link "Track · 12" at bounding box center [232, 19] width 34 height 9
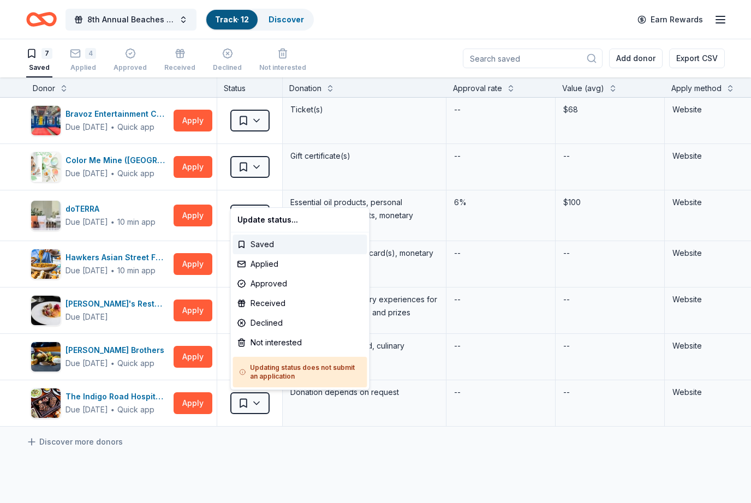
click at [253, 448] on html "75% 8th Annual Beaches Tour of Homes Track · 12 Discover Earn Rewards 7 Saved 4…" at bounding box center [375, 251] width 751 height 503
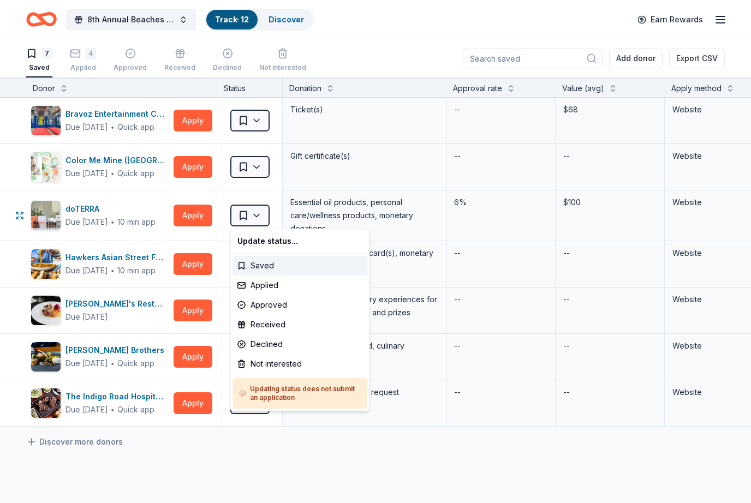
click at [225, 455] on html "75% 8th Annual Beaches Tour of Homes Track · 12 Discover Earn Rewards 7 Saved 4…" at bounding box center [375, 251] width 751 height 503
click at [241, 364] on div "Not interested" at bounding box center [300, 364] width 134 height 20
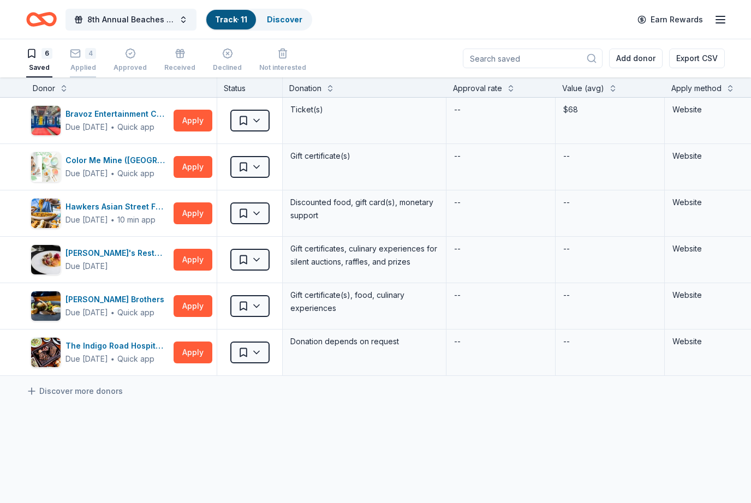
click at [88, 55] on div "4" at bounding box center [90, 53] width 11 height 11
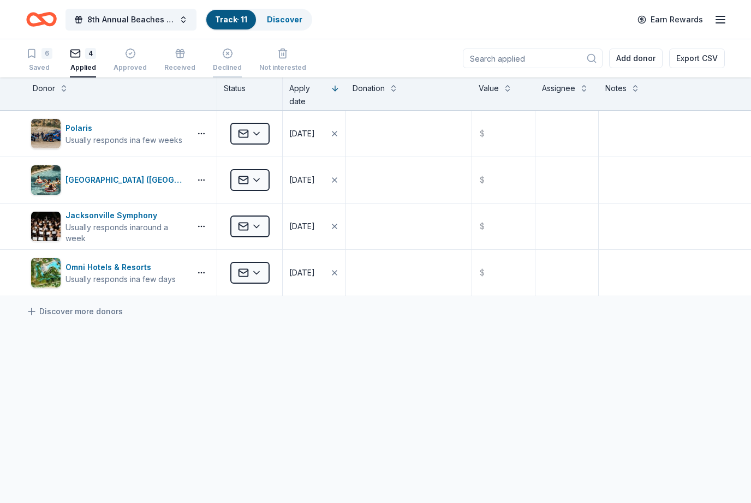
click at [229, 50] on div "button" at bounding box center [227, 53] width 29 height 11
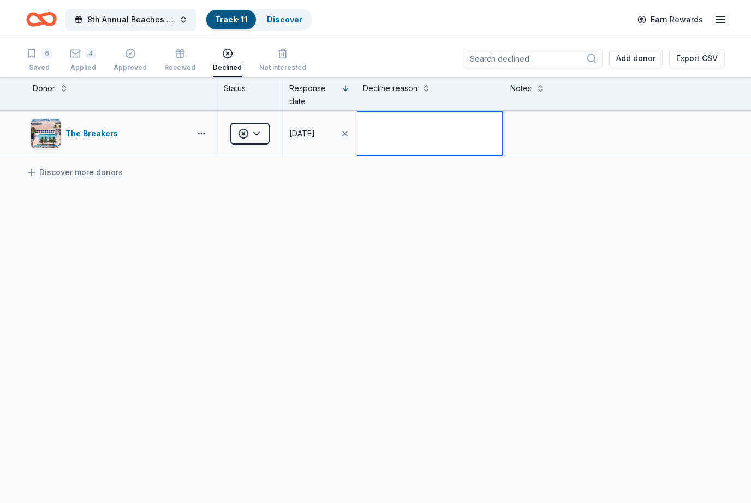
click at [434, 149] on textarea at bounding box center [429, 134] width 145 height 44
click at [428, 82] on button at bounding box center [426, 87] width 9 height 11
click at [404, 129] on textarea at bounding box center [429, 134] width 145 height 44
type textarea "T"
type textarea "R"
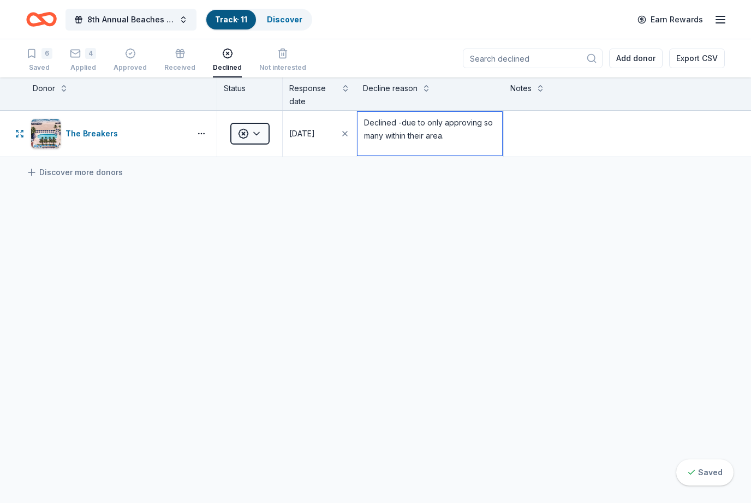
type textarea "Declined -due to only approving so many within their area."
click at [526, 223] on div "The Breakers Declined 08/23/2025 Declined -due to only approving so many within…" at bounding box center [375, 236] width 751 height 251
click at [611, 136] on textarea at bounding box center [614, 134] width 219 height 44
click at [295, 17] on link "Discover" at bounding box center [284, 19] width 35 height 9
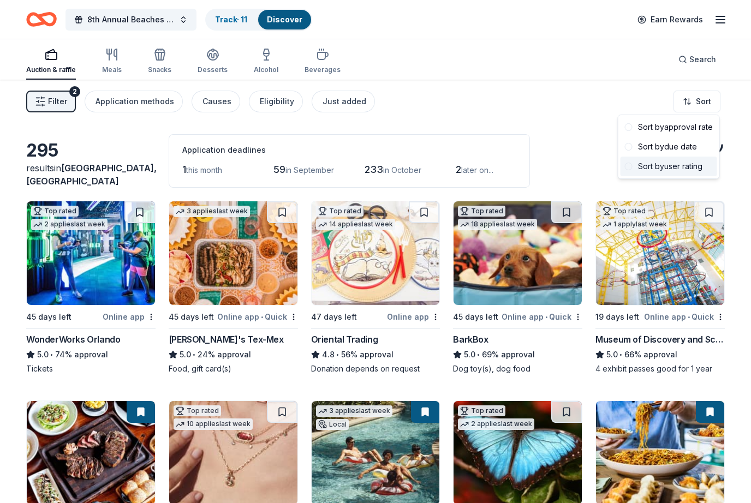
click at [633, 167] on div "Sort by user rating" at bounding box center [668, 167] width 97 height 20
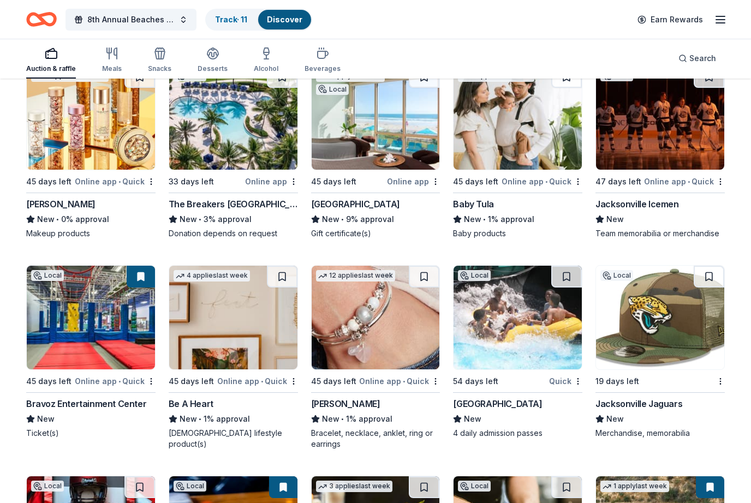
scroll to position [7440, 0]
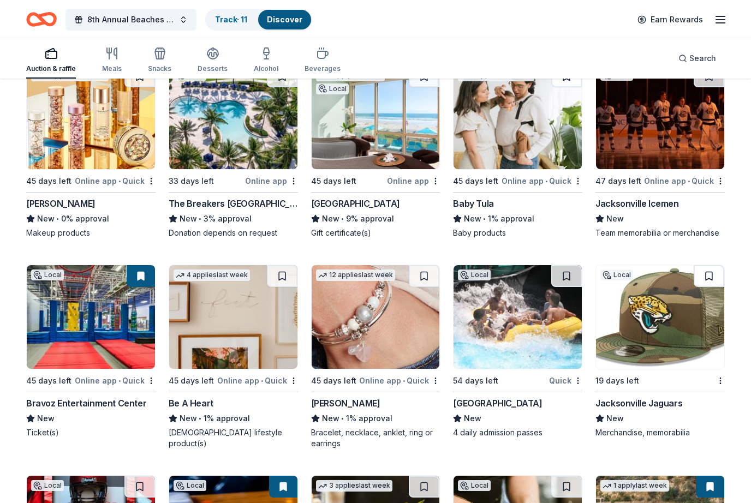
click at [711, 277] on button at bounding box center [708, 276] width 31 height 22
click at [693, 315] on img at bounding box center [660, 317] width 128 height 104
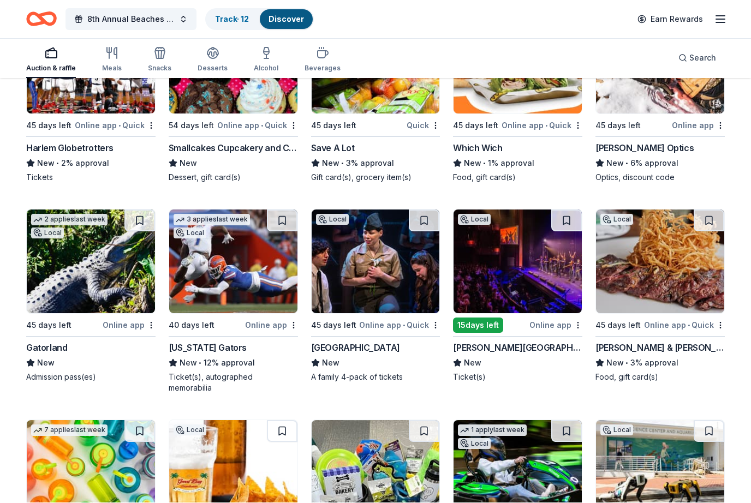
scroll to position [8116, 0]
click at [259, 268] on img at bounding box center [233, 261] width 128 height 104
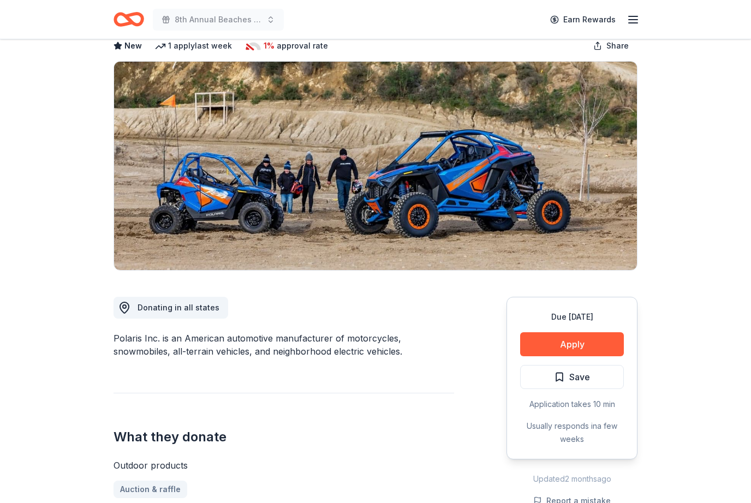
scroll to position [60, 0]
click at [592, 377] on button "Save" at bounding box center [572, 378] width 104 height 24
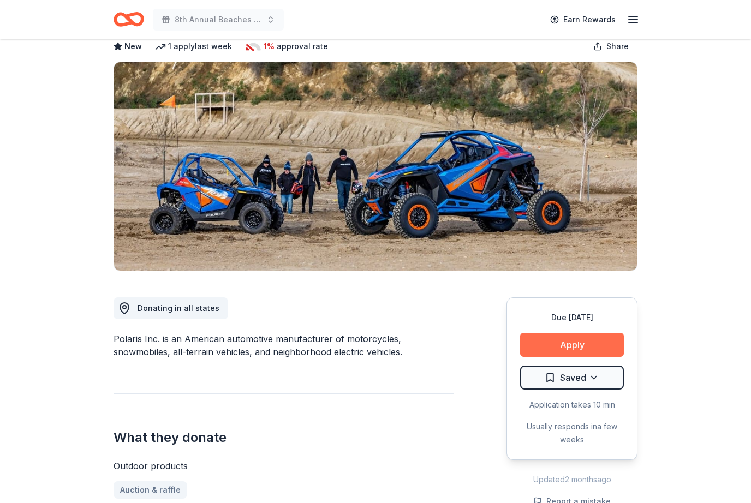
click at [602, 343] on button "Apply" at bounding box center [572, 345] width 104 height 24
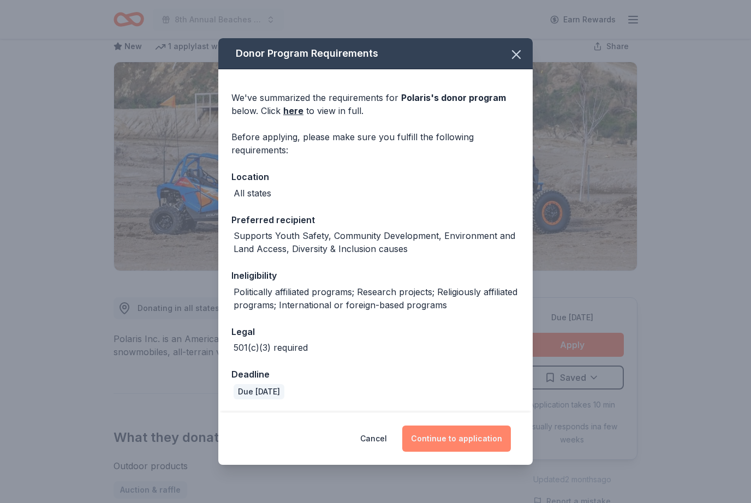
click at [455, 439] on button "Continue to application" at bounding box center [456, 438] width 109 height 26
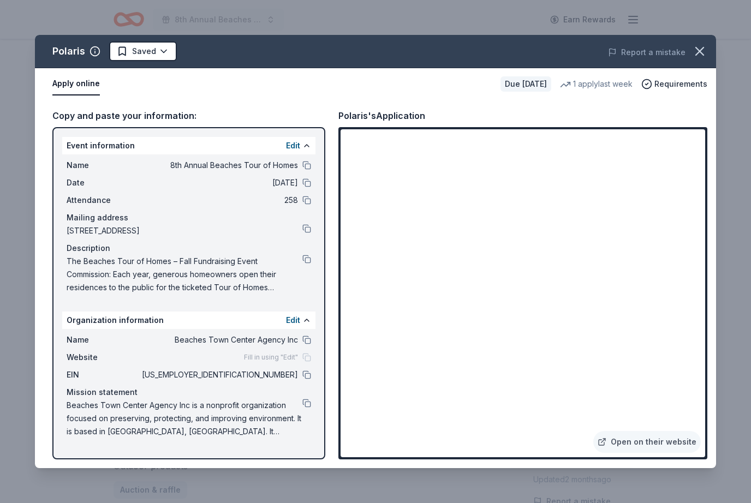
scroll to position [0, 0]
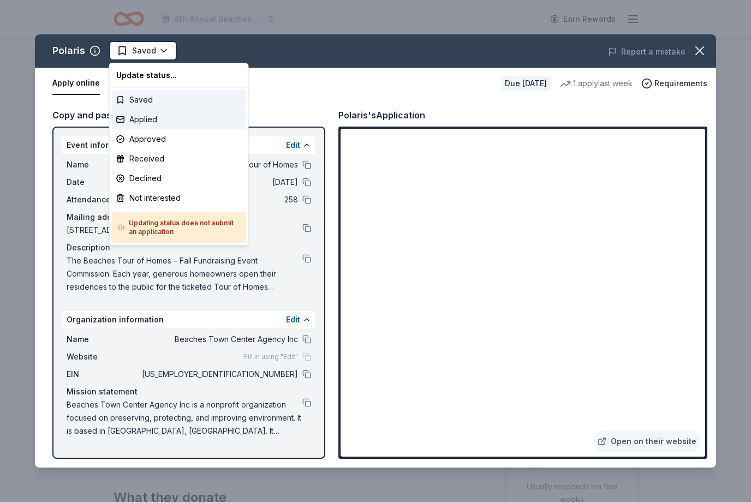
click at [157, 118] on div "Applied" at bounding box center [179, 120] width 134 height 20
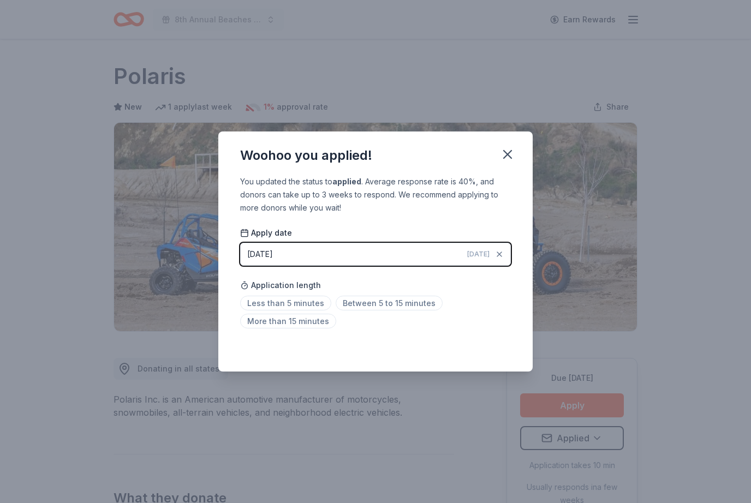
click at [437, 255] on button "08/23/2025 Today" at bounding box center [375, 254] width 271 height 23
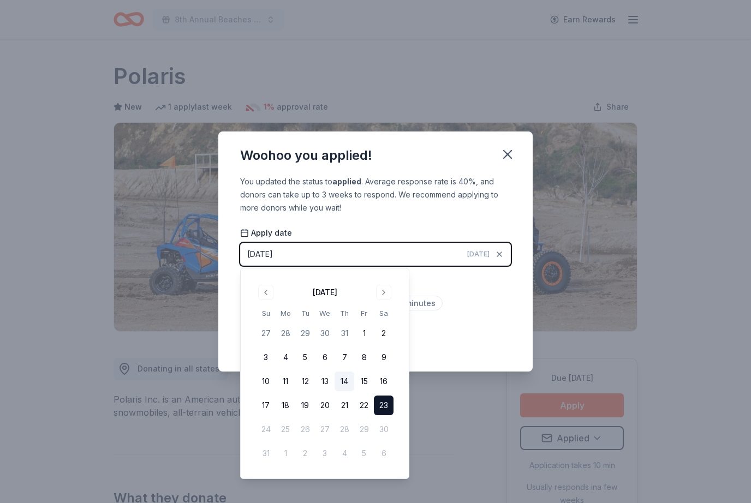
click at [347, 381] on button "14" at bounding box center [344, 381] width 20 height 20
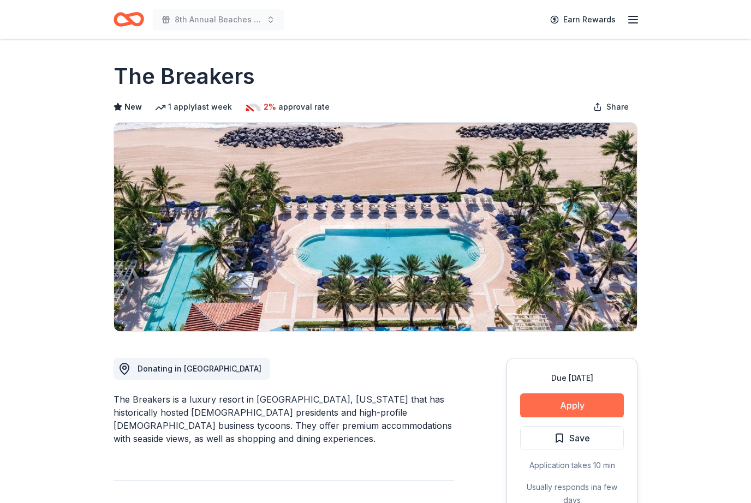
click at [584, 401] on button "Apply" at bounding box center [572, 405] width 104 height 24
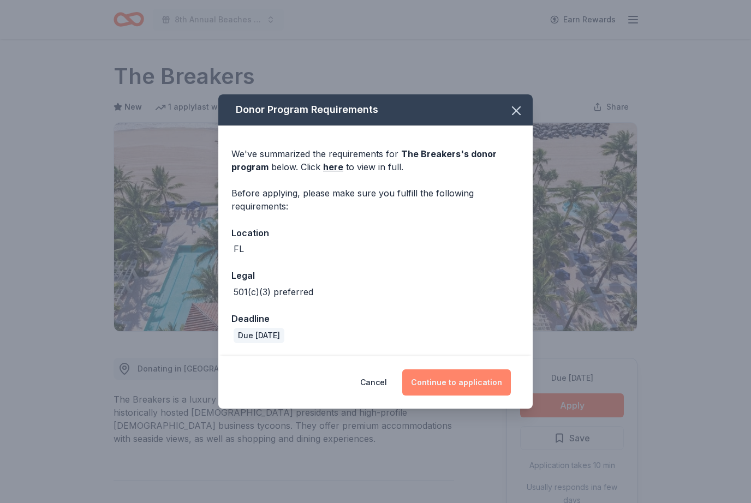
click at [478, 383] on button "Continue to application" at bounding box center [456, 382] width 109 height 26
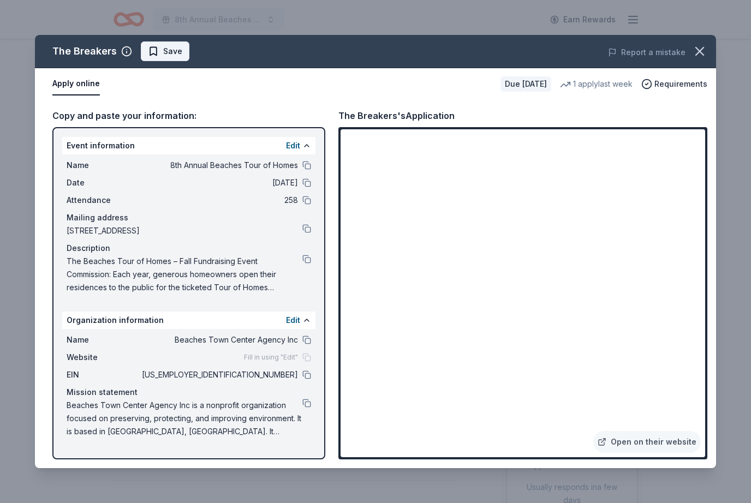
click at [167, 50] on span "Save" at bounding box center [172, 51] width 19 height 13
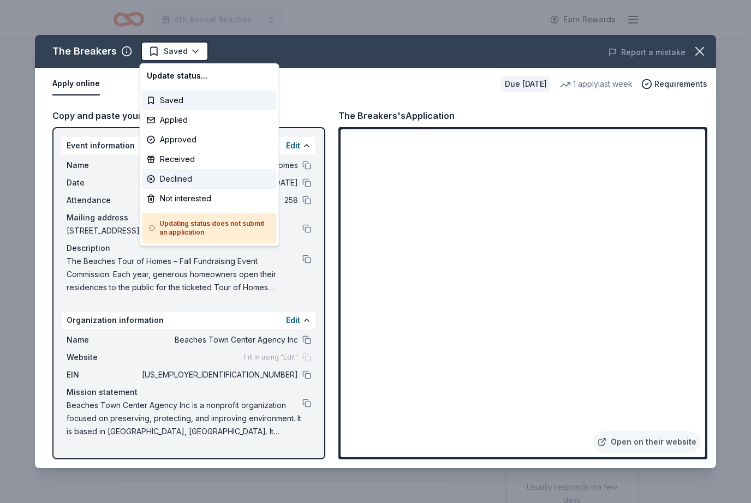
click at [190, 182] on div "Declined" at bounding box center [209, 179] width 134 height 20
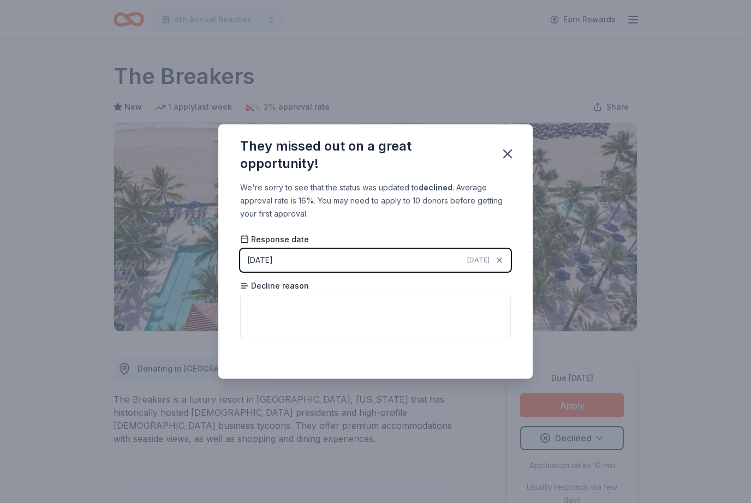
click at [439, 257] on button "[DATE] [DATE]" at bounding box center [375, 260] width 271 height 23
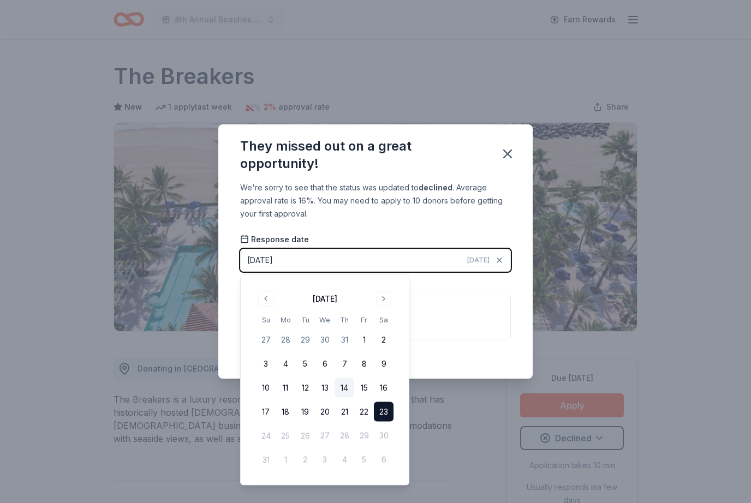
click at [350, 388] on button "14" at bounding box center [344, 388] width 20 height 20
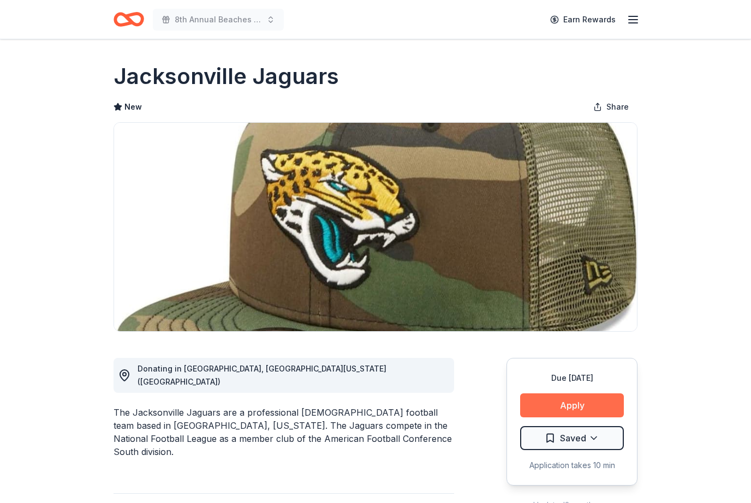
click at [578, 405] on button "Apply" at bounding box center [572, 405] width 104 height 24
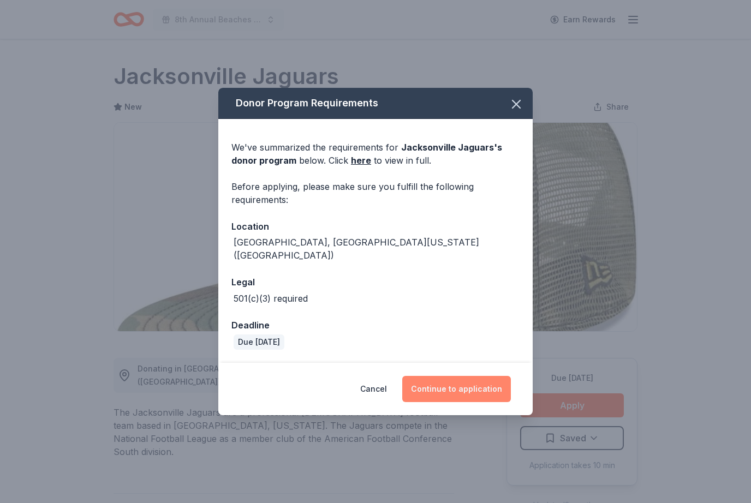
click at [476, 379] on button "Continue to application" at bounding box center [456, 389] width 109 height 26
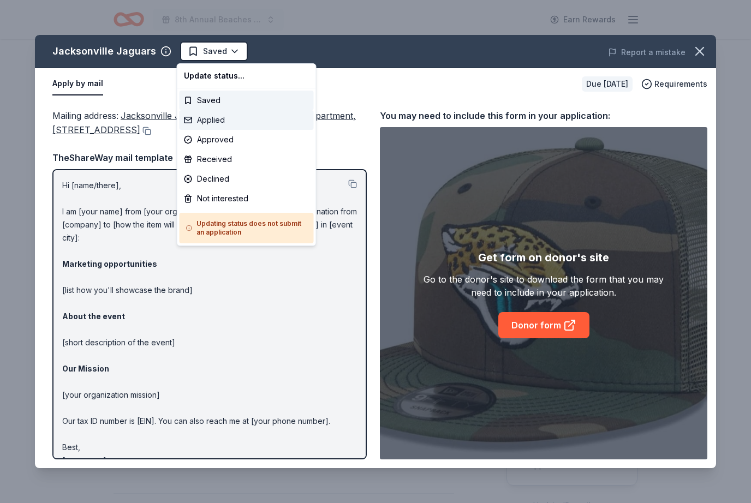
click at [227, 116] on div "Applied" at bounding box center [246, 120] width 134 height 20
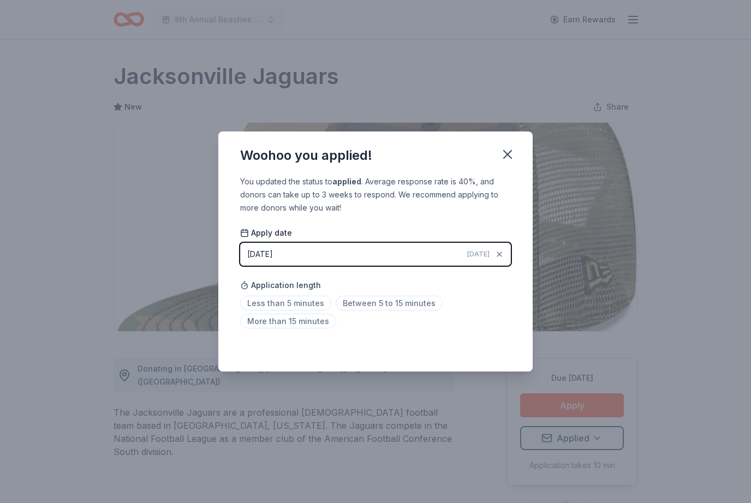
click at [426, 255] on button "[DATE] [DATE]" at bounding box center [375, 254] width 271 height 23
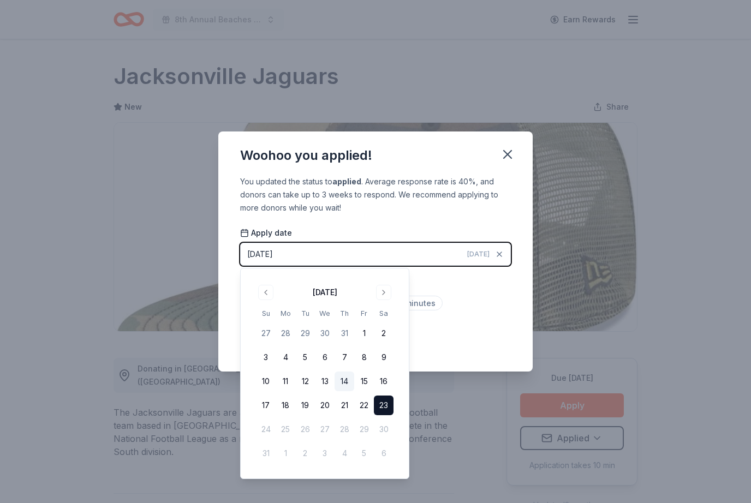
click at [347, 381] on button "14" at bounding box center [344, 381] width 20 height 20
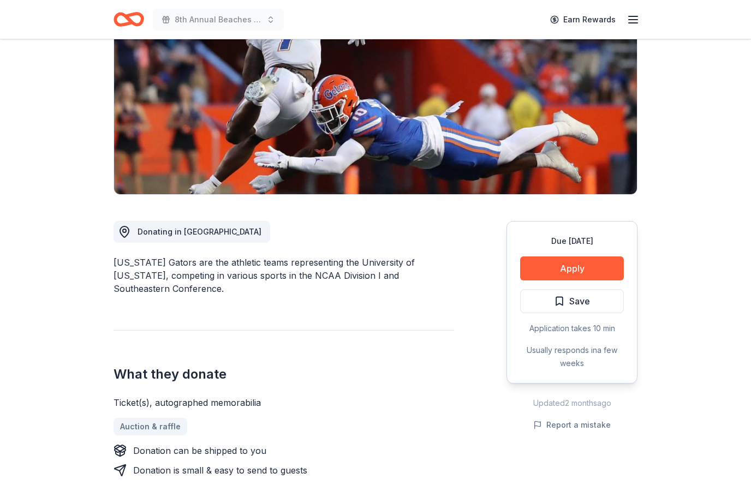
scroll to position [133, 0]
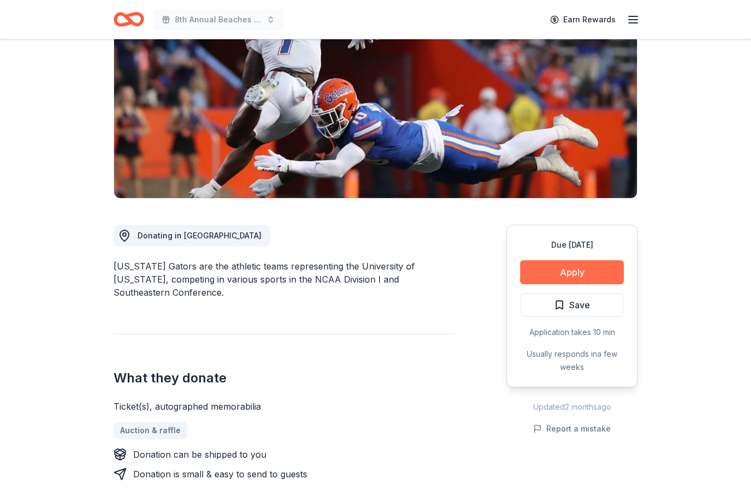
click at [577, 271] on button "Apply" at bounding box center [572, 272] width 104 height 24
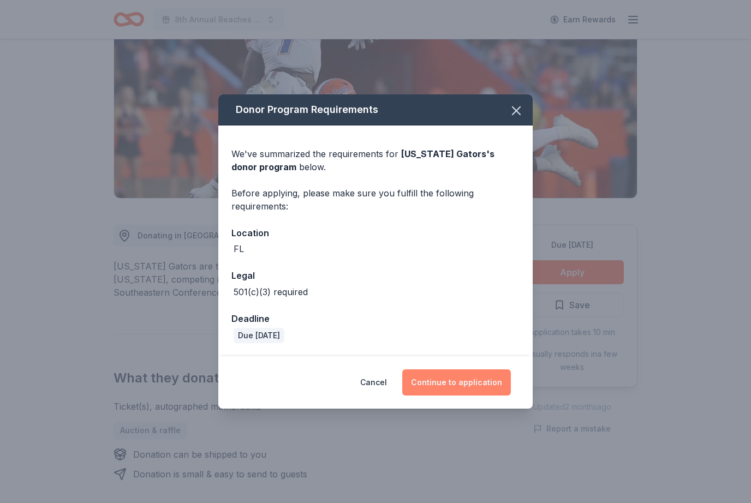
click at [468, 383] on button "Continue to application" at bounding box center [456, 382] width 109 height 26
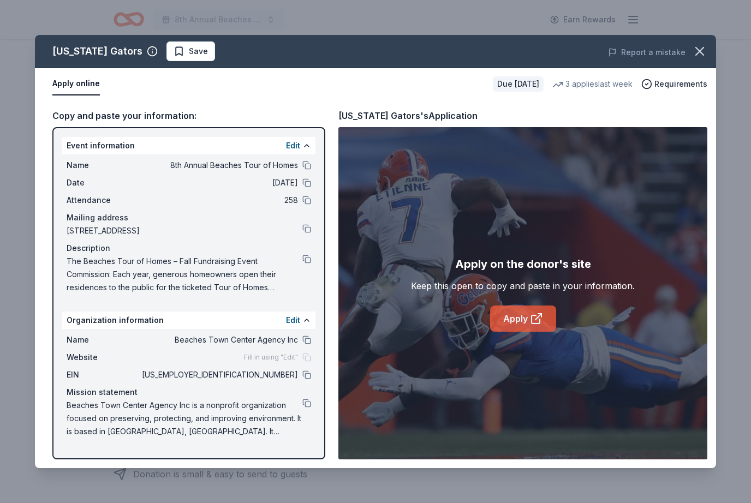
click at [518, 316] on link "Apply" at bounding box center [523, 318] width 66 height 26
